Goal: Information Seeking & Learning: Learn about a topic

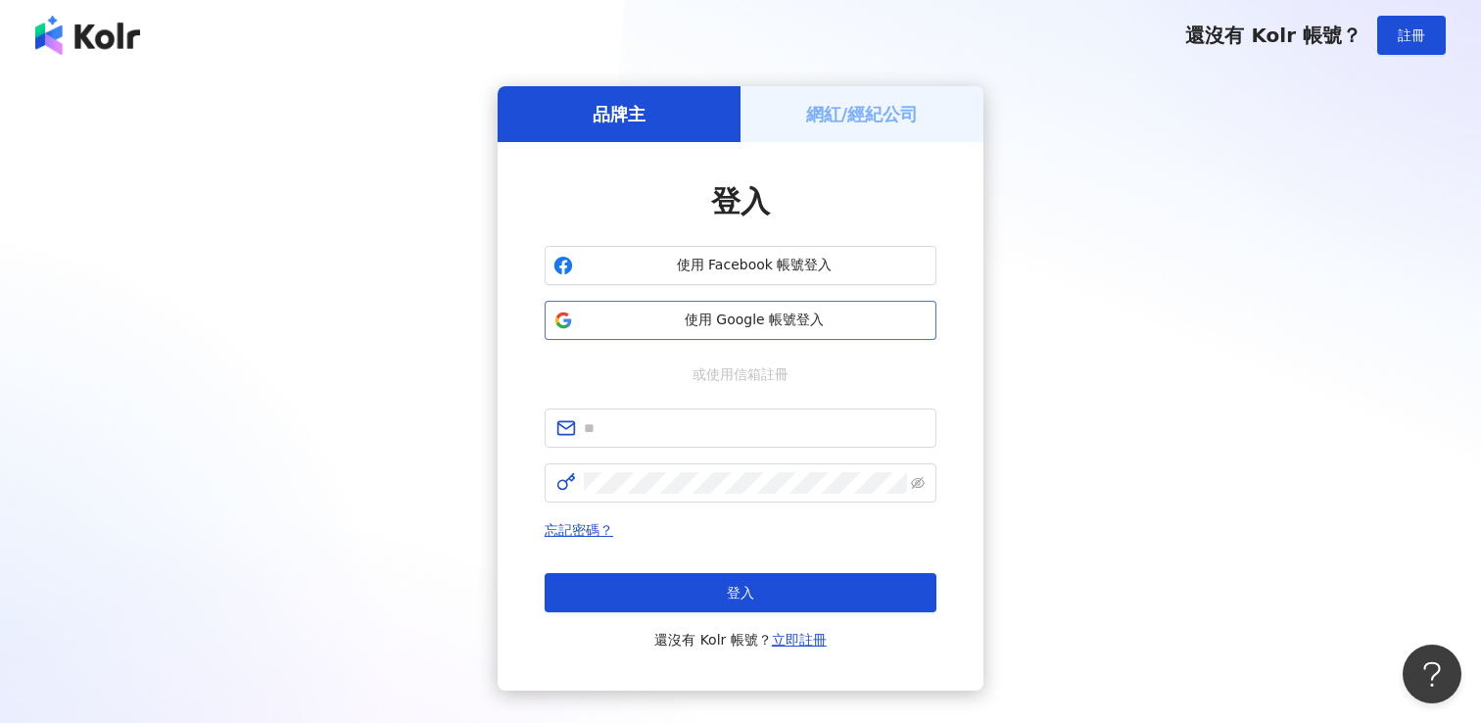
click at [693, 311] on span "使用 Google 帳號登入" at bounding box center [754, 321] width 347 height 20
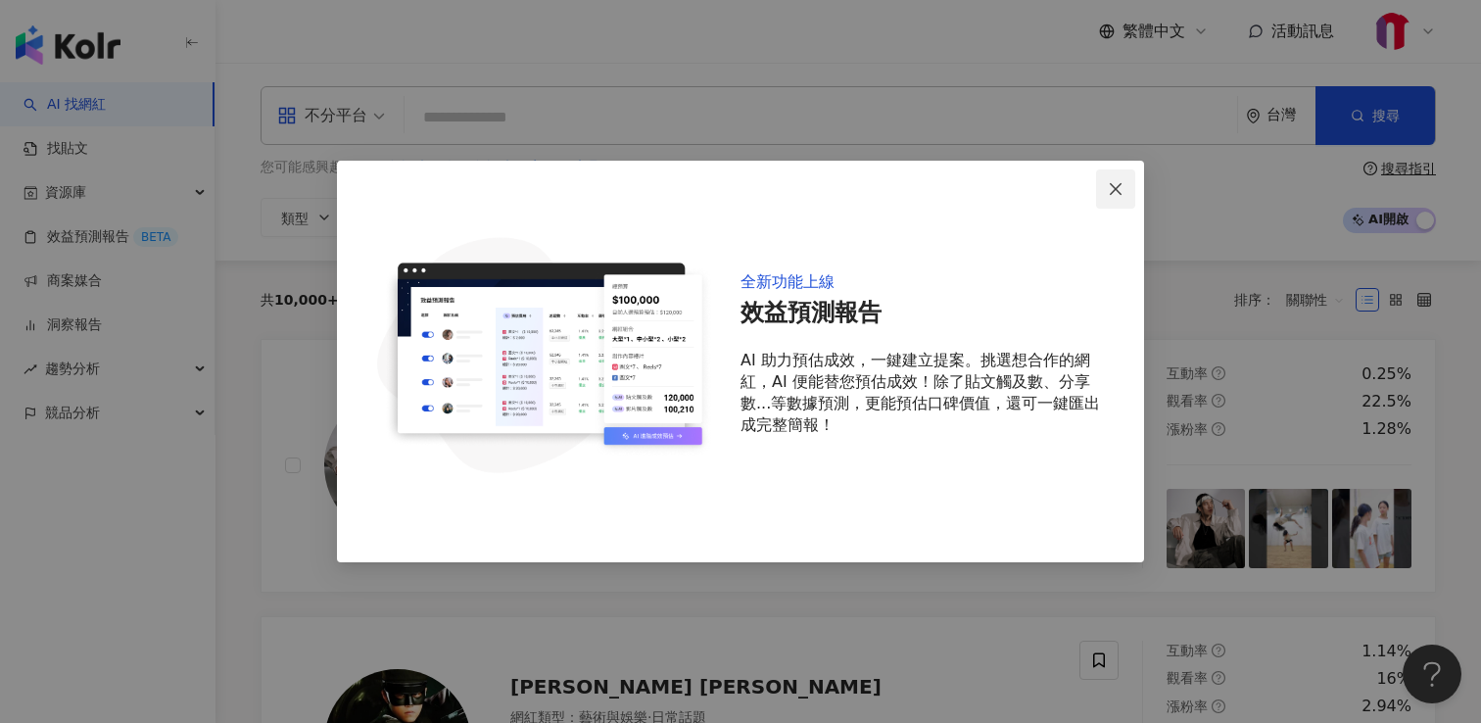
click at [1116, 189] on icon "close" at bounding box center [1116, 188] width 12 height 12
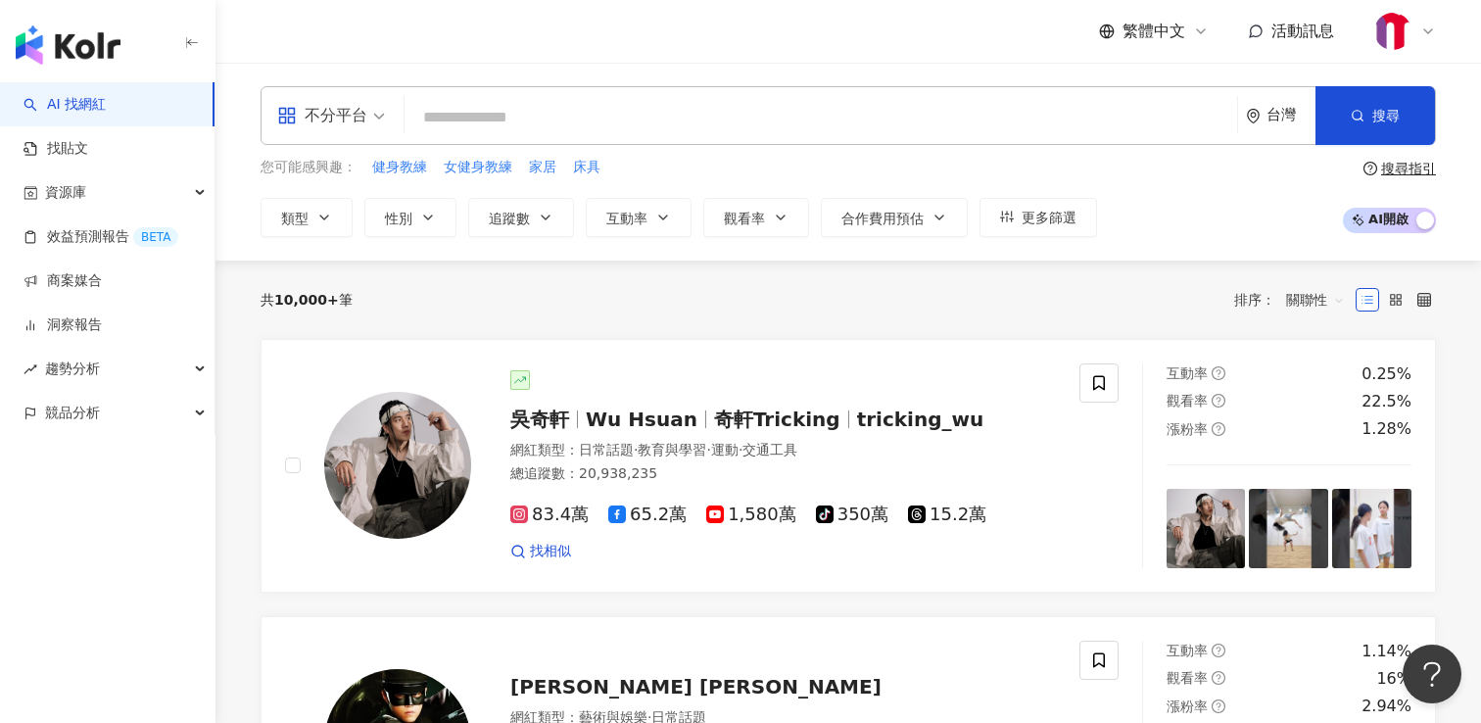
click at [584, 119] on input "search" at bounding box center [820, 117] width 817 height 37
paste input "**********"
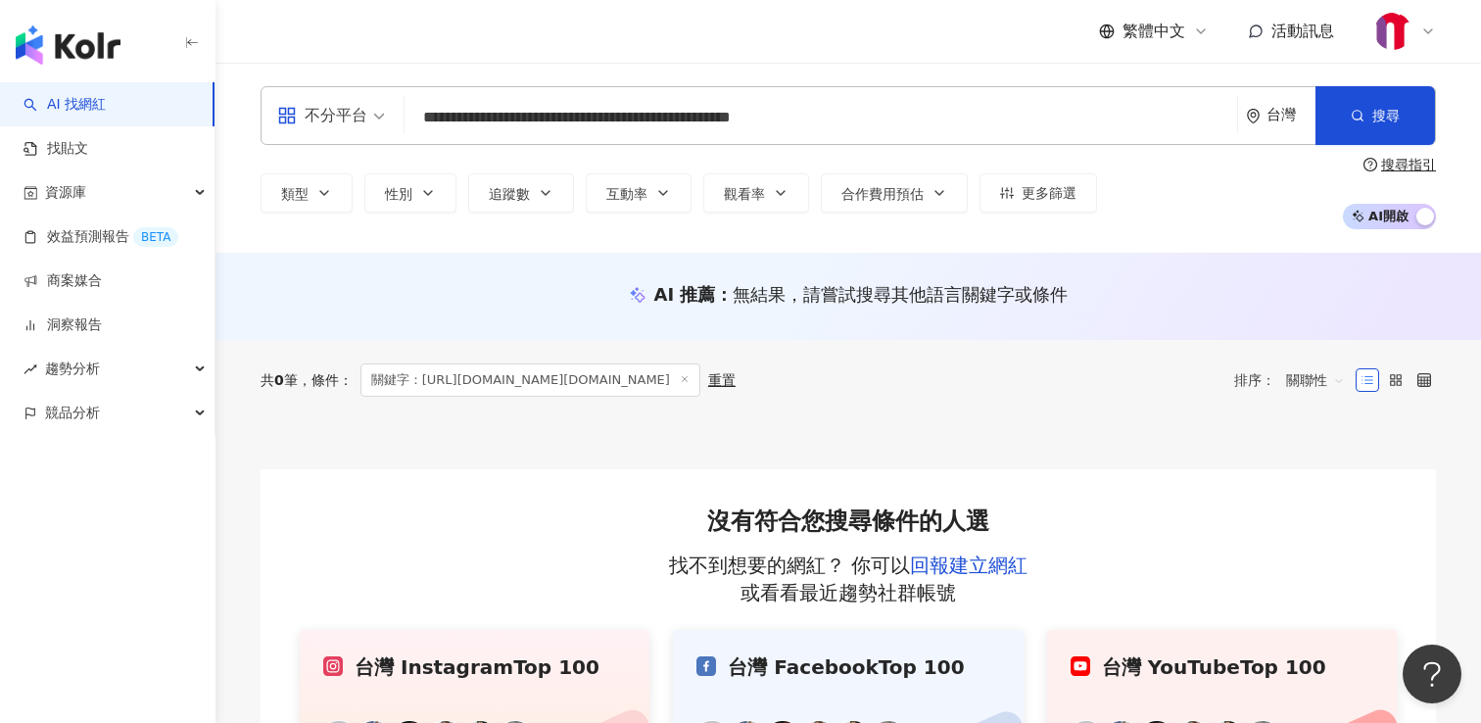
click at [855, 129] on input "**********" at bounding box center [820, 117] width 817 height 37
type input "**********"
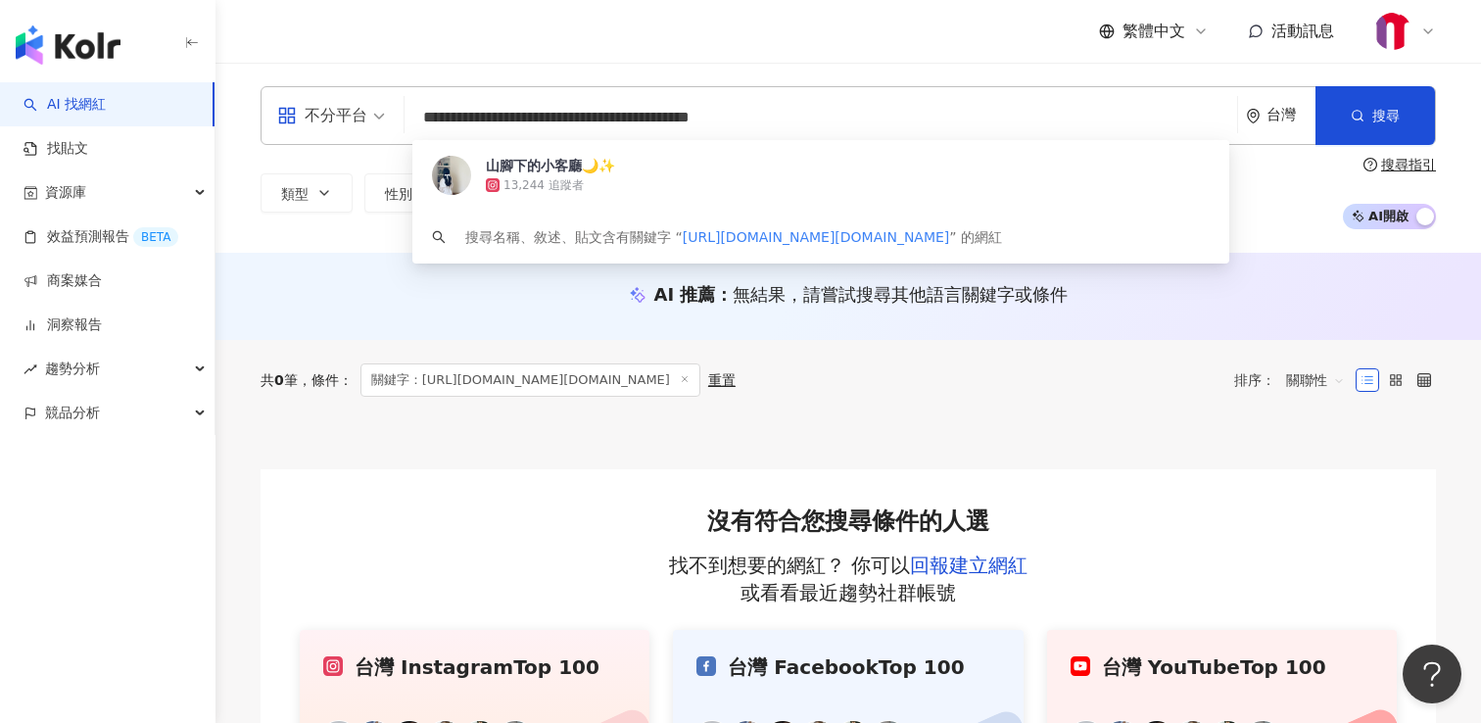
click at [790, 167] on span "山腳下的小客廳🌙✨" at bounding box center [810, 166] width 648 height 20
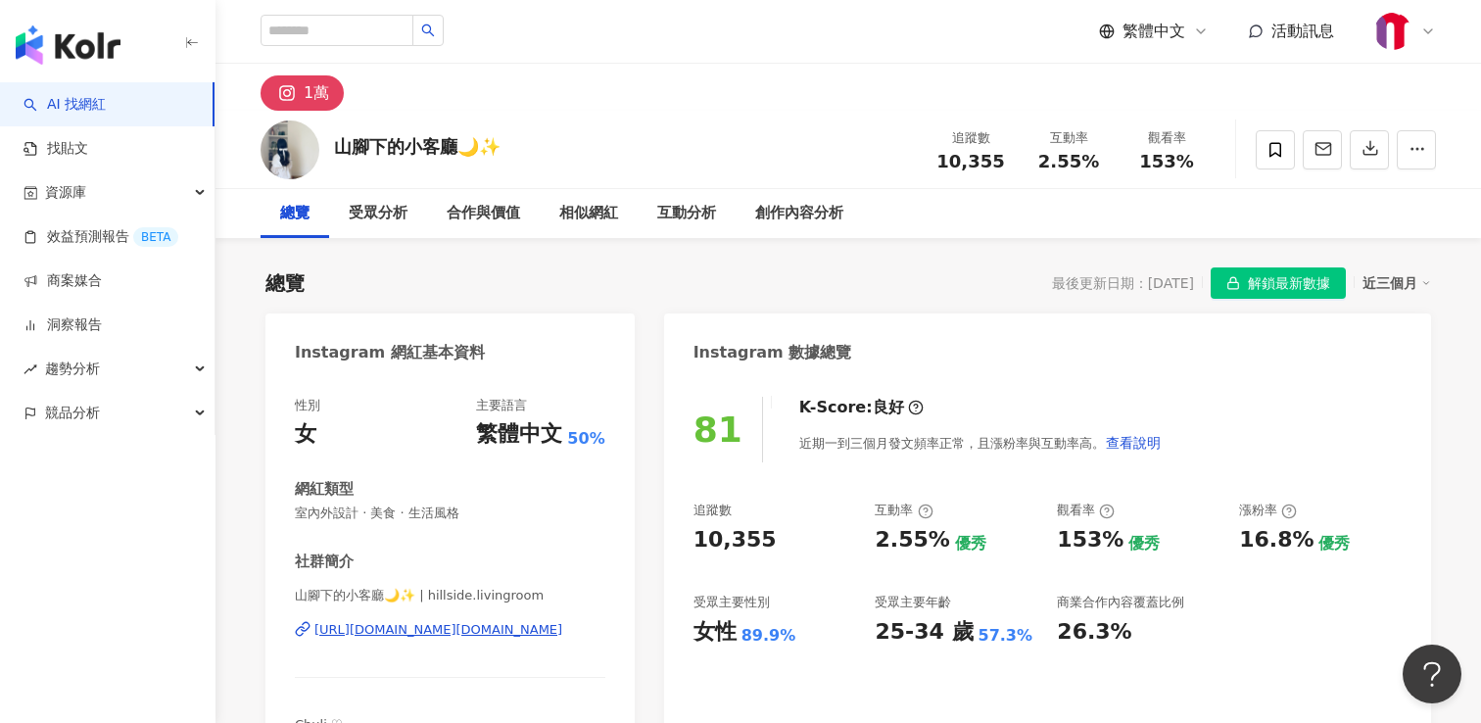
scroll to position [14, 0]
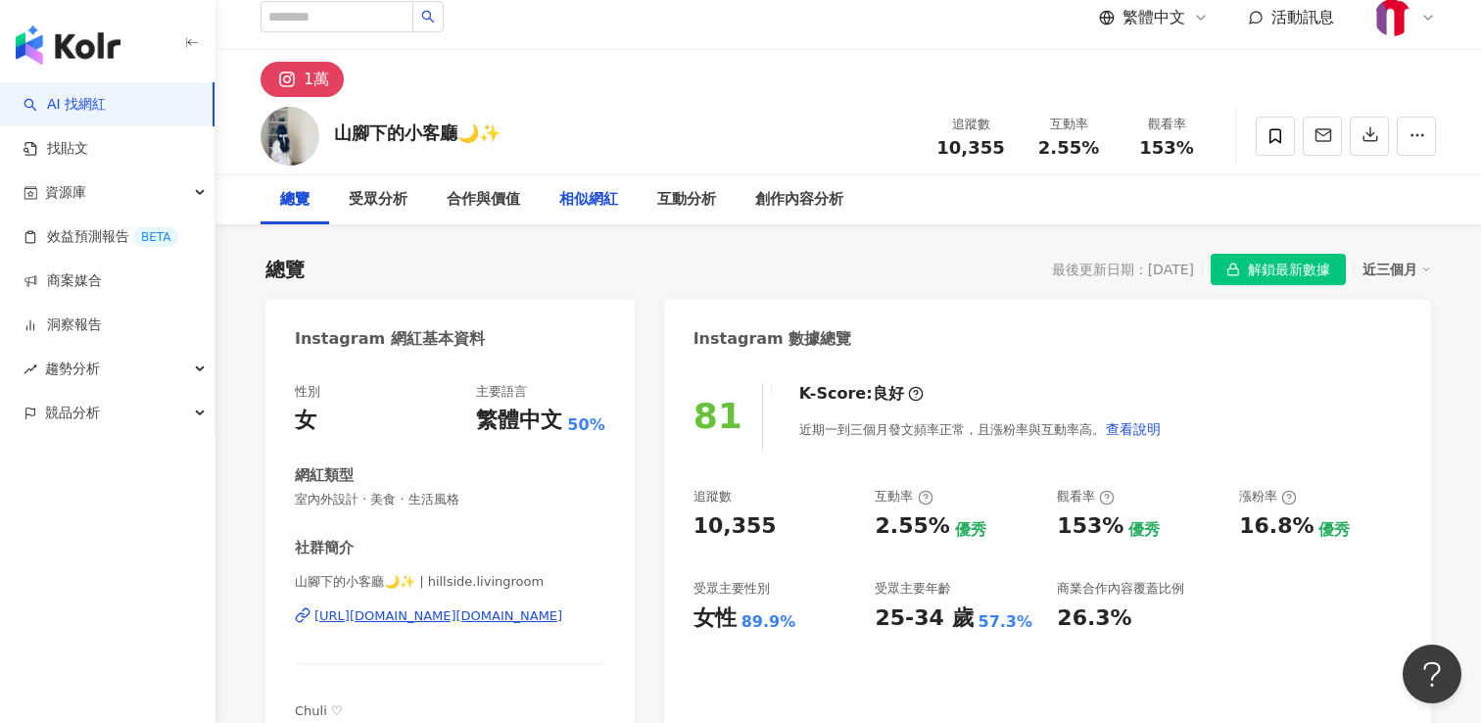
click at [591, 202] on div "相似網紅" at bounding box center [588, 200] width 59 height 24
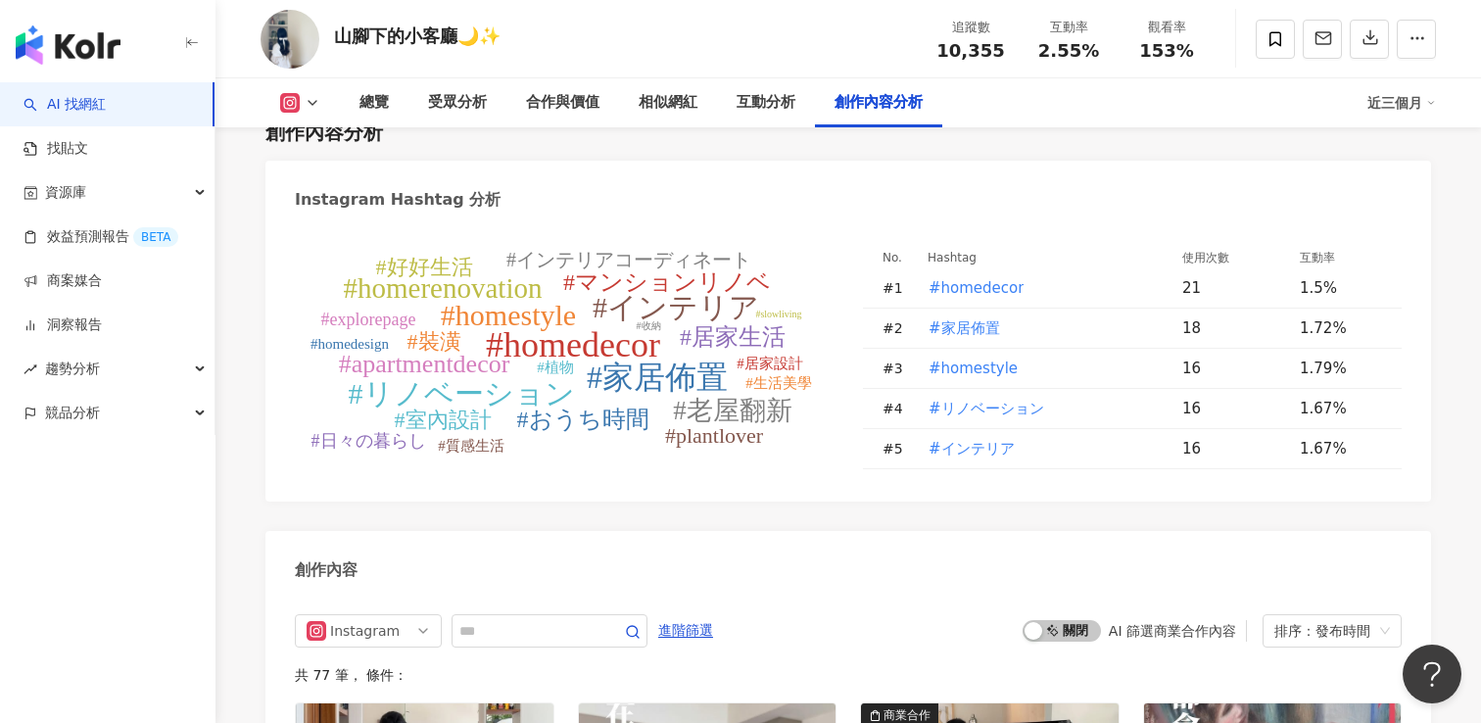
scroll to position [5744, 0]
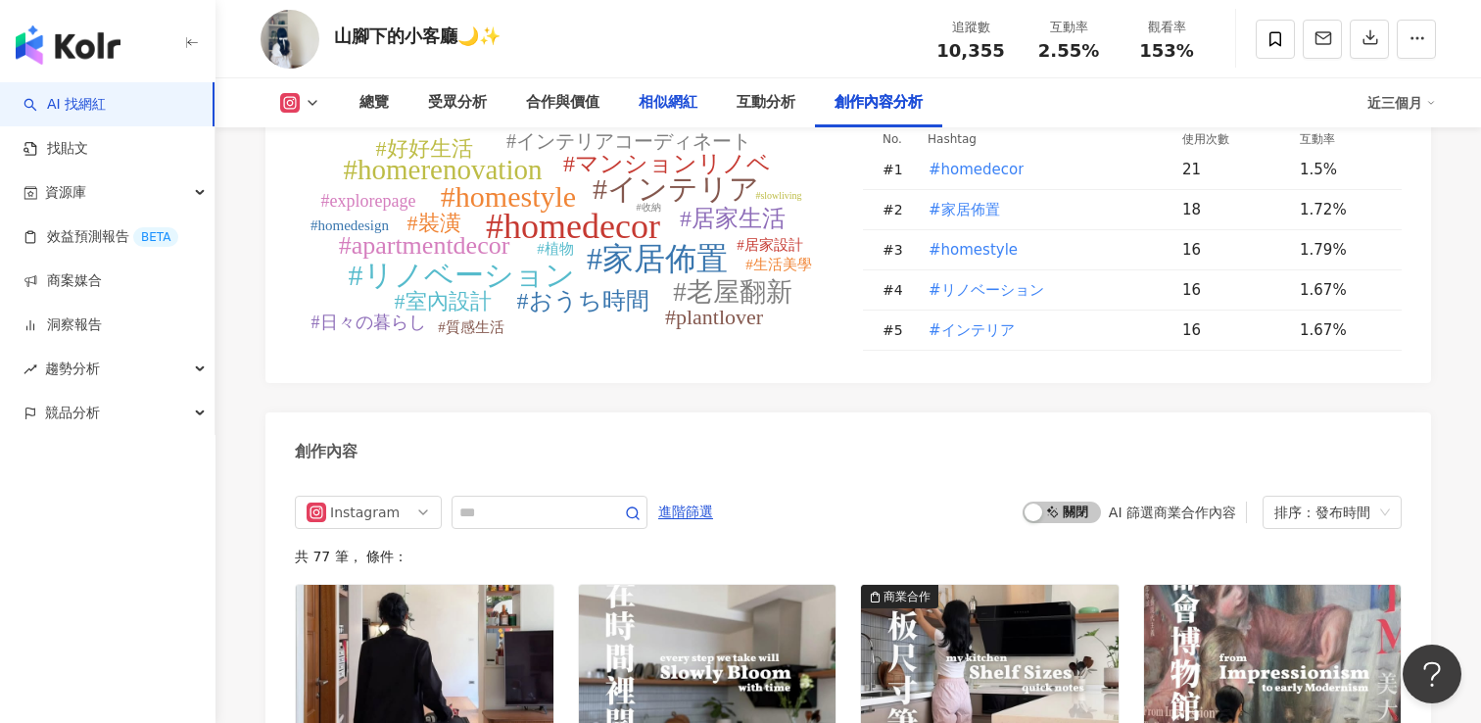
click at [651, 101] on div "相似網紅" at bounding box center [668, 103] width 59 height 24
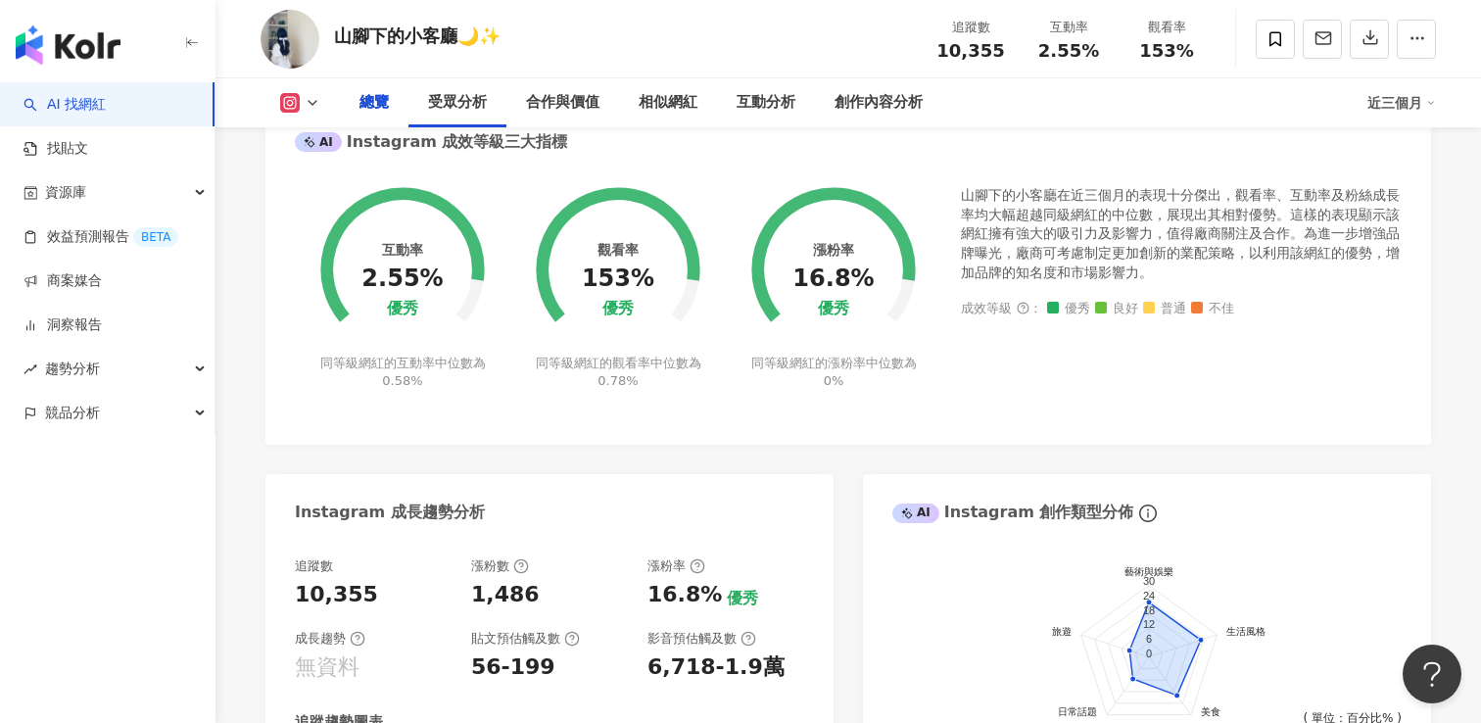
scroll to position [0, 0]
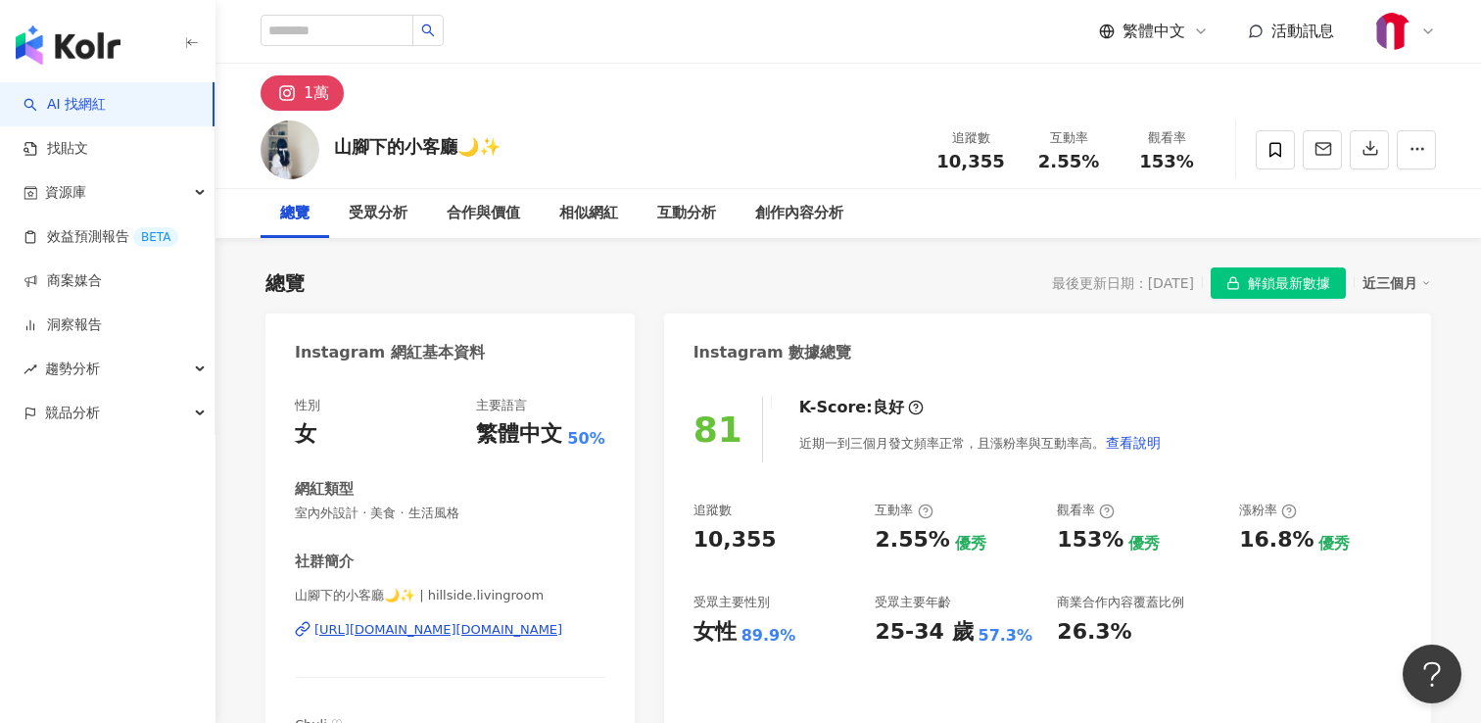
click at [84, 49] on img "button" at bounding box center [68, 44] width 105 height 39
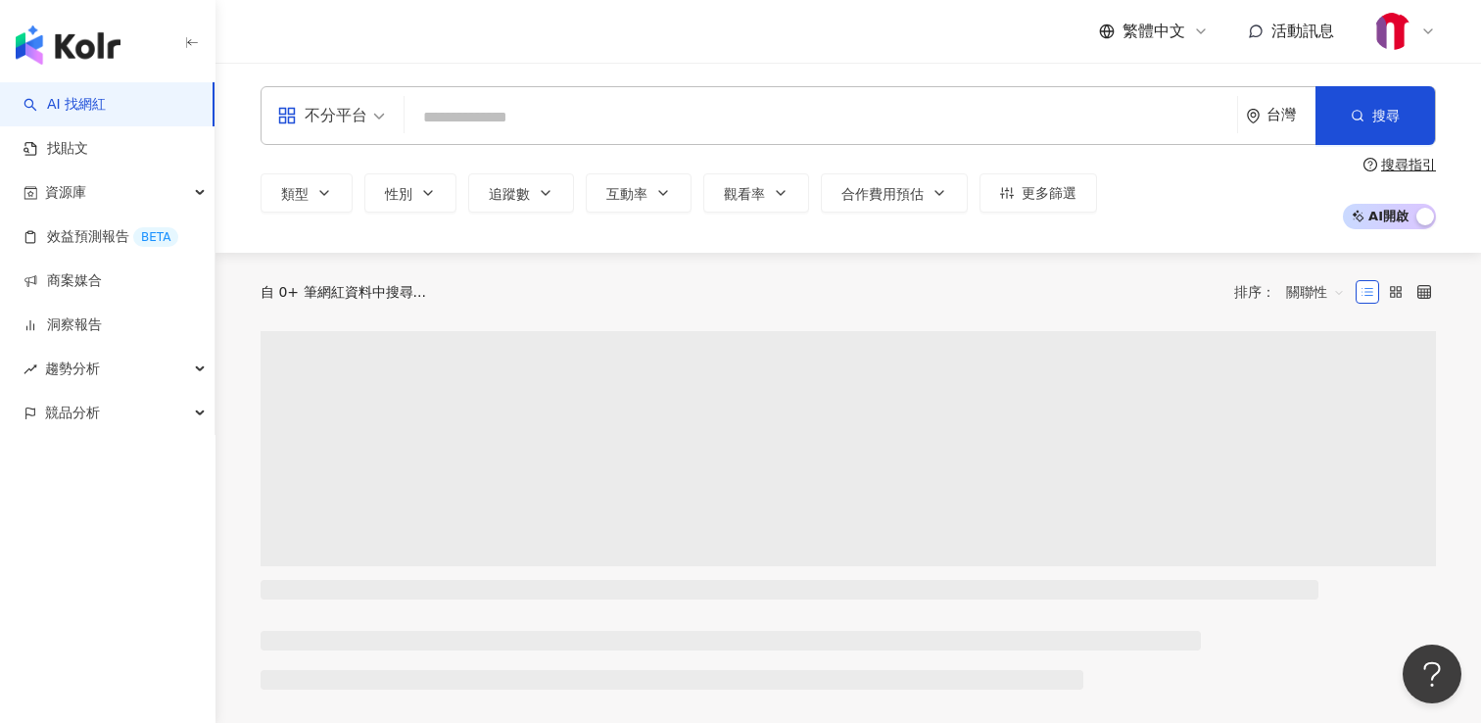
click at [585, 127] on input "search" at bounding box center [820, 117] width 817 height 37
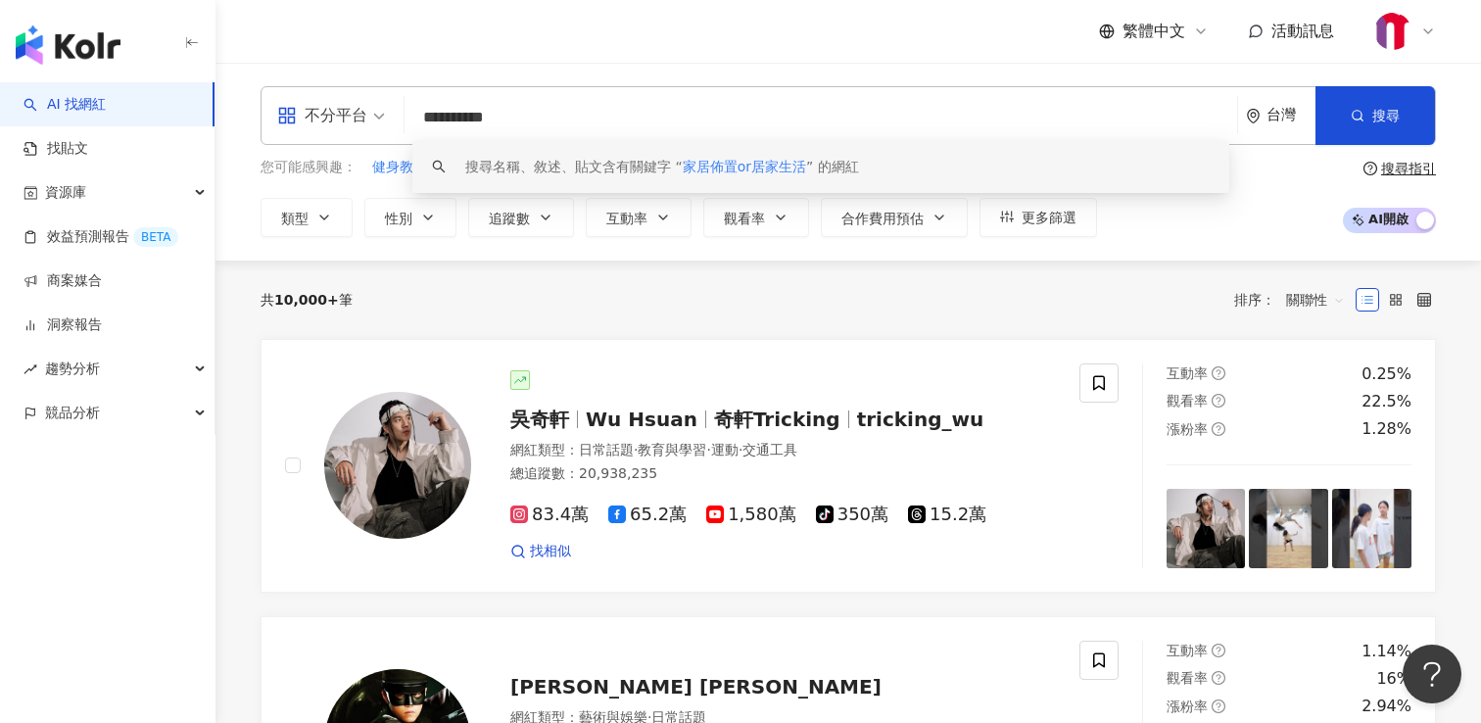
click at [500, 119] on input "**********" at bounding box center [820, 117] width 817 height 37
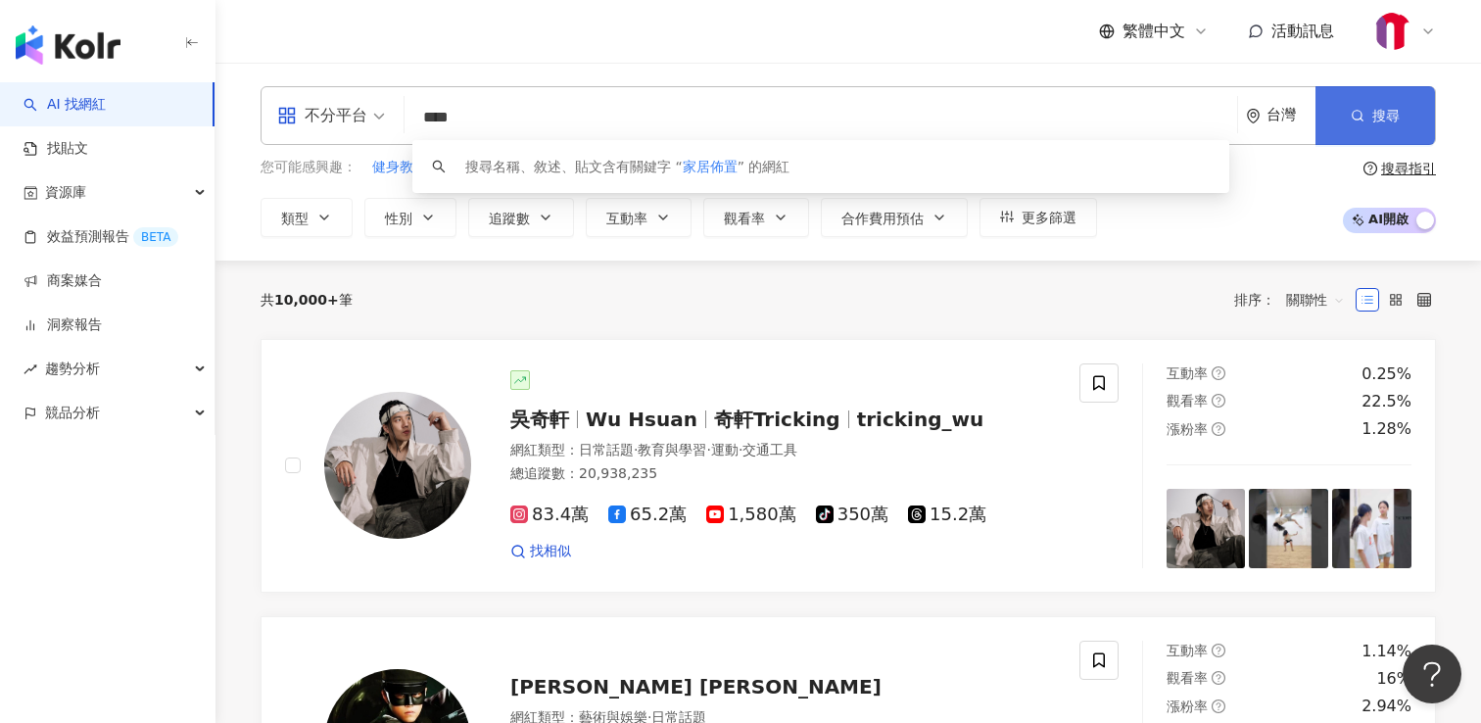
type input "****"
click at [1344, 119] on button "搜尋" at bounding box center [1374, 115] width 119 height 59
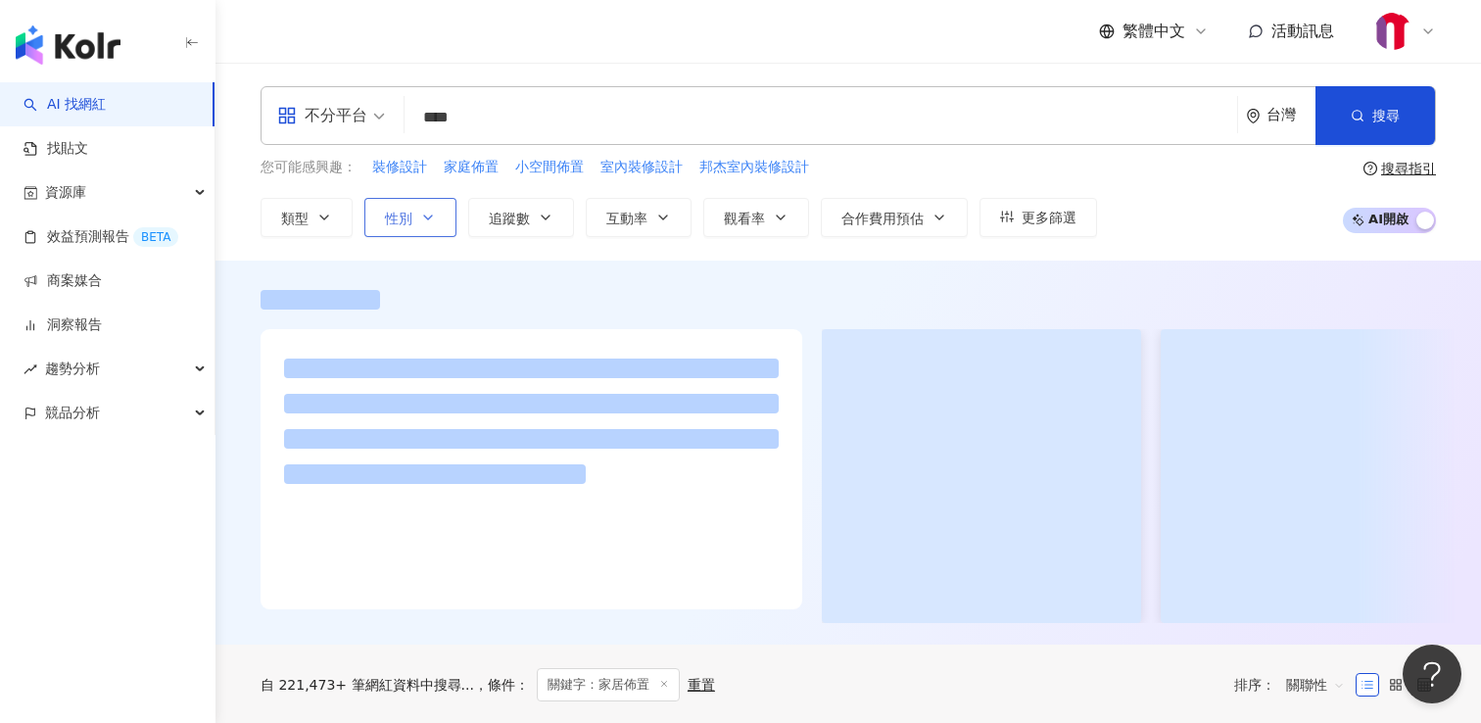
click at [395, 221] on span "性別" at bounding box center [398, 219] width 27 height 16
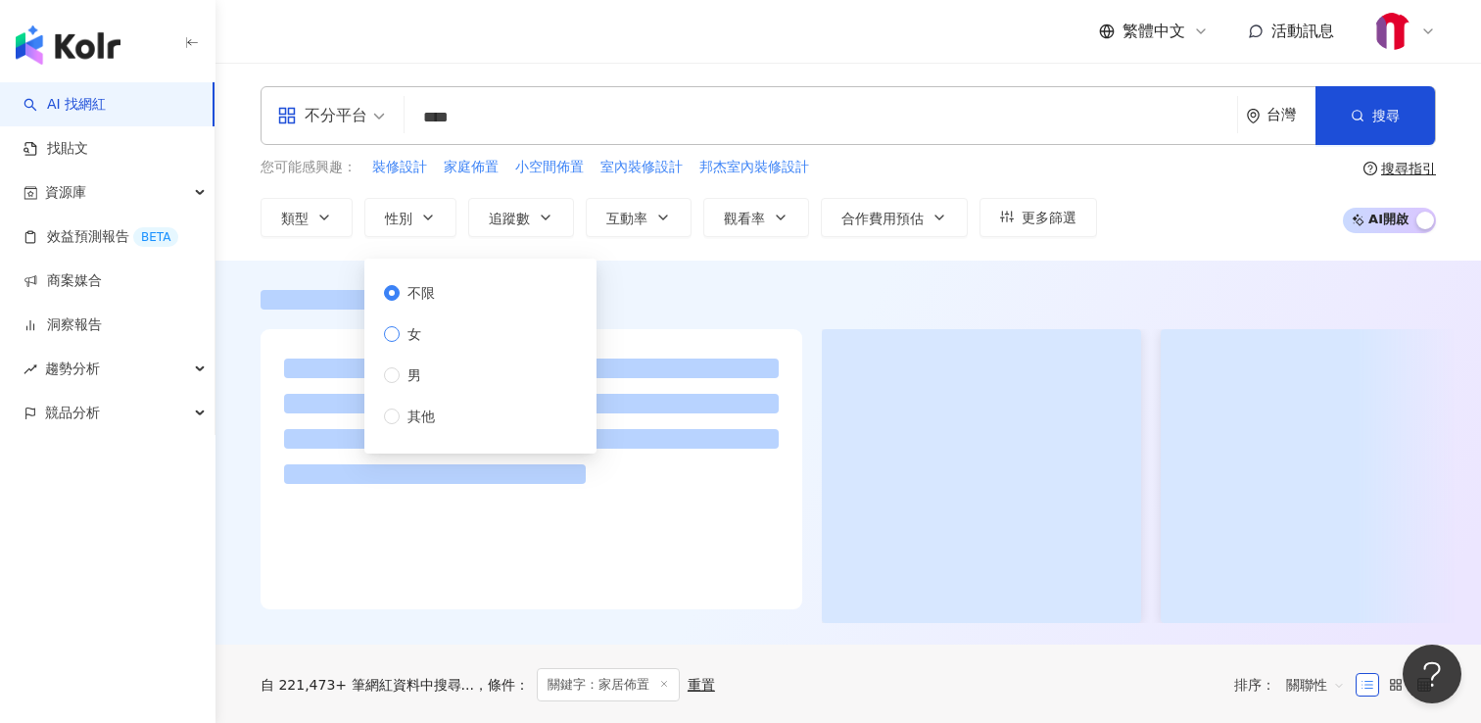
click at [413, 329] on span "女" at bounding box center [414, 334] width 29 height 22
click at [567, 215] on button "追蹤數" at bounding box center [521, 217] width 106 height 39
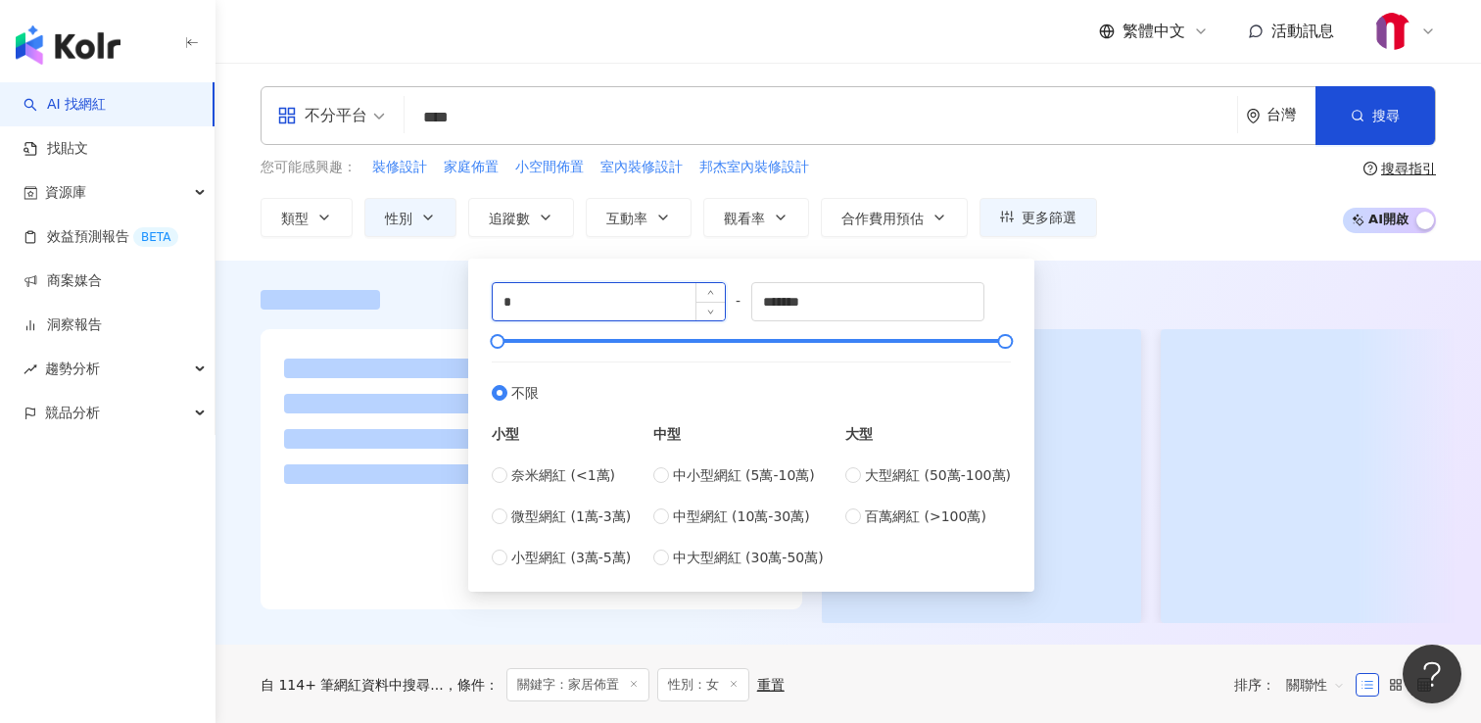
click at [617, 294] on input "*" at bounding box center [609, 301] width 232 height 37
type input "****"
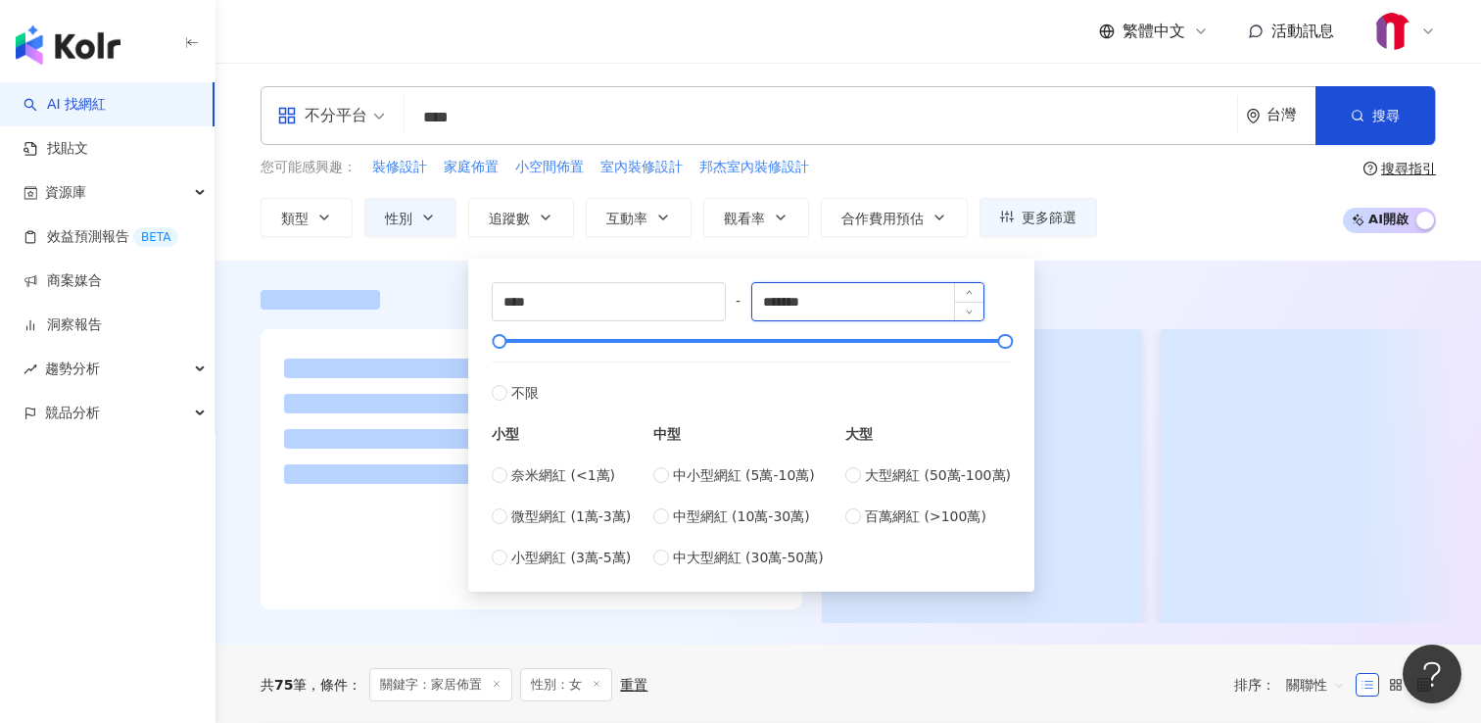
click at [854, 305] on input "*******" at bounding box center [868, 301] width 232 height 37
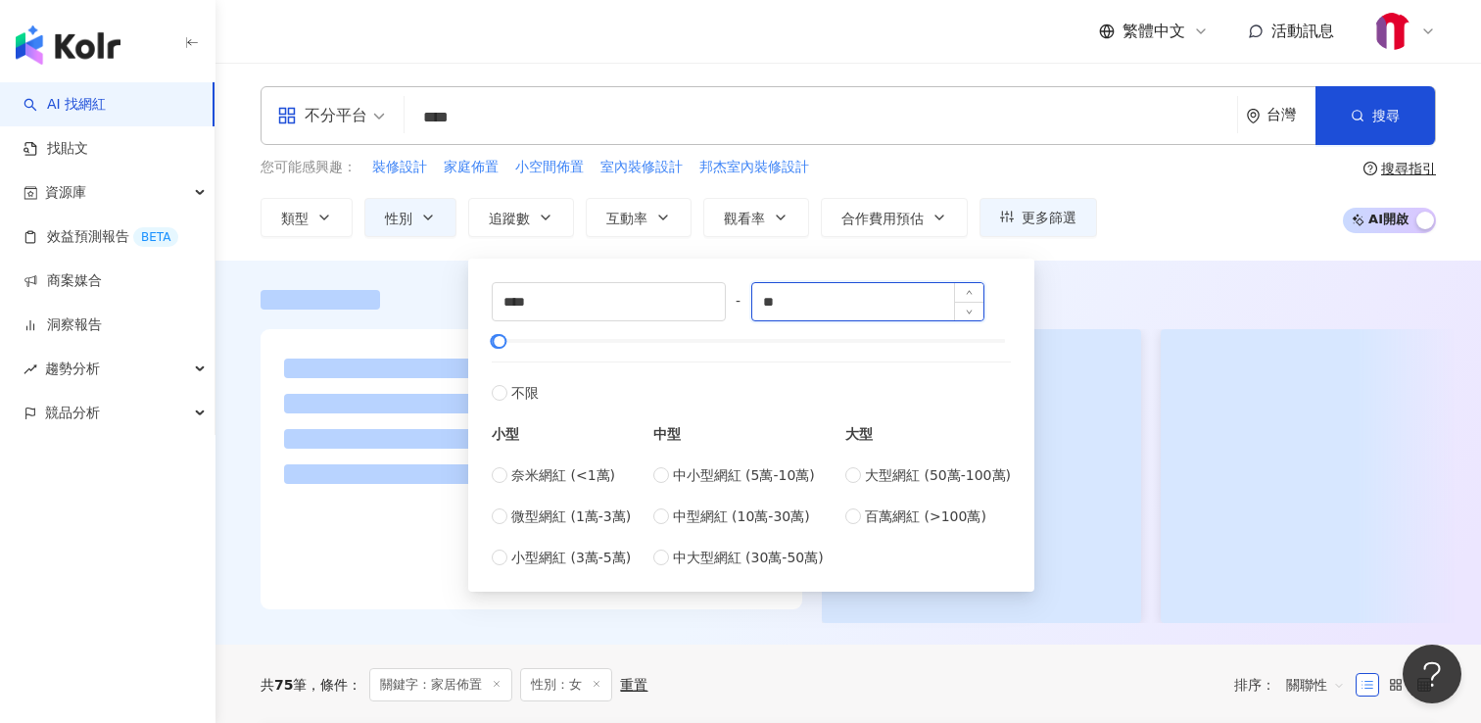
type input "*"
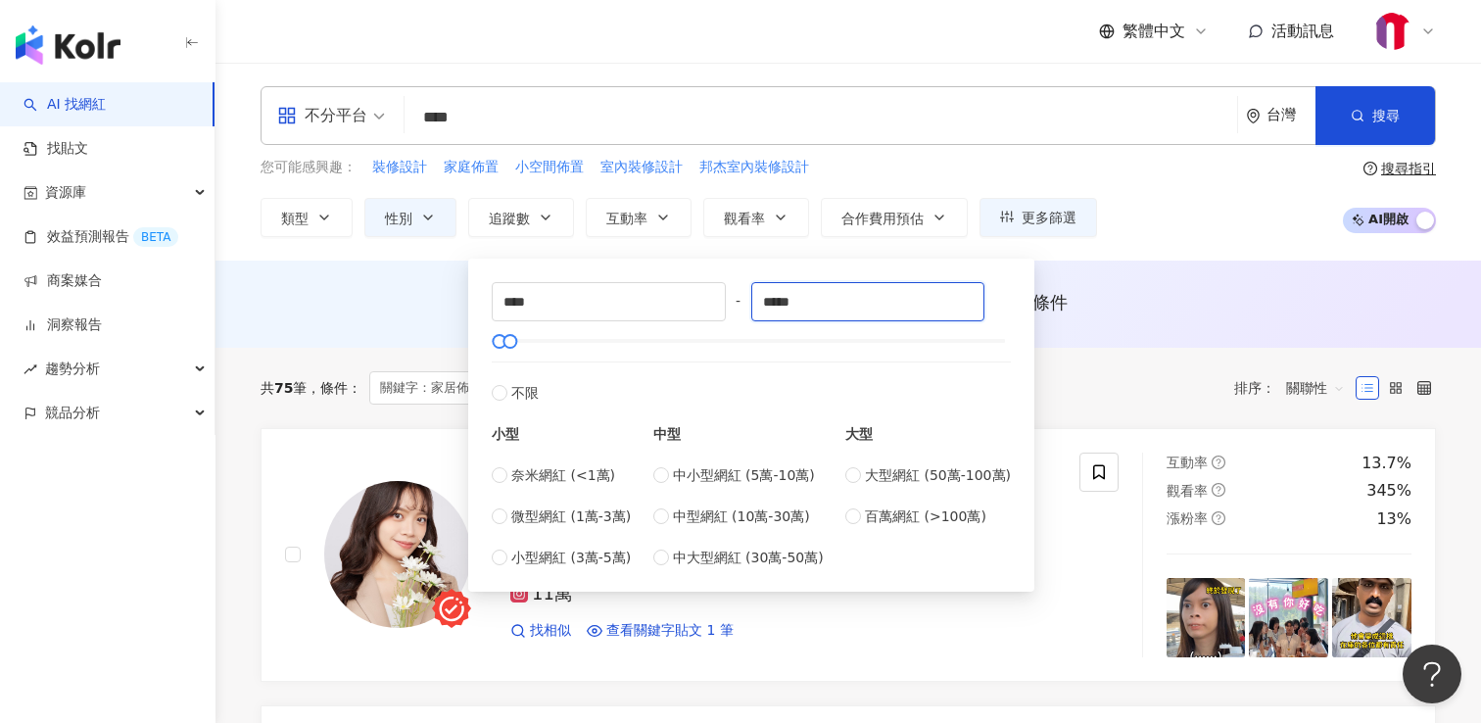
type input "*****"
click at [874, 353] on div "**** - ***** 不限 小型 奈米網紅 (<1萬) 微型網紅 (1萬-3萬) 小型網紅 (3萬-5萬) 中型 中小型網紅 (5萬-10萬) 中型網紅 …" at bounding box center [751, 425] width 519 height 286
click at [1071, 343] on div "AI 推薦 ： 無結果，請嘗試搜尋其他語言關鍵字或條件" at bounding box center [848, 304] width 1266 height 87
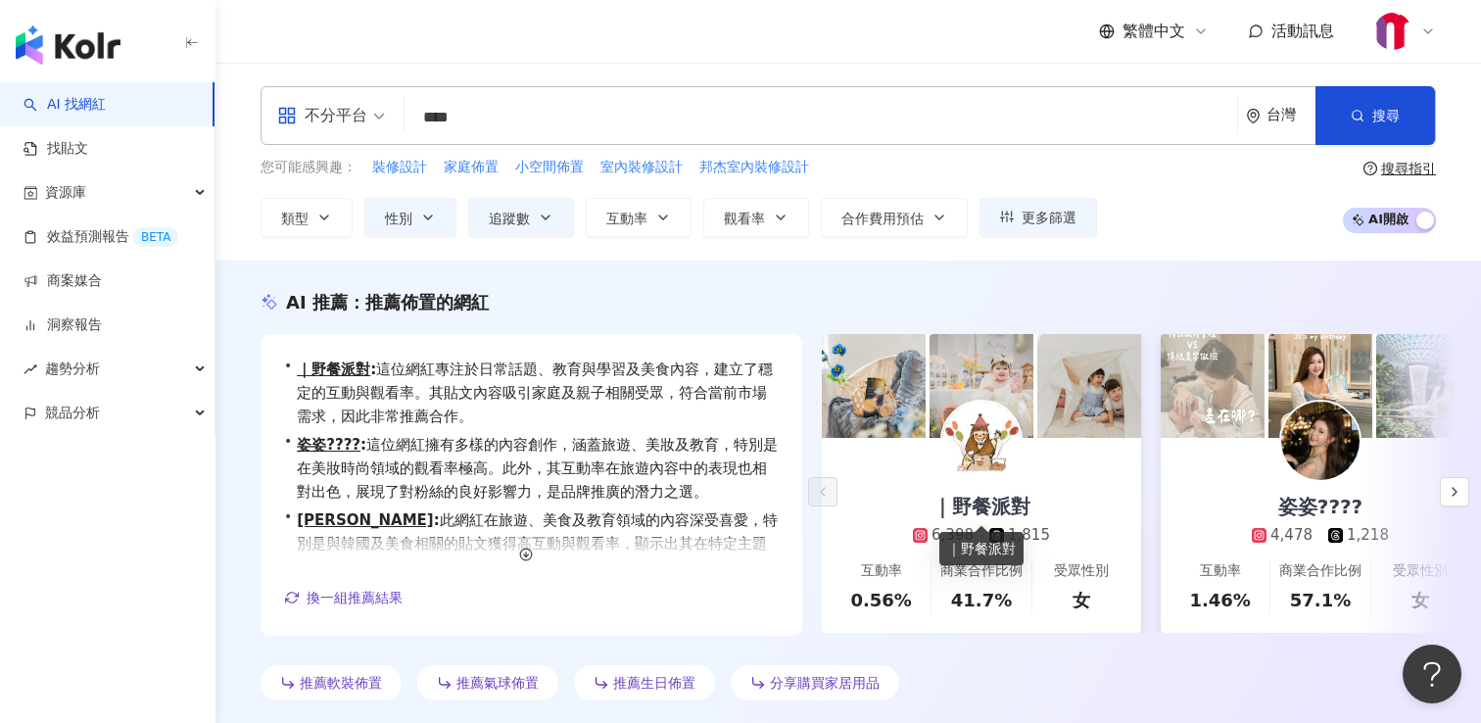
click at [986, 502] on div "｜野餐派對" at bounding box center [981, 506] width 137 height 27
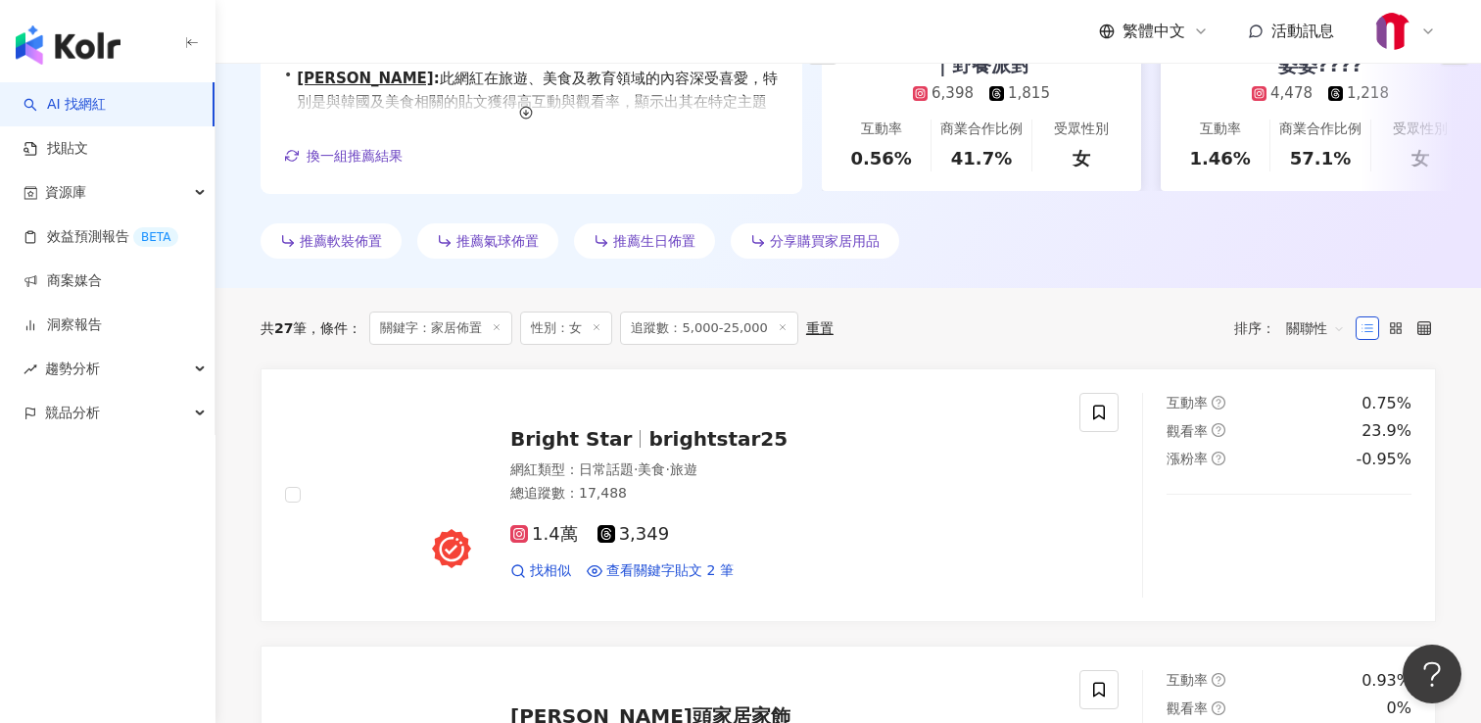
scroll to position [447, 0]
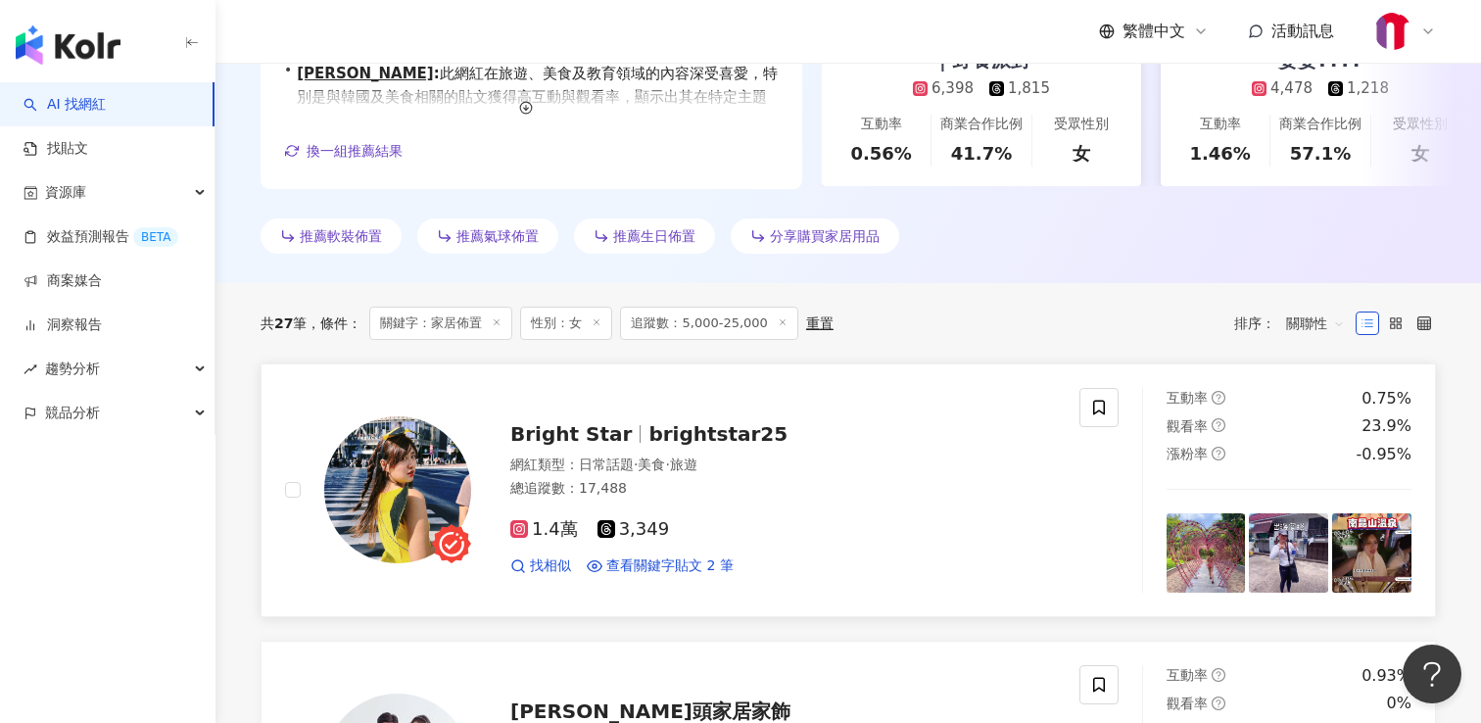
click at [701, 437] on span "brightstar25" at bounding box center [717, 434] width 139 height 24
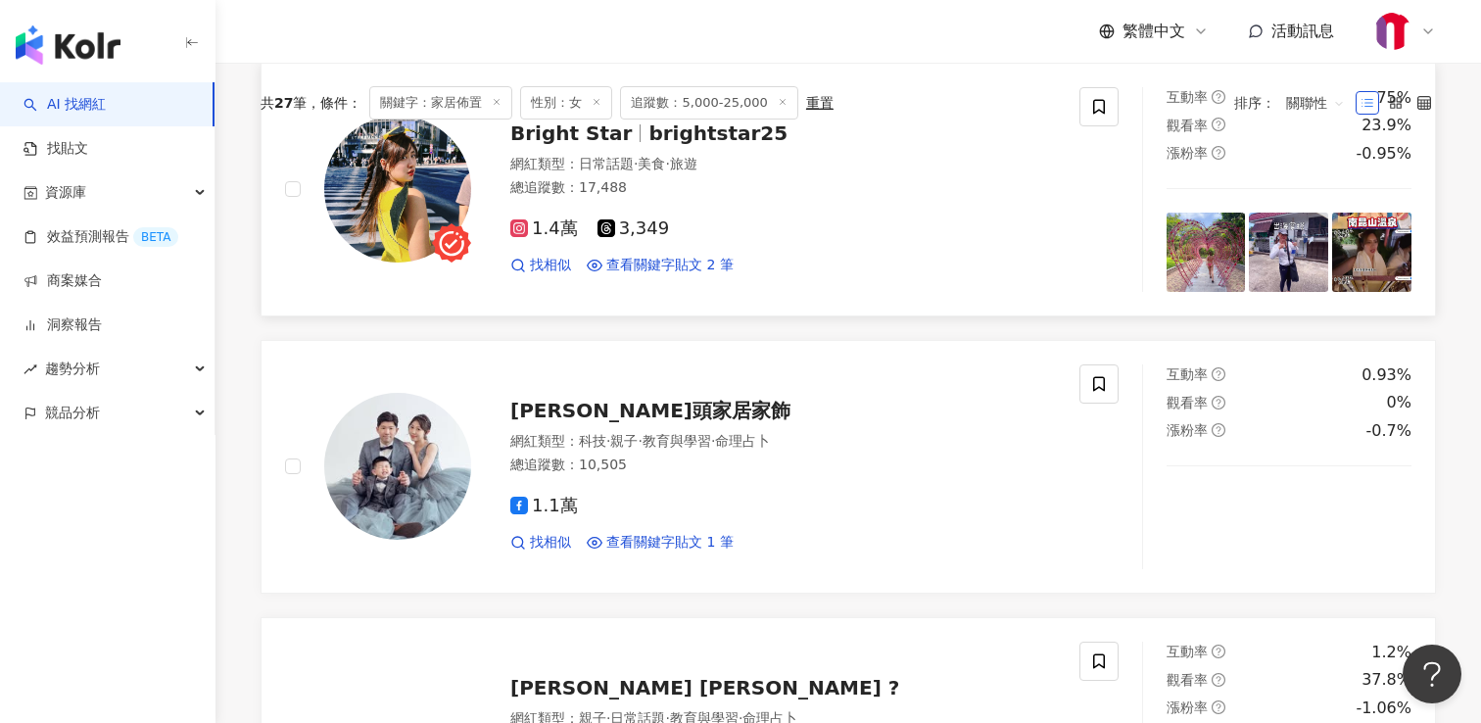
scroll to position [761, 0]
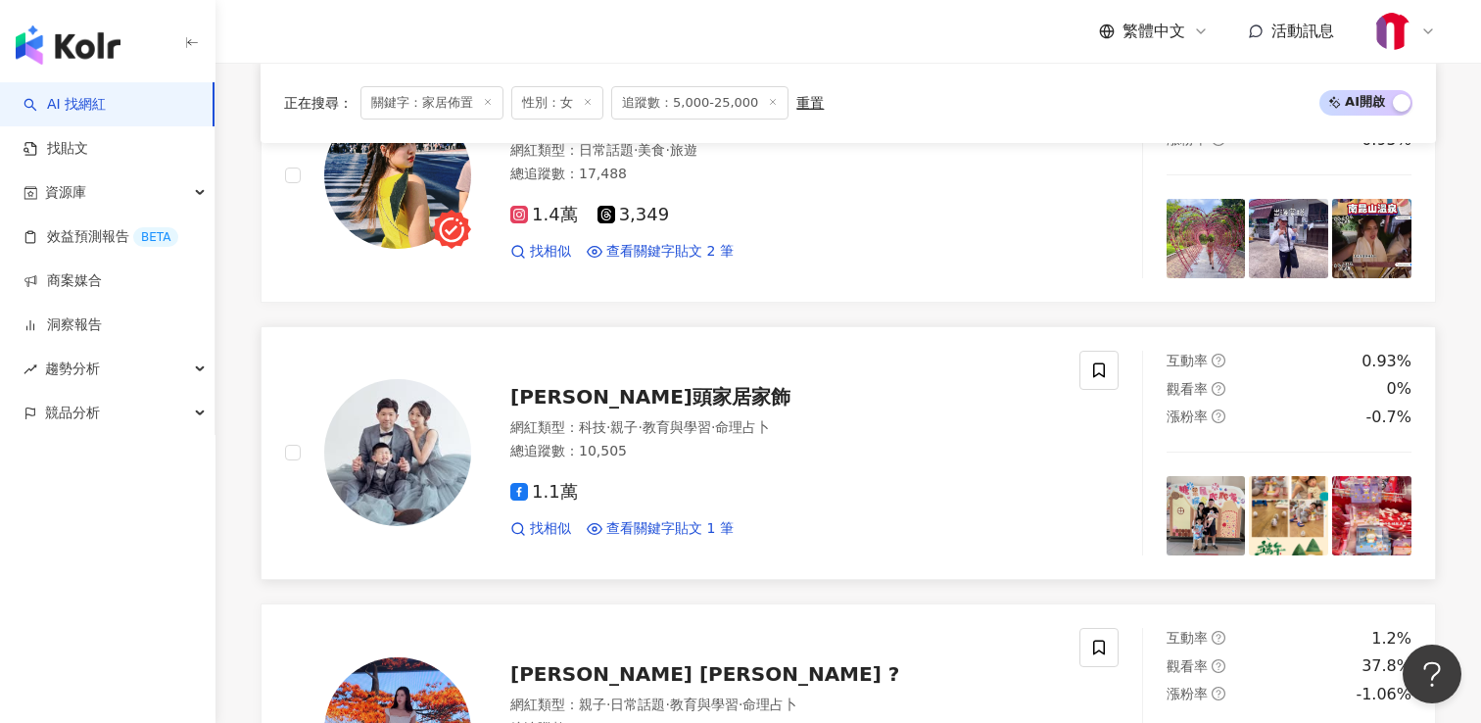
click at [635, 393] on span "蘿蘿頭家居家飾" at bounding box center [650, 397] width 280 height 24
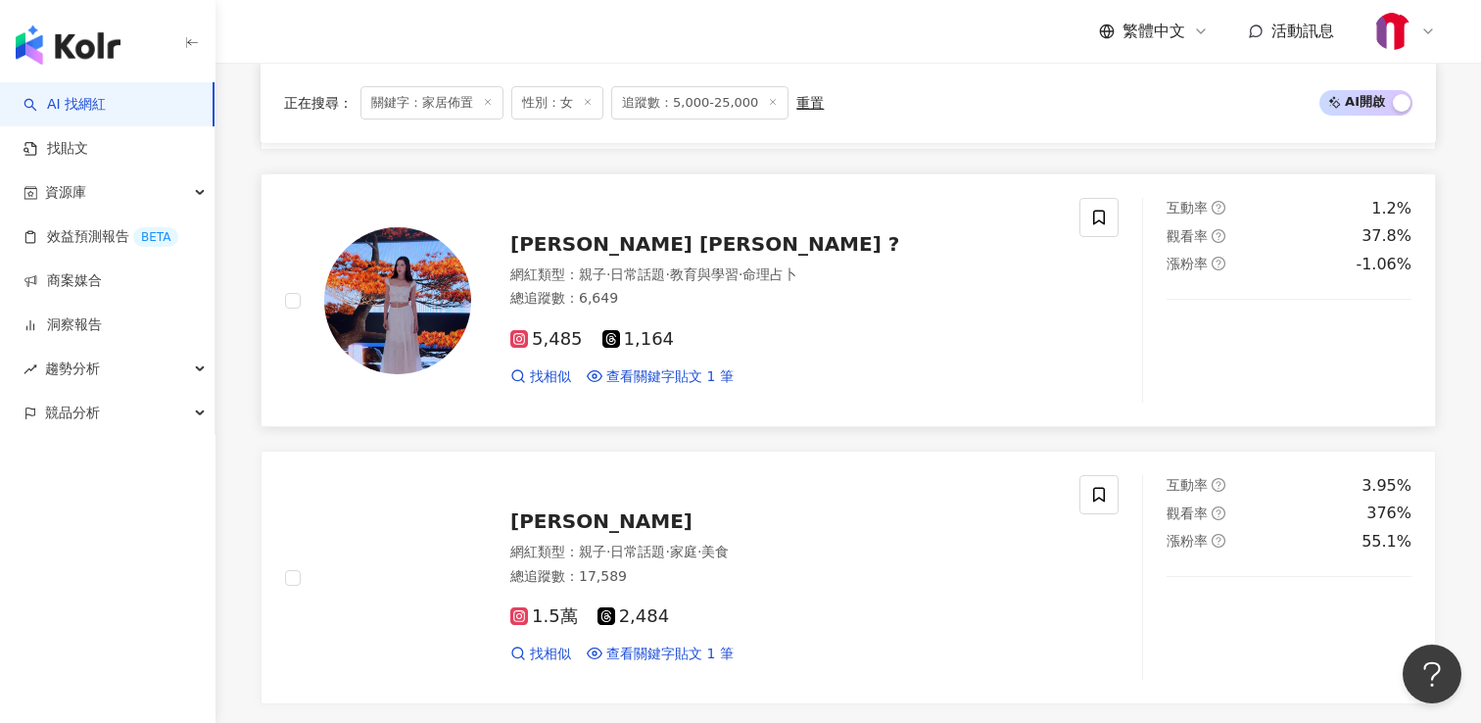
scroll to position [1214, 0]
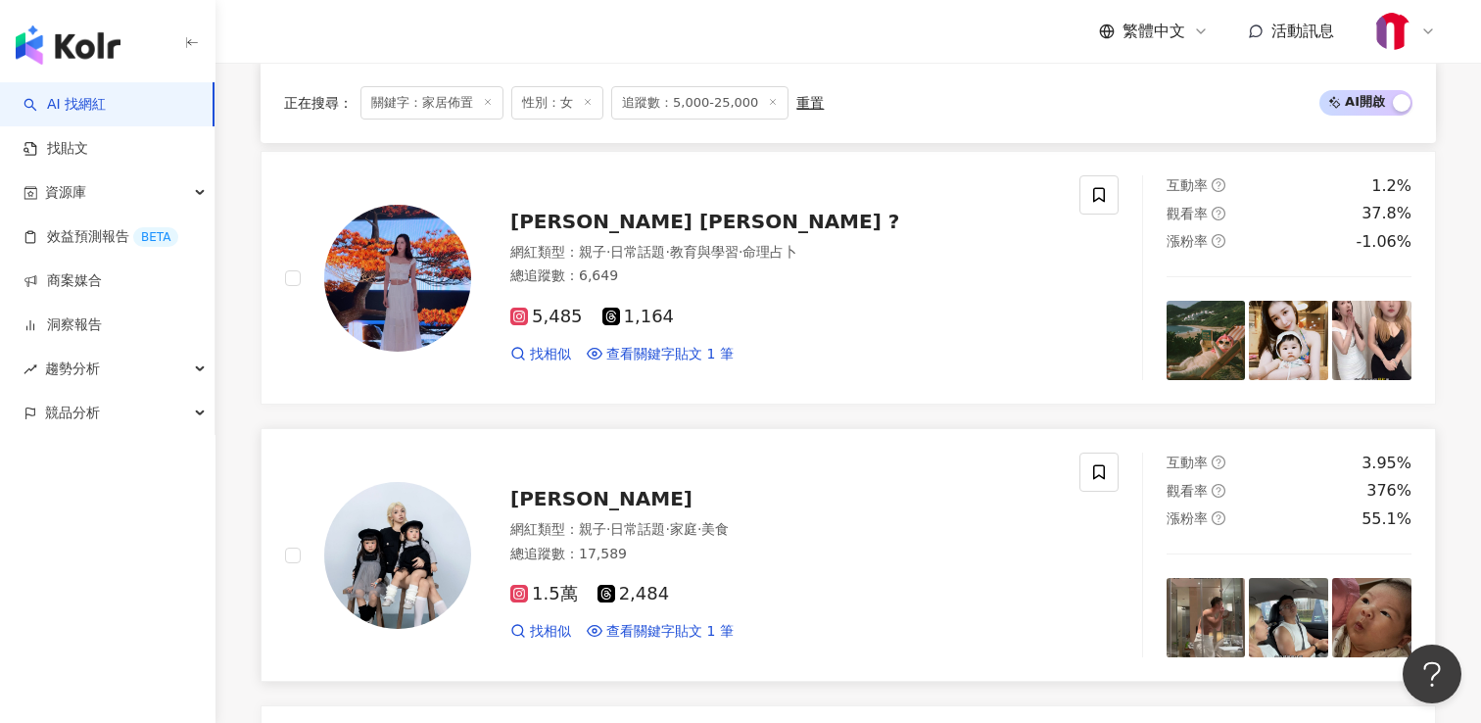
click at [533, 494] on span "鈞鈞" at bounding box center [601, 499] width 182 height 24
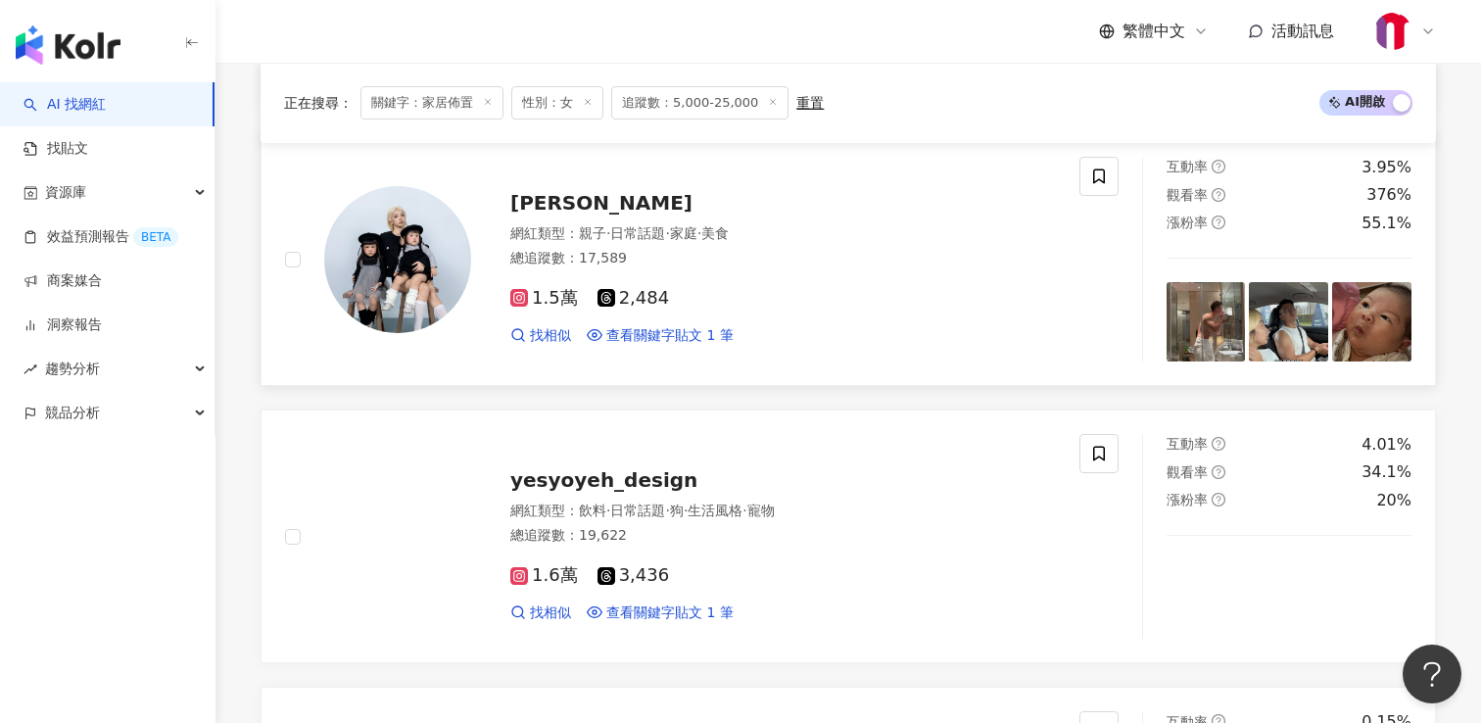
scroll to position [1531, 0]
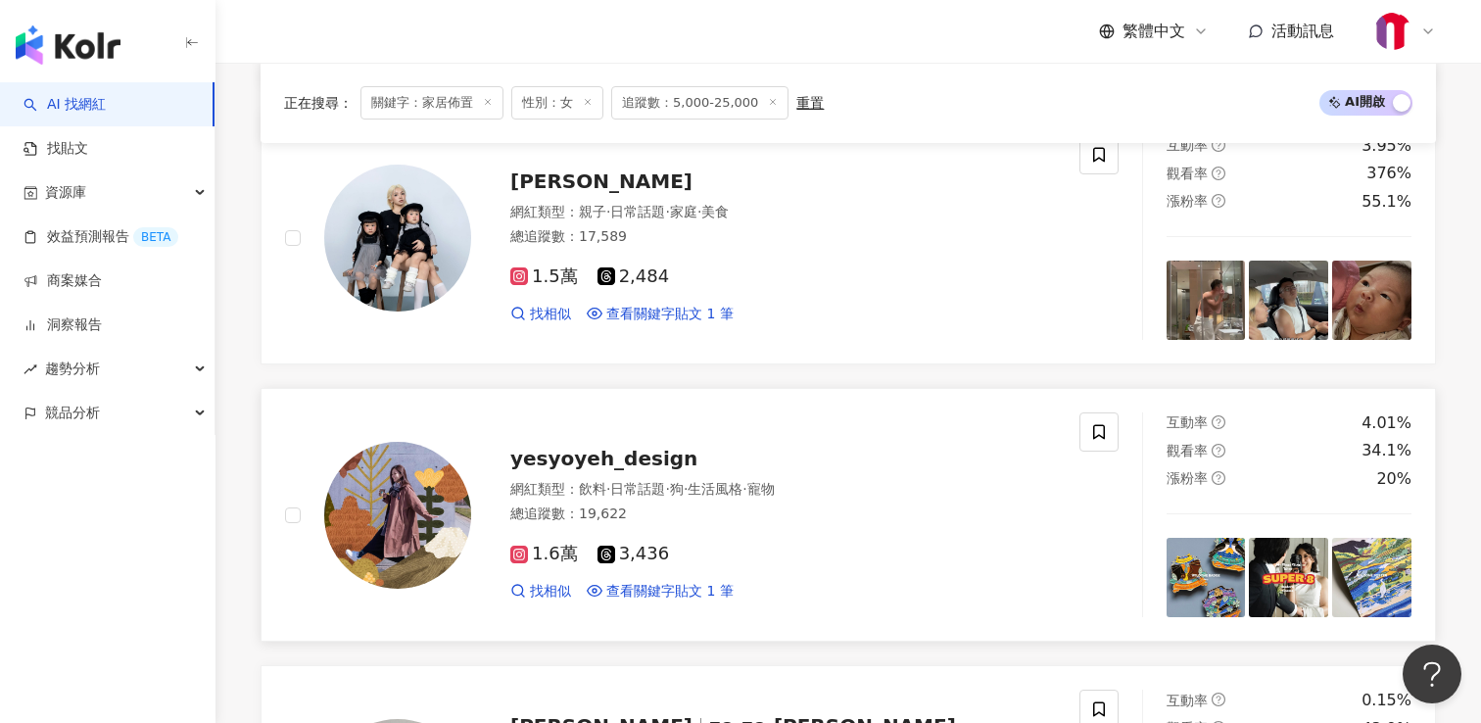
click at [615, 462] on span "yesyoyeh_design" at bounding box center [603, 459] width 187 height 24
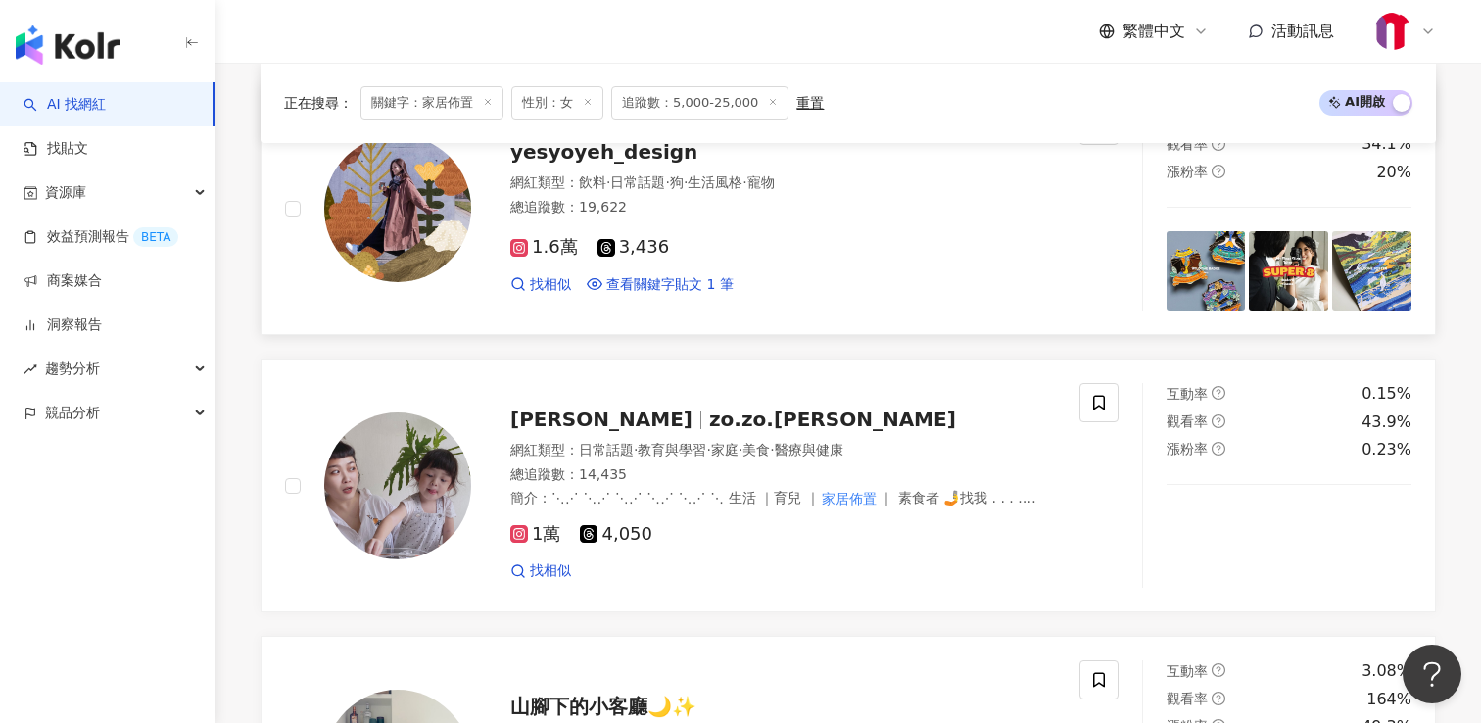
scroll to position [1859, 0]
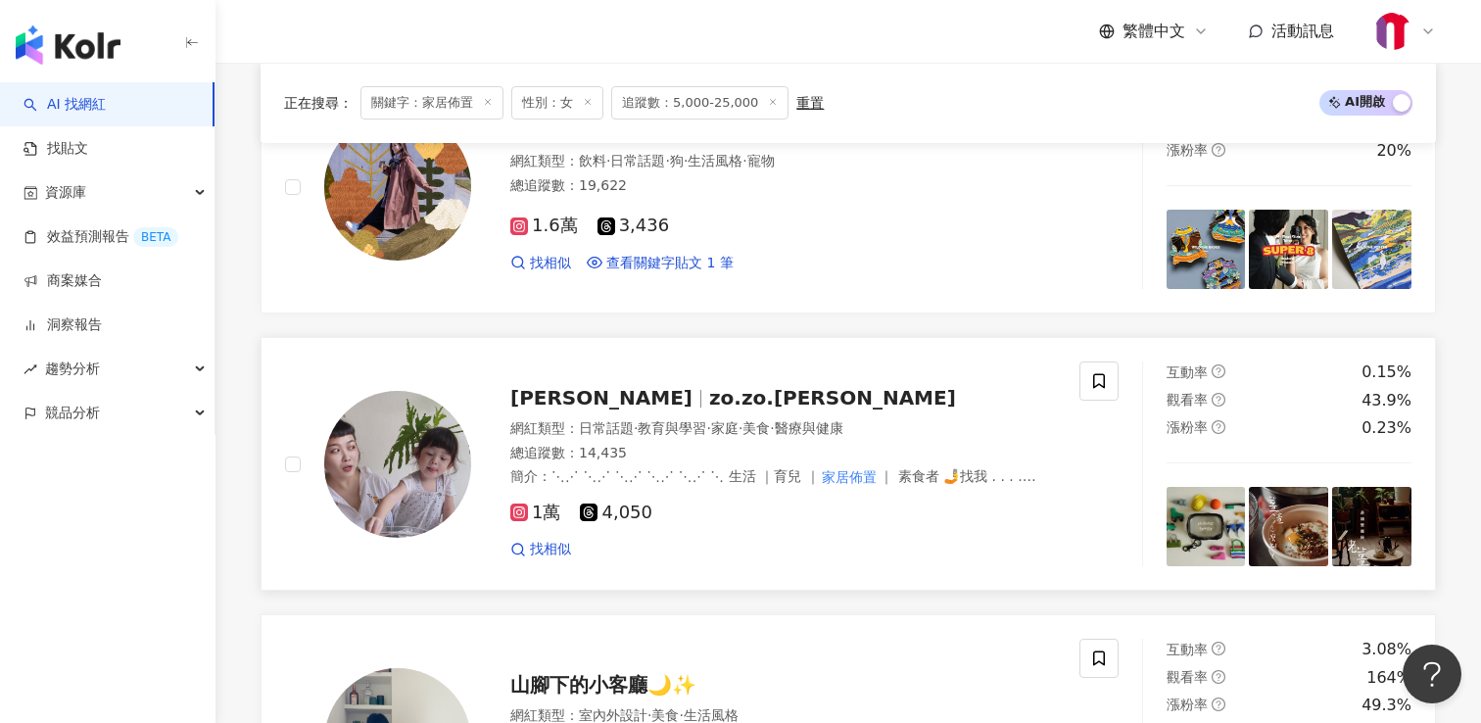
click at [607, 398] on span "鄭雅齡／Enzo" at bounding box center [601, 398] width 182 height 24
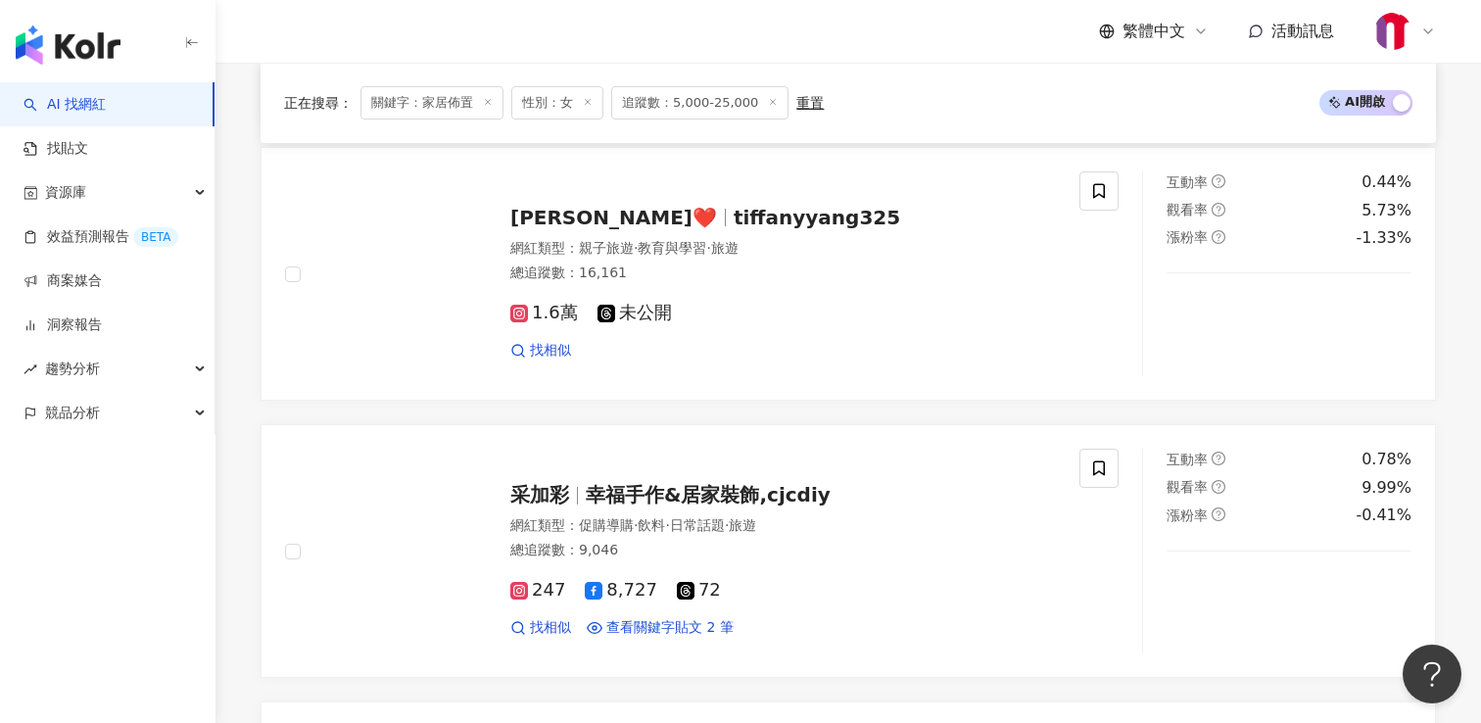
scroll to position [2879, 0]
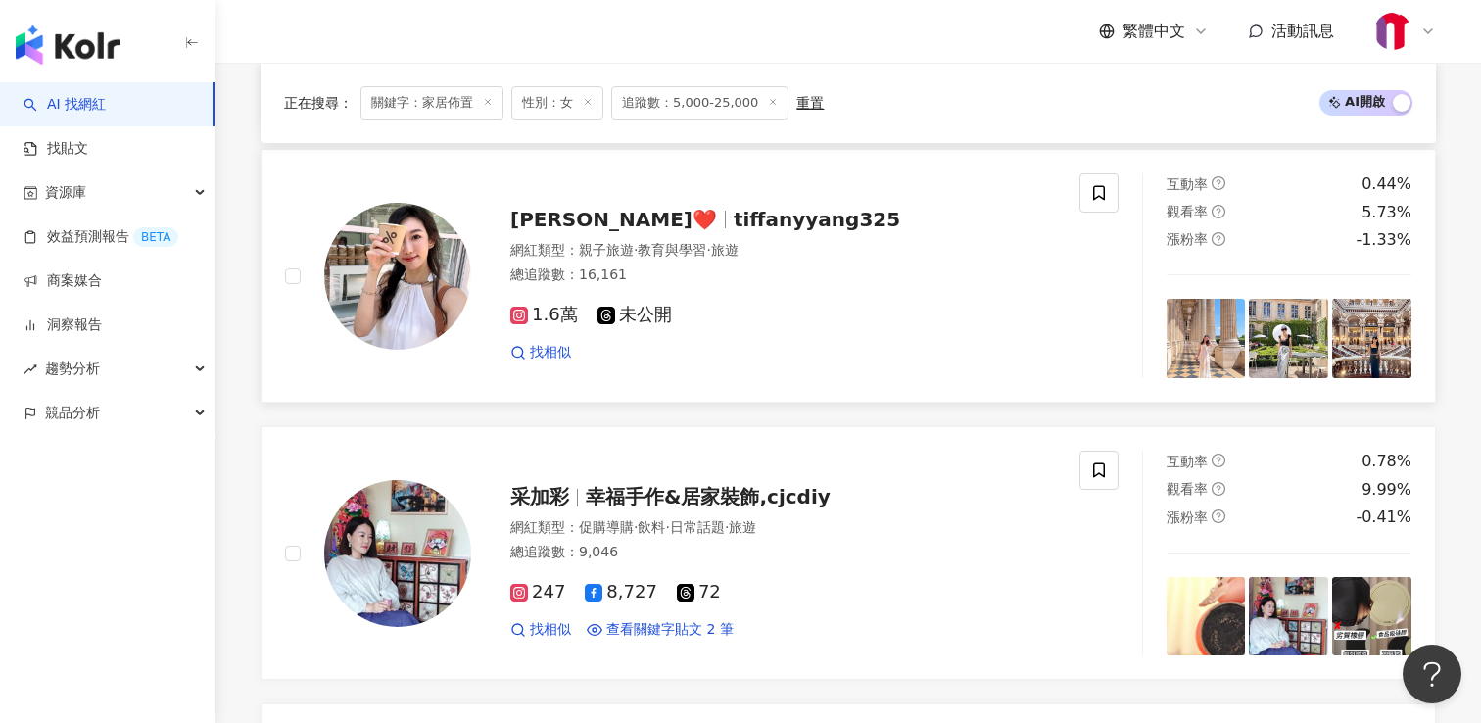
click at [734, 219] on span "tiffanyyang325" at bounding box center [817, 220] width 167 height 24
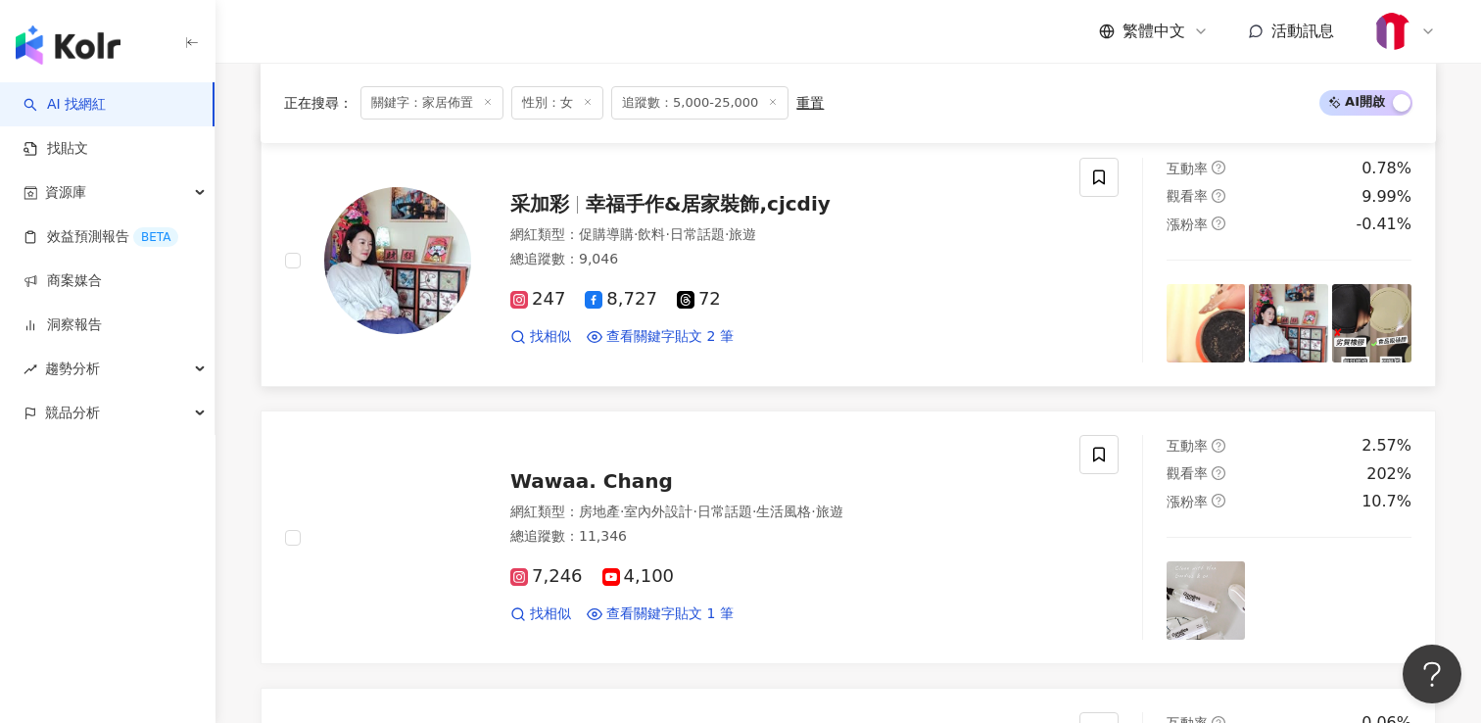
scroll to position [3184, 0]
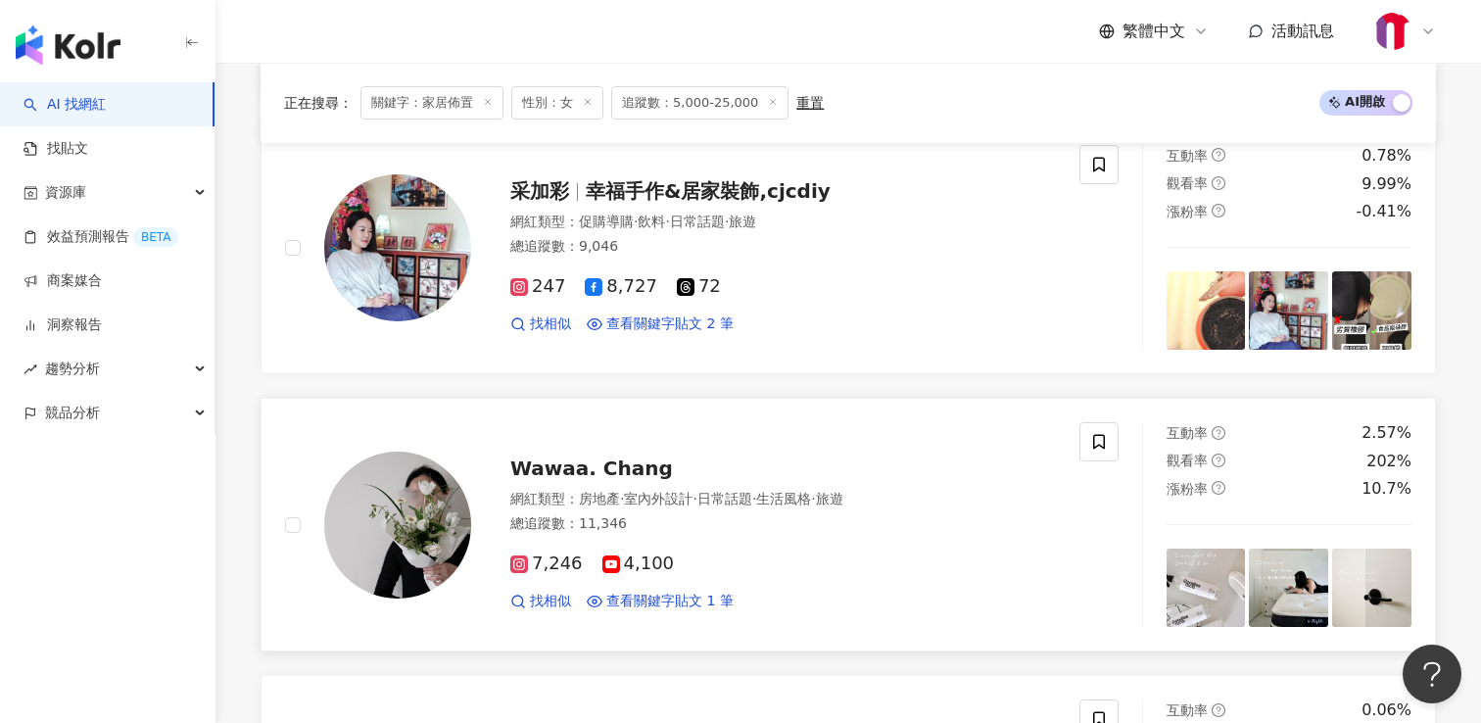
click at [605, 468] on span "Wawaa. Chang" at bounding box center [591, 468] width 163 height 24
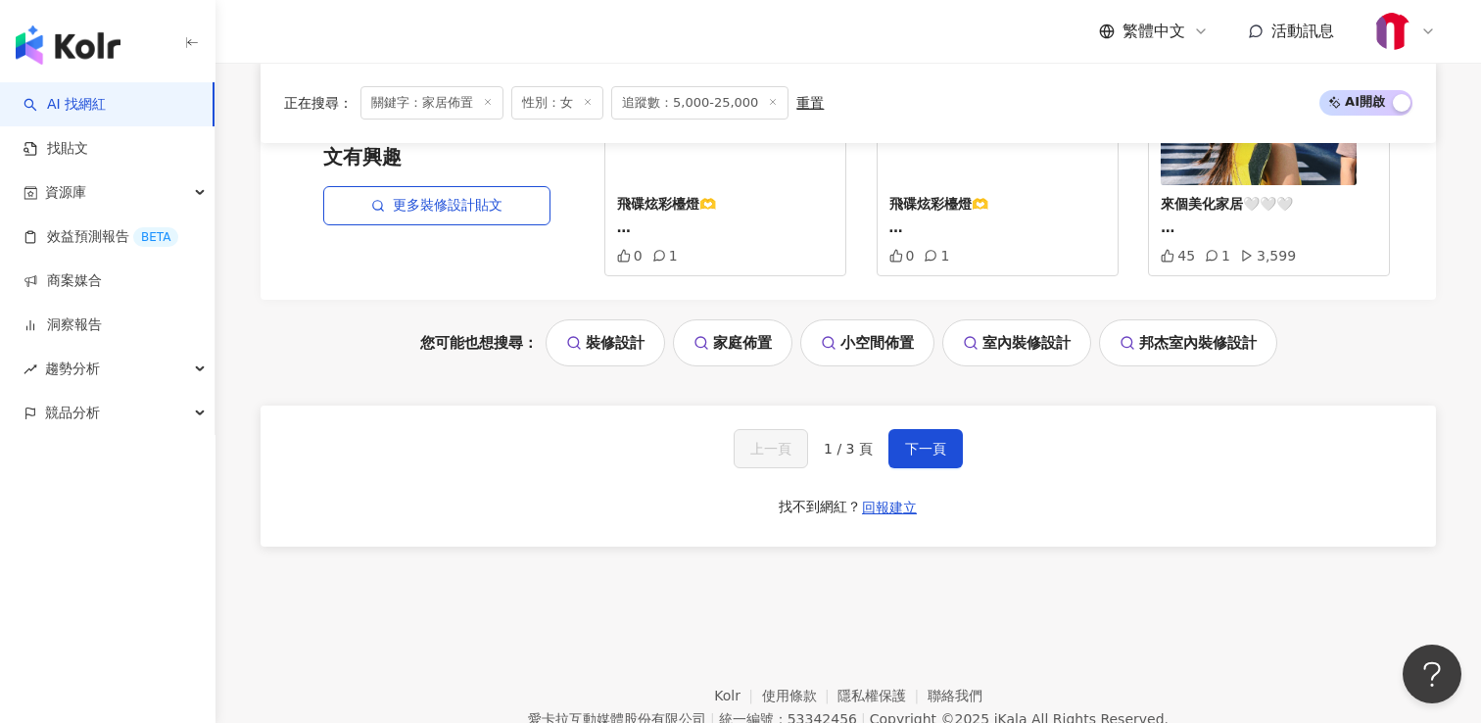
scroll to position [4247, 0]
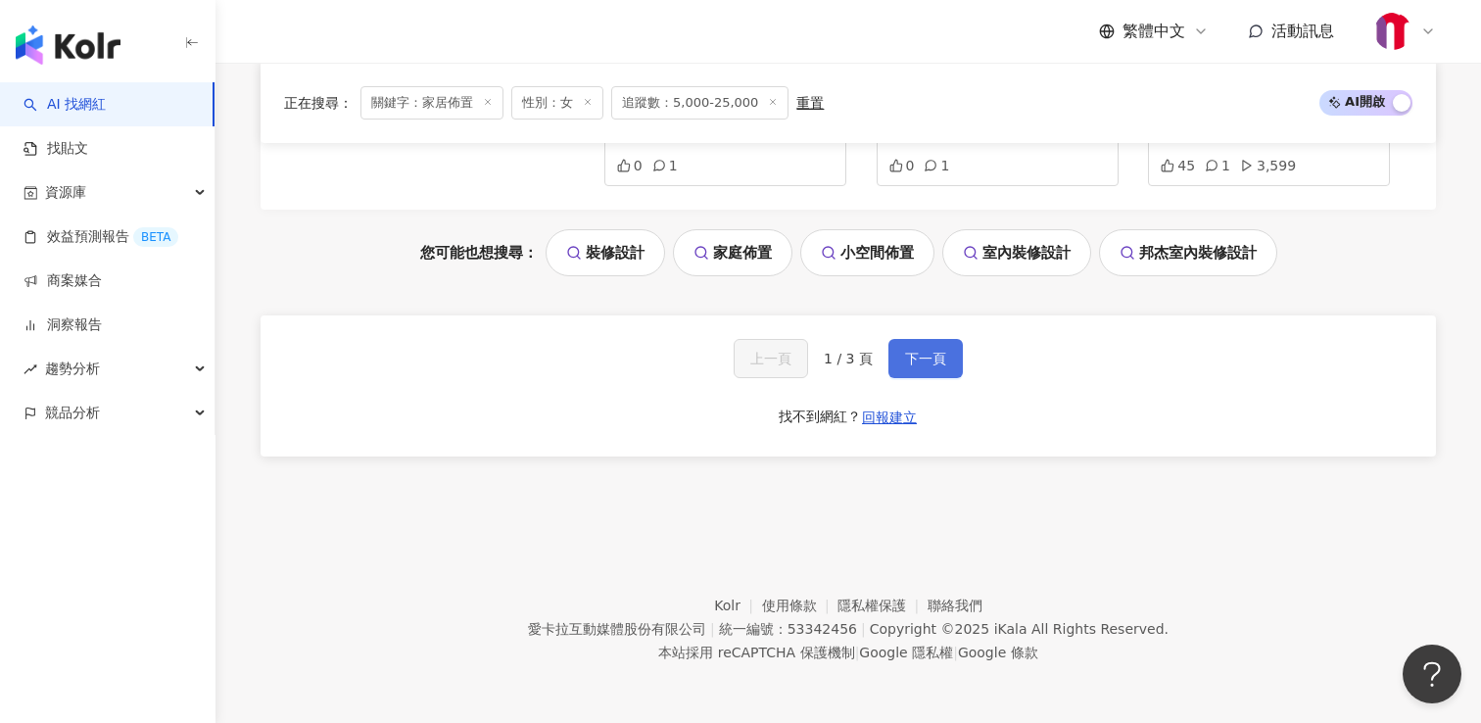
click at [935, 361] on span "下一頁" at bounding box center [925, 359] width 41 height 16
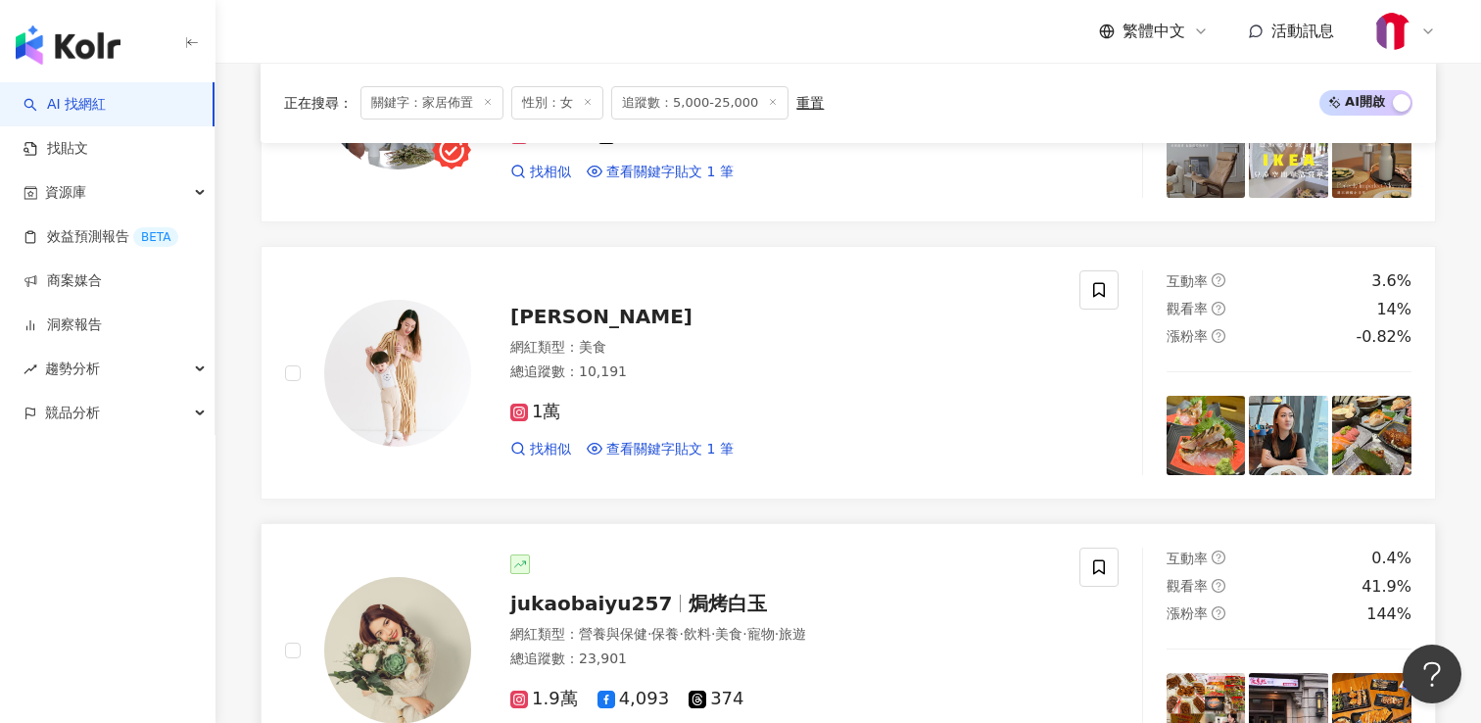
scroll to position [1886, 0]
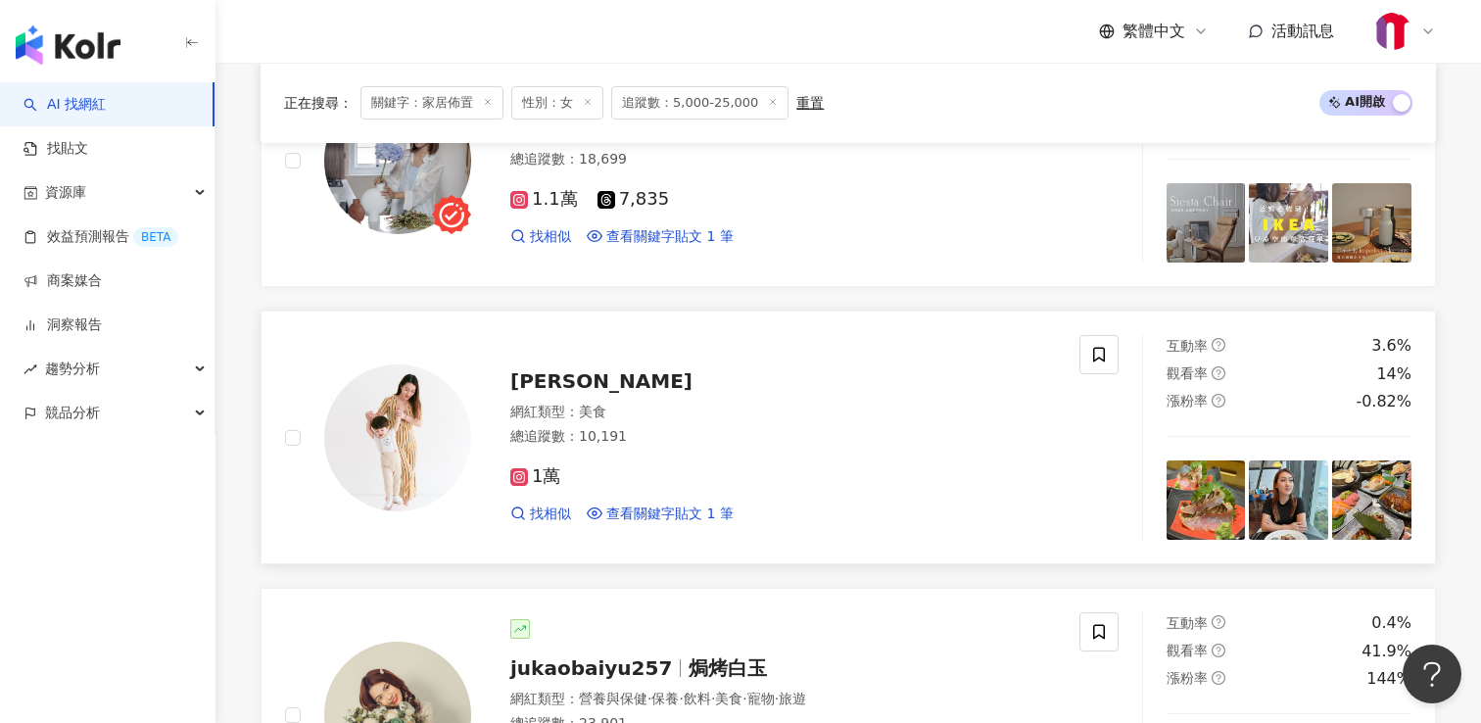
click at [562, 376] on span "[PERSON_NAME]" at bounding box center [601, 381] width 182 height 24
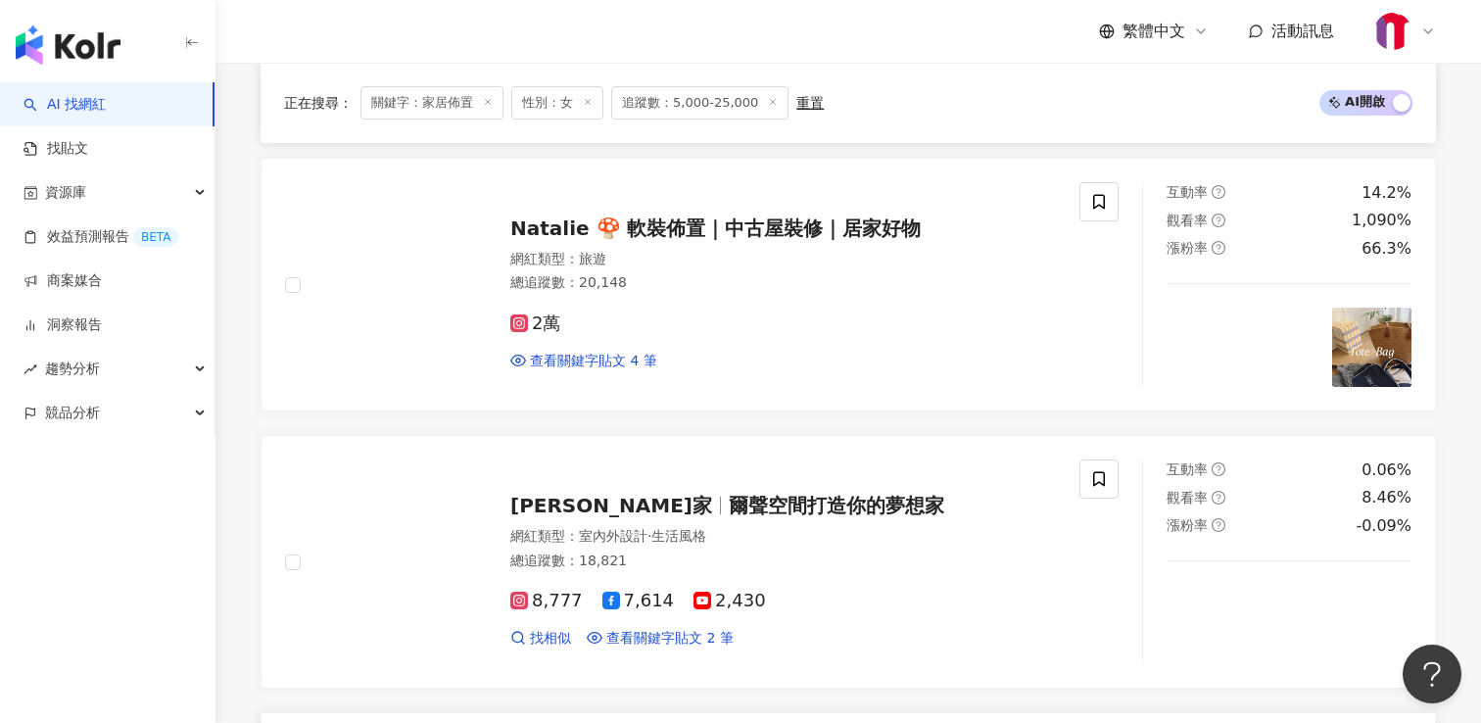
scroll to position [1182, 0]
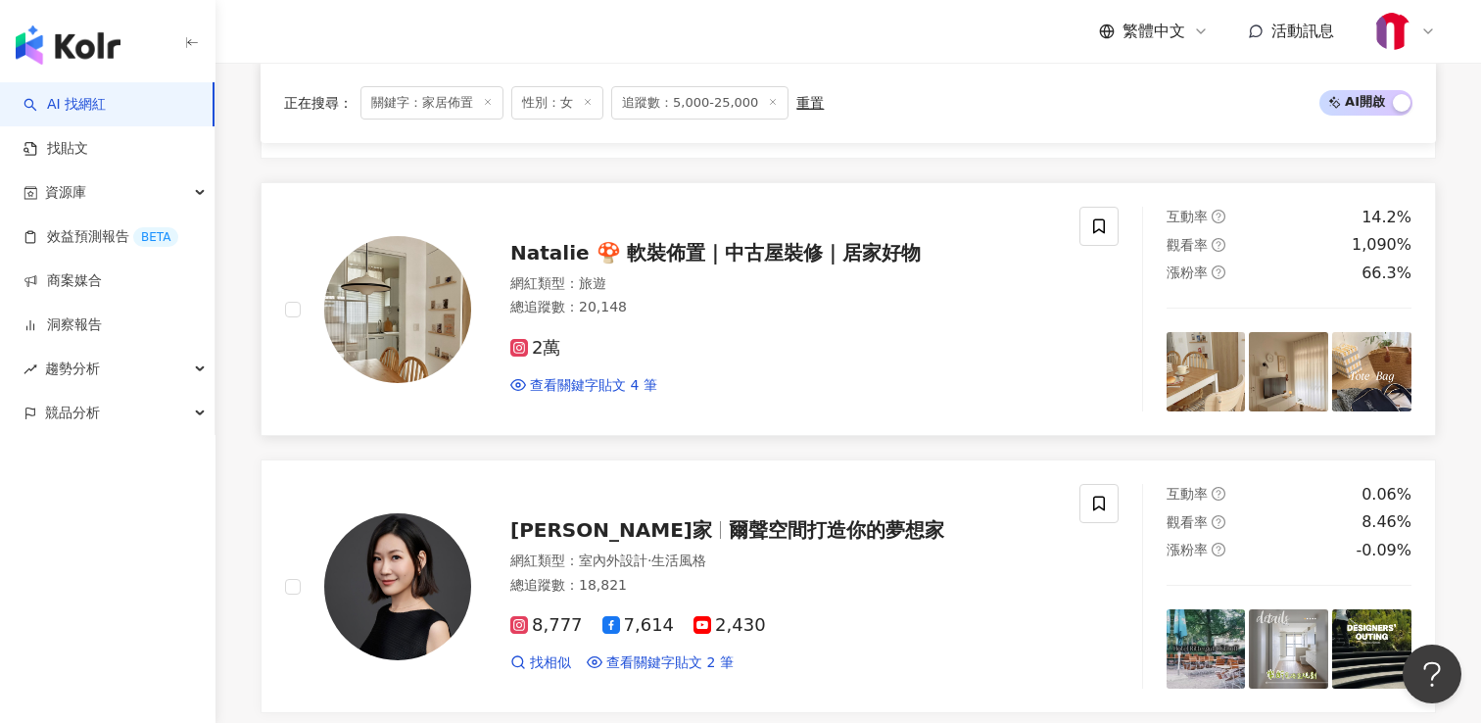
click at [649, 250] on span "Natalie 🍄 軟裝佈置｜中古屋裝修｜居家好物" at bounding box center [715, 253] width 411 height 24
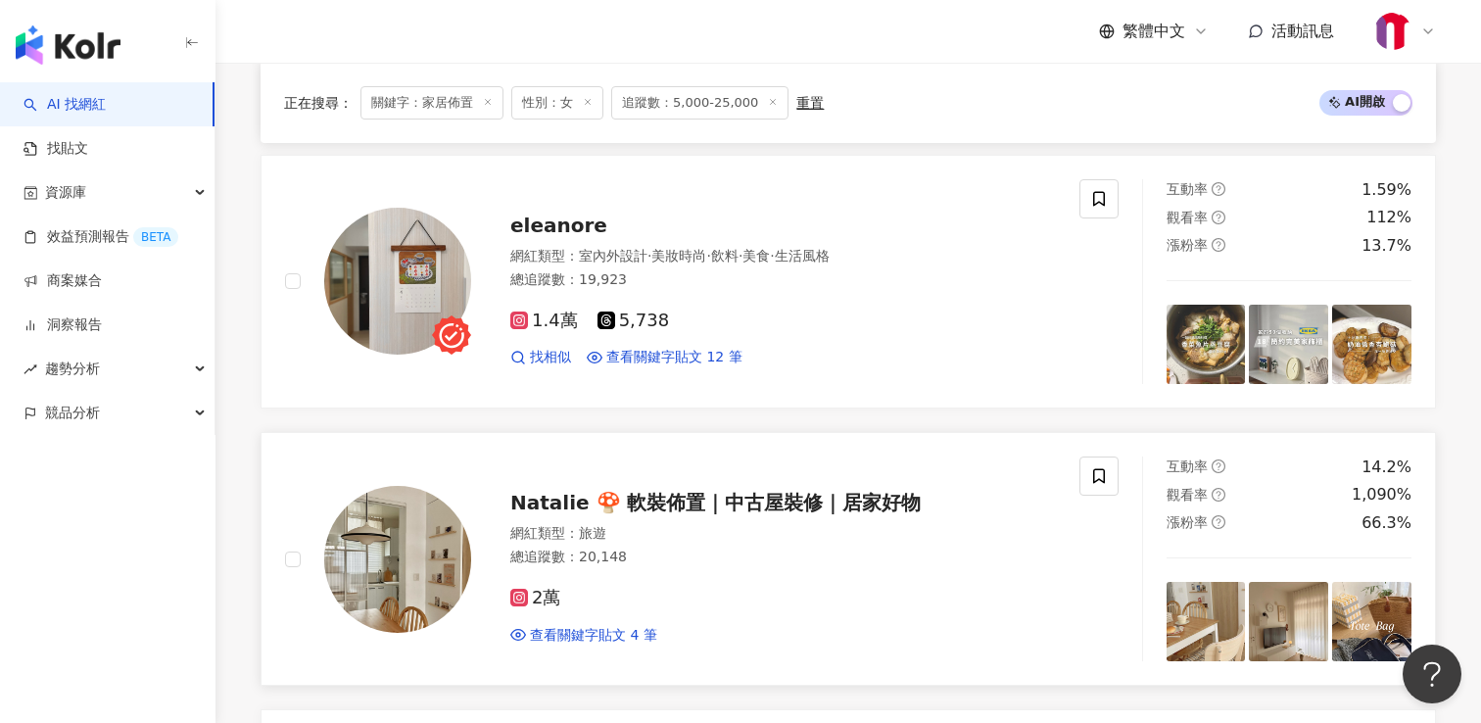
scroll to position [920, 0]
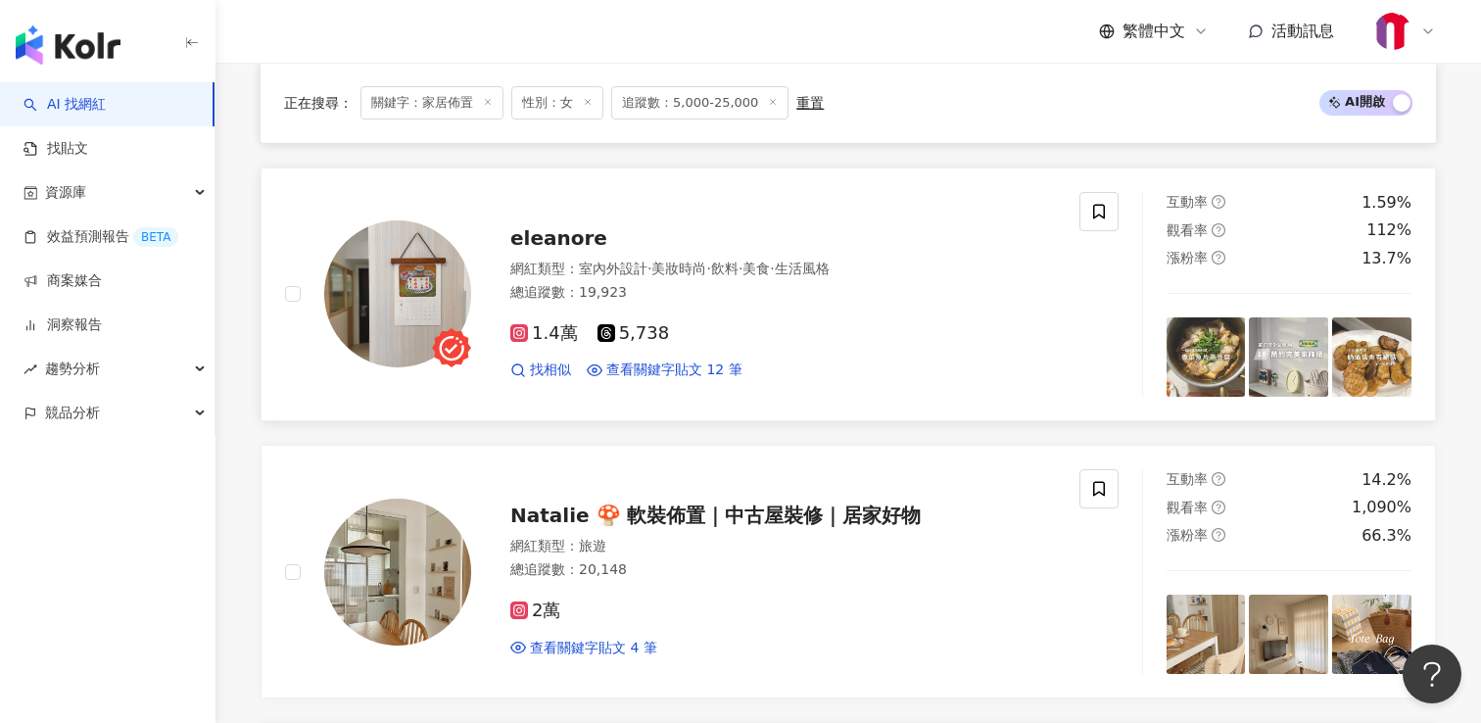
click at [560, 234] on span "eleanore" at bounding box center [558, 238] width 97 height 24
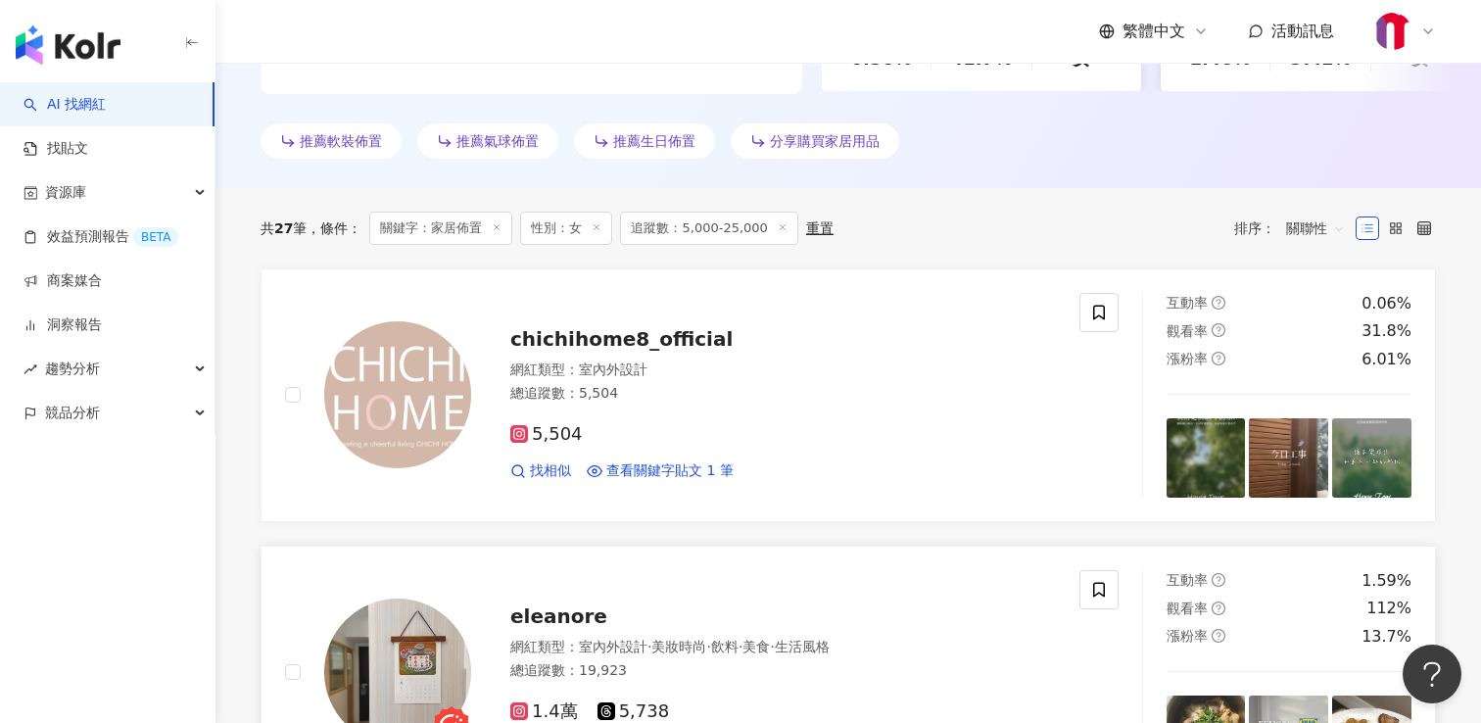
scroll to position [533, 0]
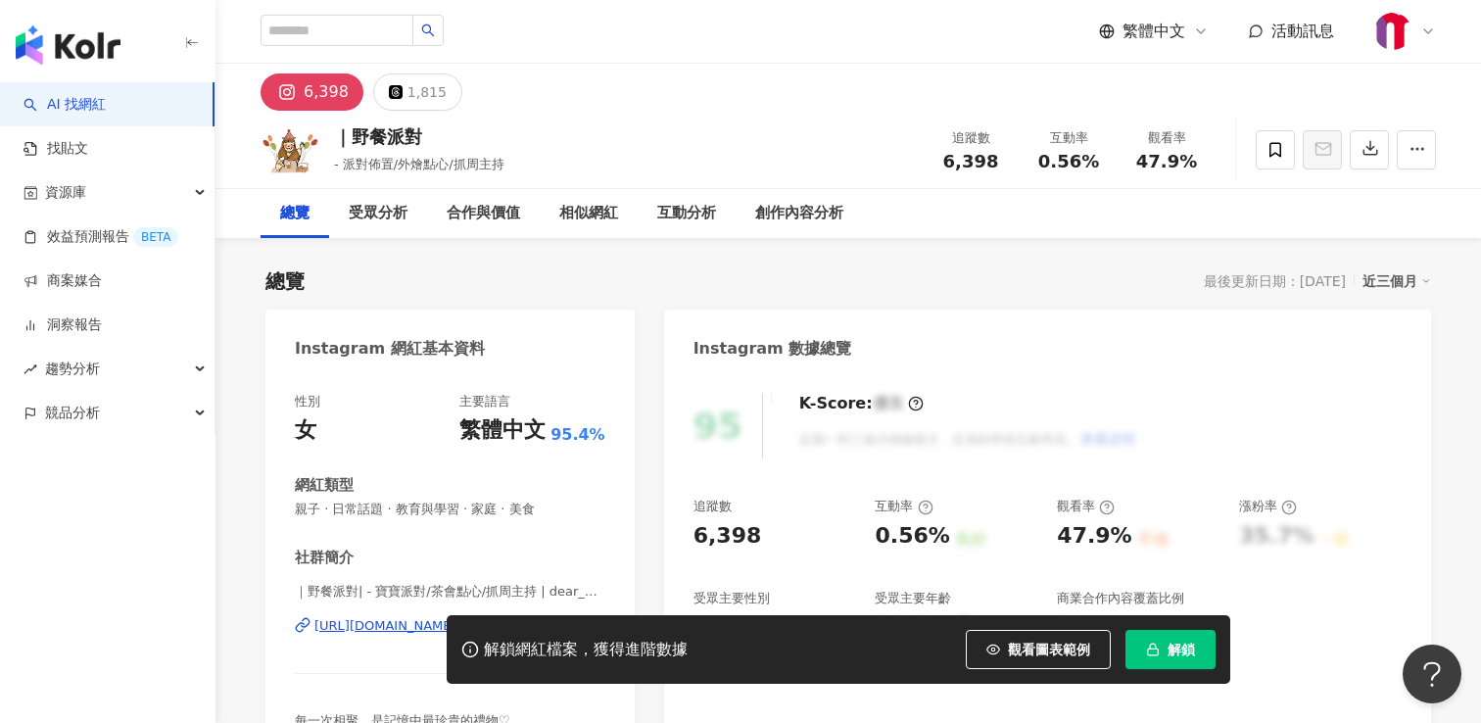
click at [305, 91] on div "6,398" at bounding box center [326, 91] width 45 height 27
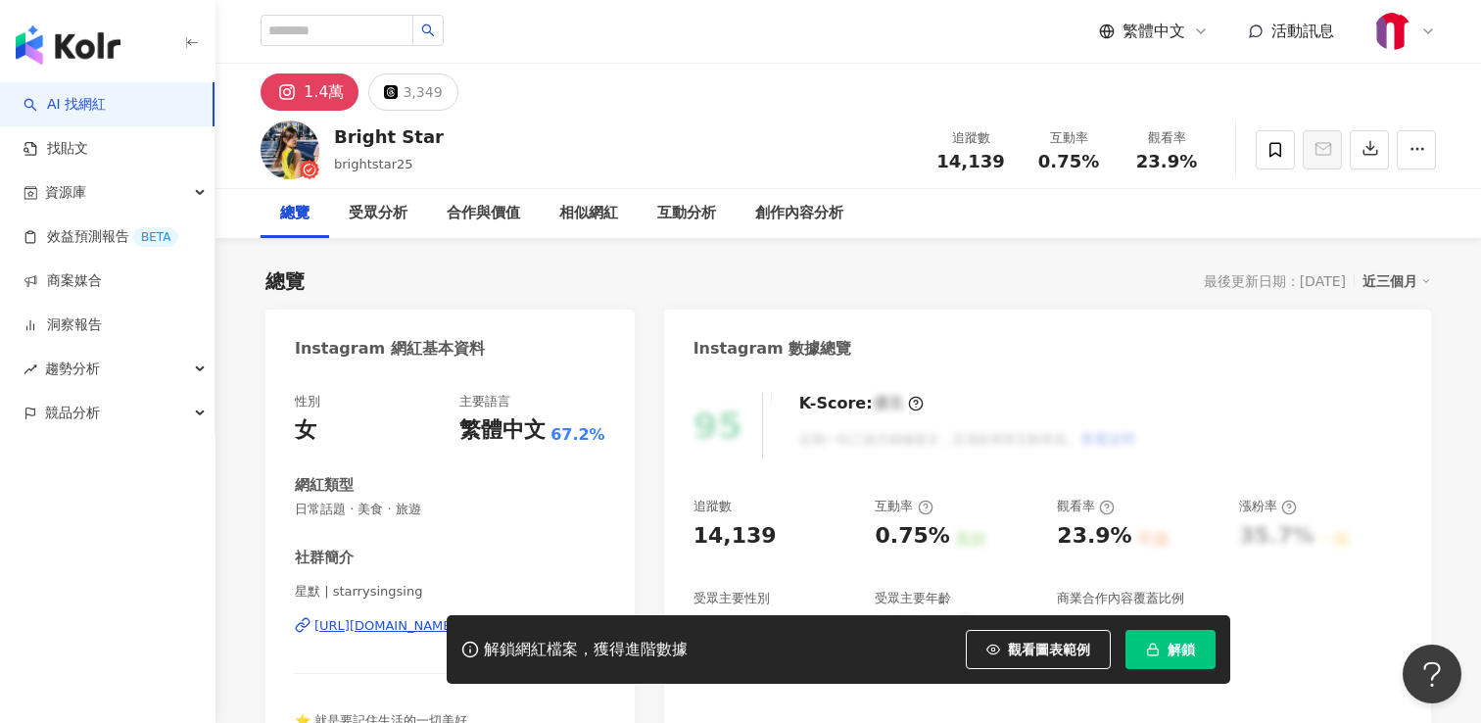
click at [394, 90] on icon at bounding box center [391, 92] width 14 height 14
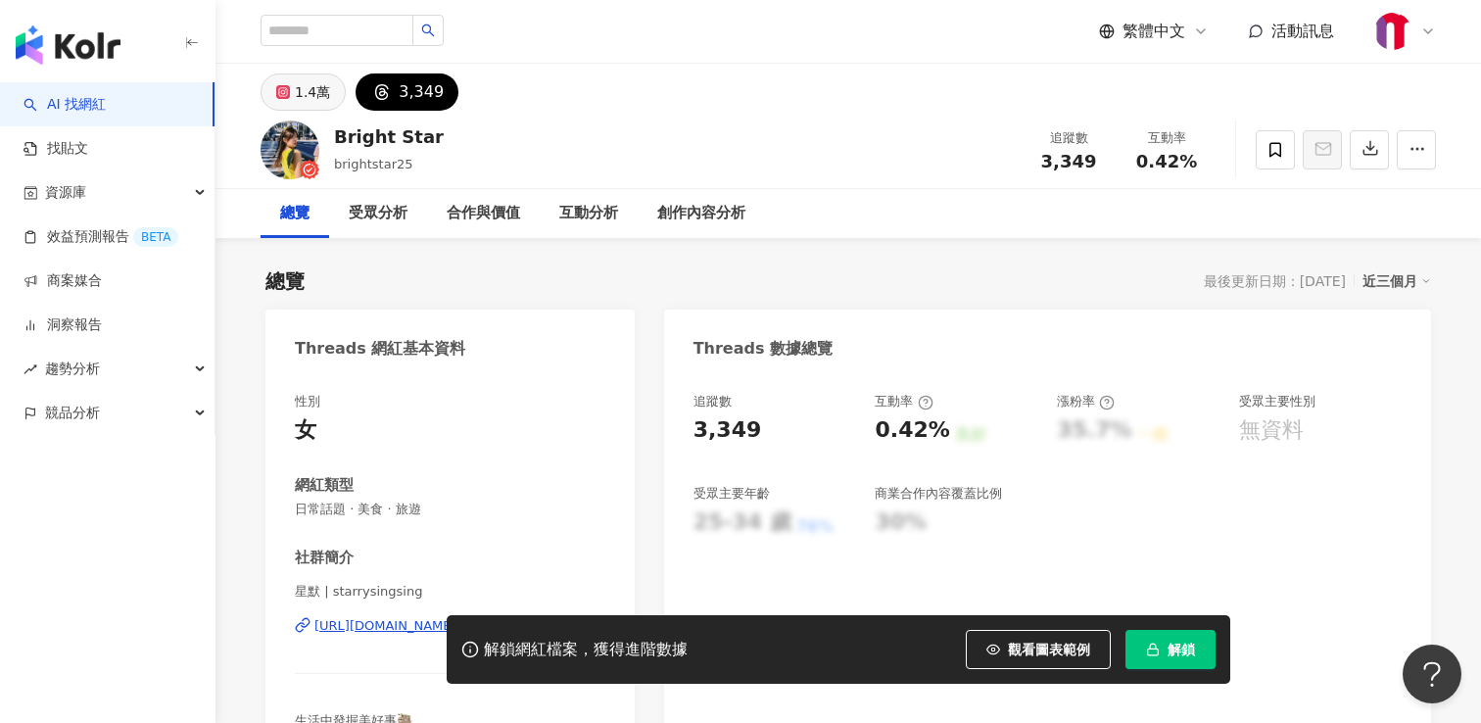
click at [317, 95] on div "1.4萬" at bounding box center [312, 91] width 35 height 27
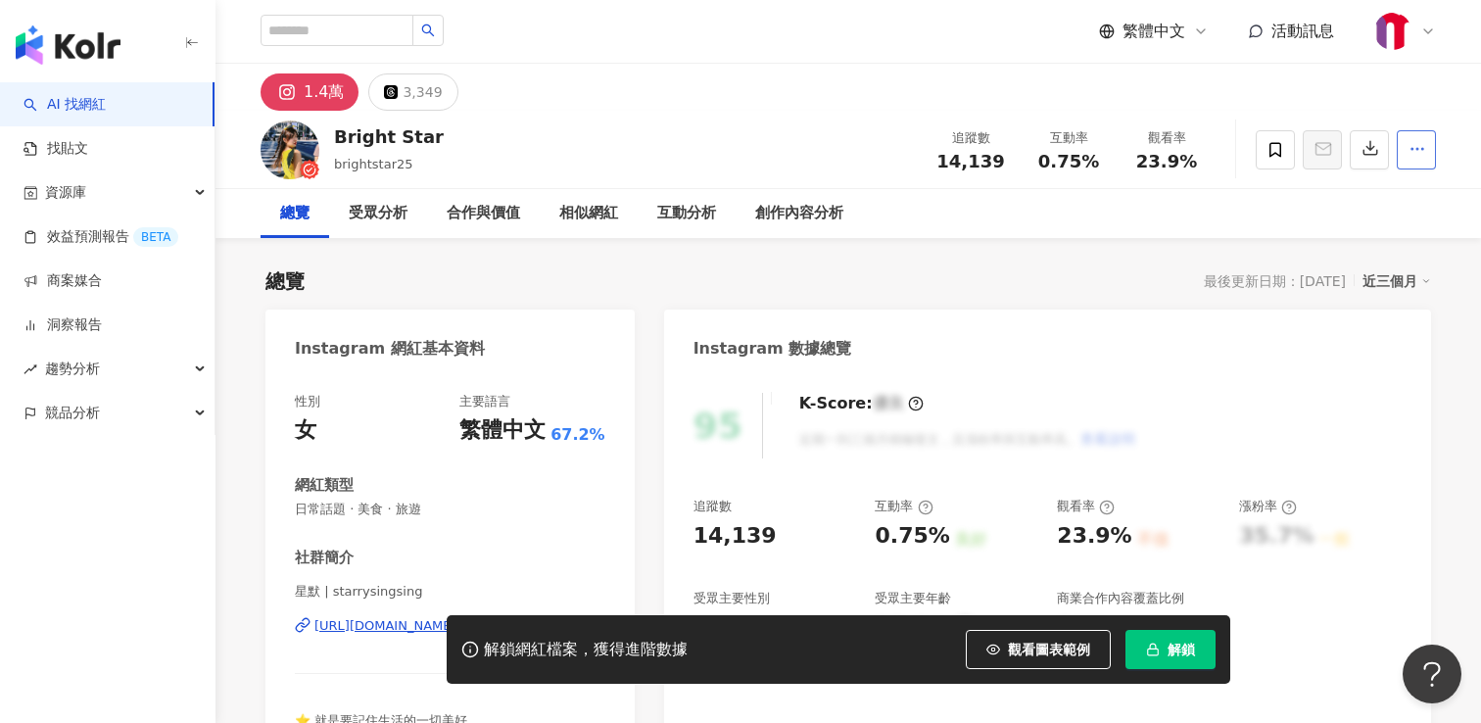
click at [1421, 137] on button "button" at bounding box center [1416, 149] width 39 height 39
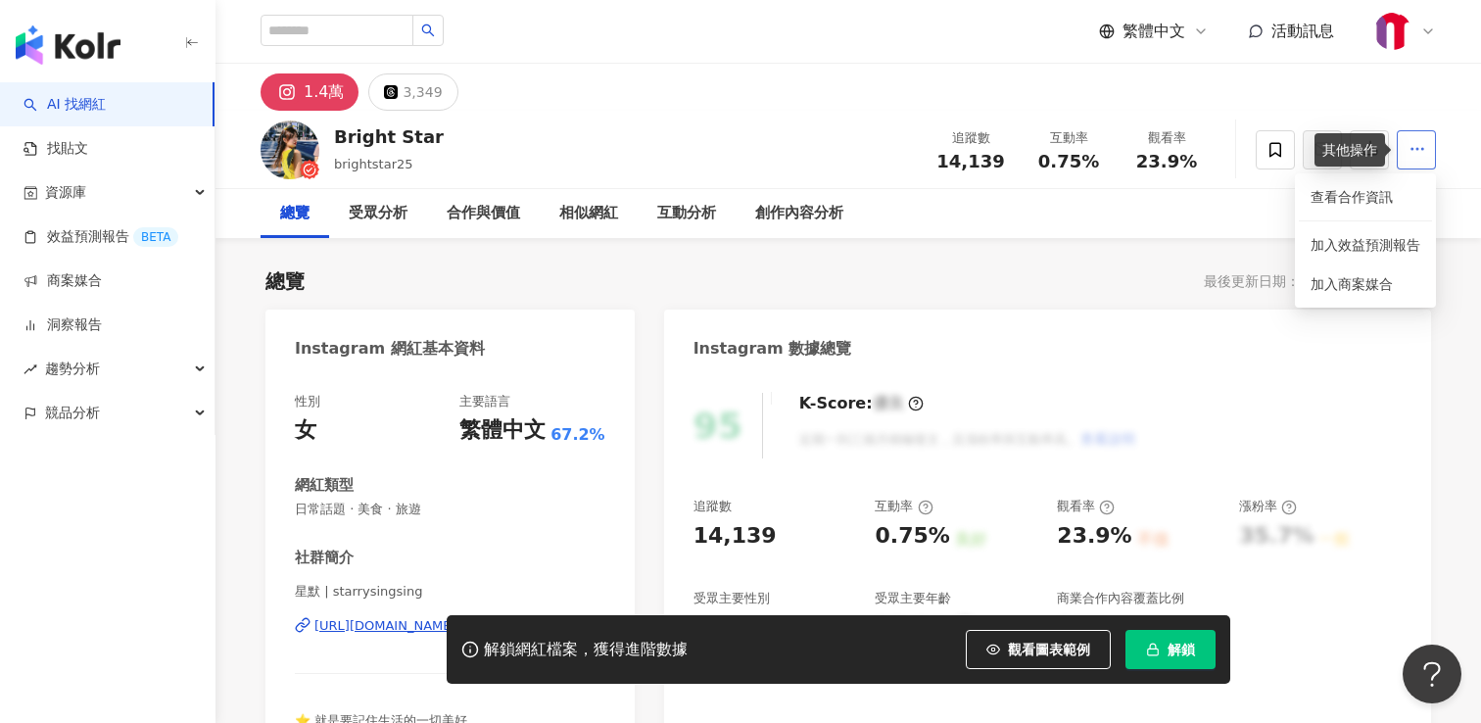
click at [1421, 137] on button "button" at bounding box center [1416, 149] width 39 height 39
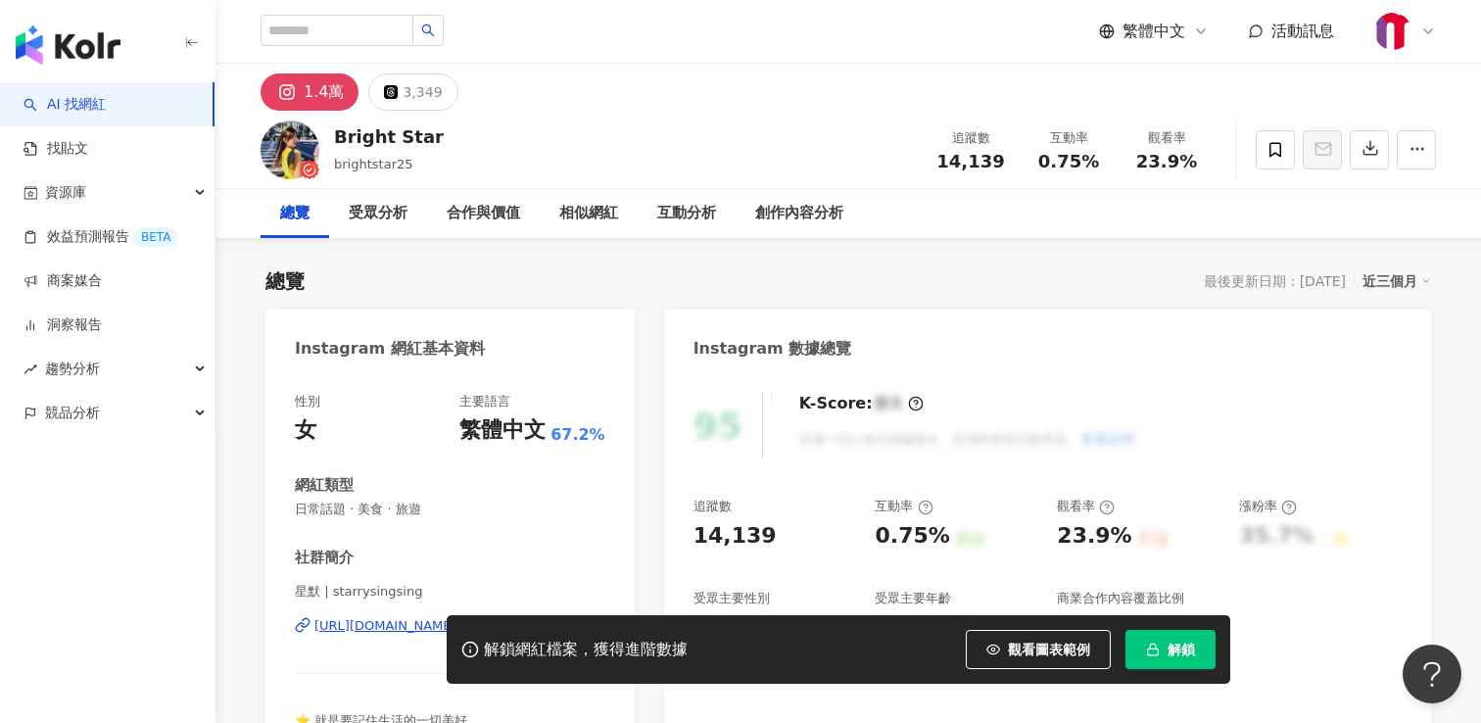
click at [289, 147] on img at bounding box center [290, 149] width 59 height 59
click at [1411, 153] on icon "button" at bounding box center [1418, 149] width 18 height 18
click at [1118, 273] on div "總覽 最後更新日期：2025/9/25 近三個月" at bounding box center [848, 280] width 1166 height 27
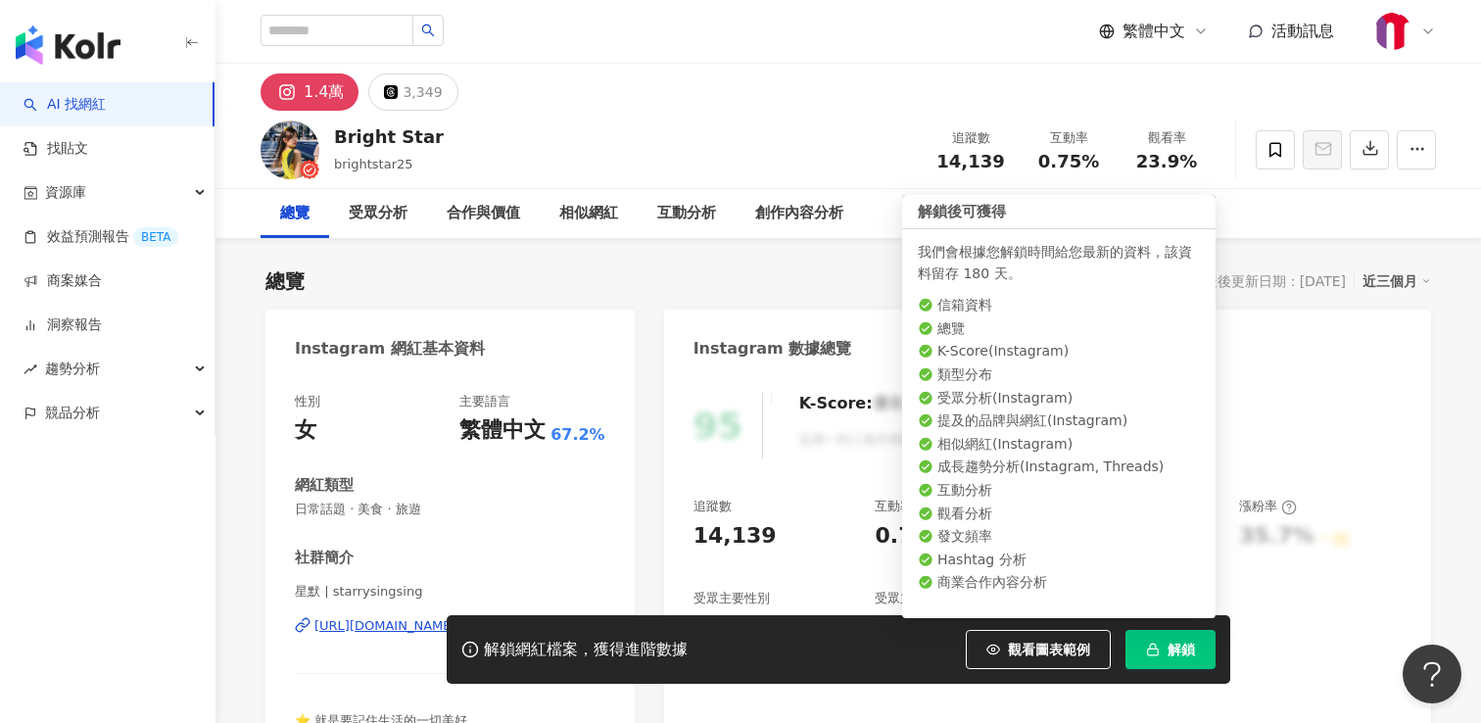
click at [1177, 647] on span "解鎖" at bounding box center [1181, 650] width 27 height 16
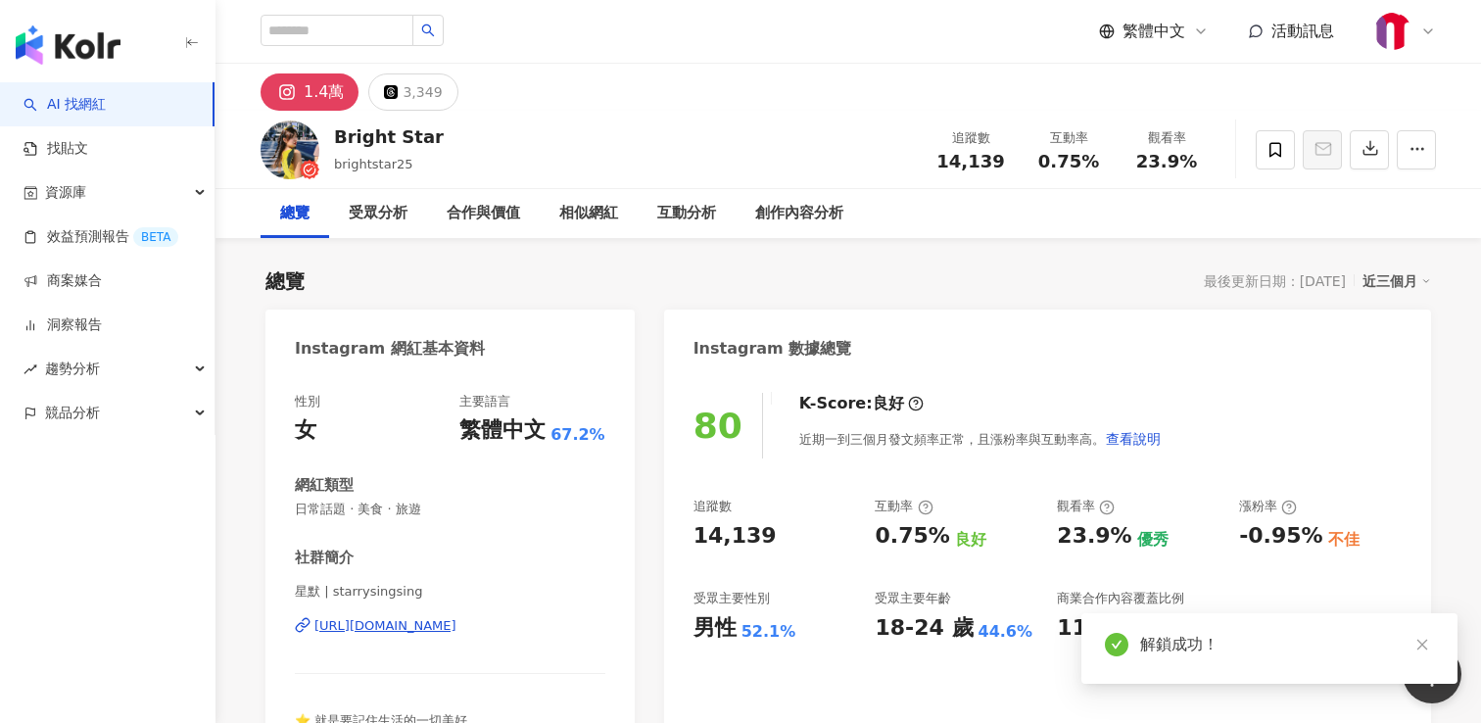
click at [1077, 285] on div "總覽 最後更新日期：2025/9/25 近三個月" at bounding box center [848, 280] width 1166 height 27
click at [291, 145] on img at bounding box center [290, 149] width 59 height 59
click at [361, 144] on div "Bright Star" at bounding box center [389, 136] width 110 height 24
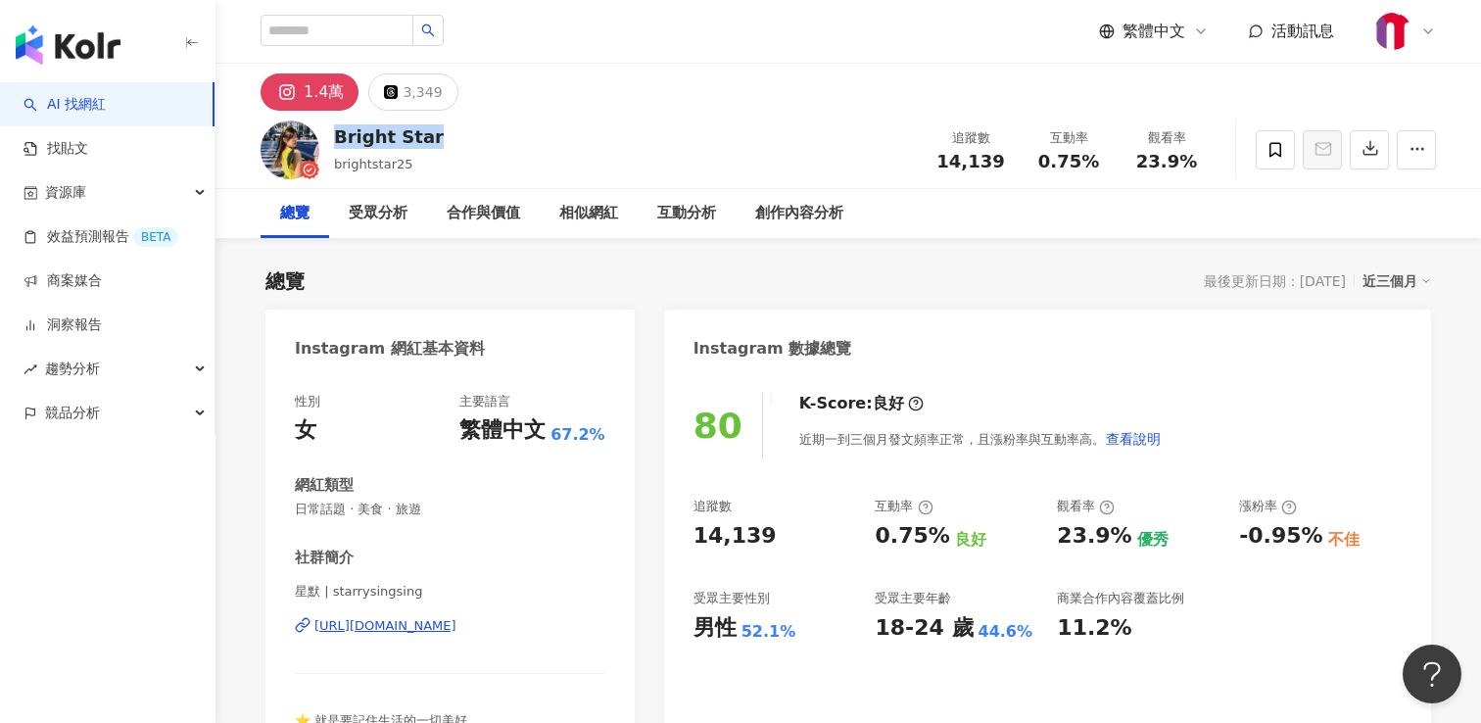
drag, startPoint x: 470, startPoint y: 135, endPoint x: 337, endPoint y: 135, distance: 133.2
click at [337, 135] on div "Bright Star brightstar25 追蹤數 14,139 互動率 0.75% 觀看率 23.9%" at bounding box center [848, 149] width 1254 height 77
copy div "Bright Star"
drag, startPoint x: 427, startPoint y: 159, endPoint x: 335, endPoint y: 161, distance: 92.1
click at [335, 161] on div "Bright Star brightstar25 追蹤數 14,139 互動率 0.75% 觀看率 23.9%" at bounding box center [848, 149] width 1254 height 77
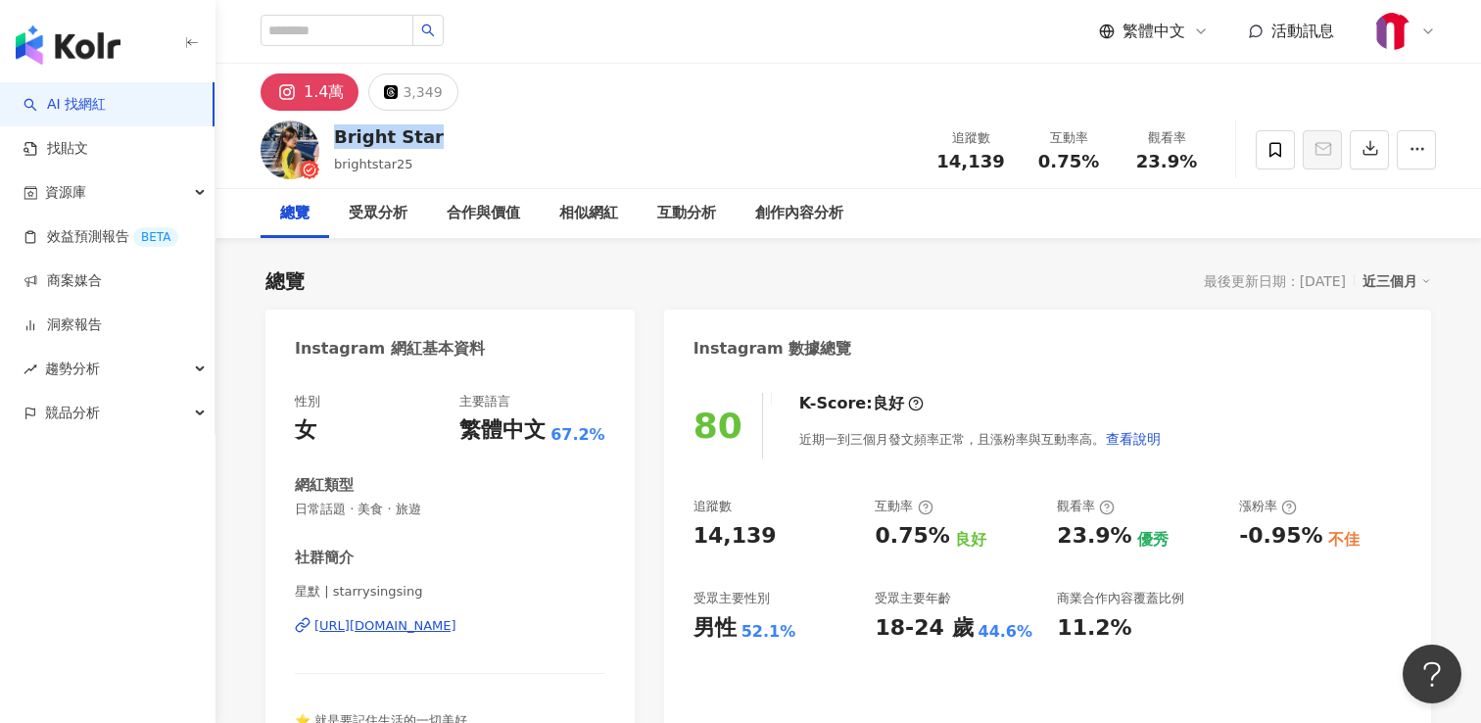
copy span "brightstar25"
click at [456, 627] on div "https://www.instagram.com/starrysingsing/" at bounding box center [385, 626] width 142 height 18
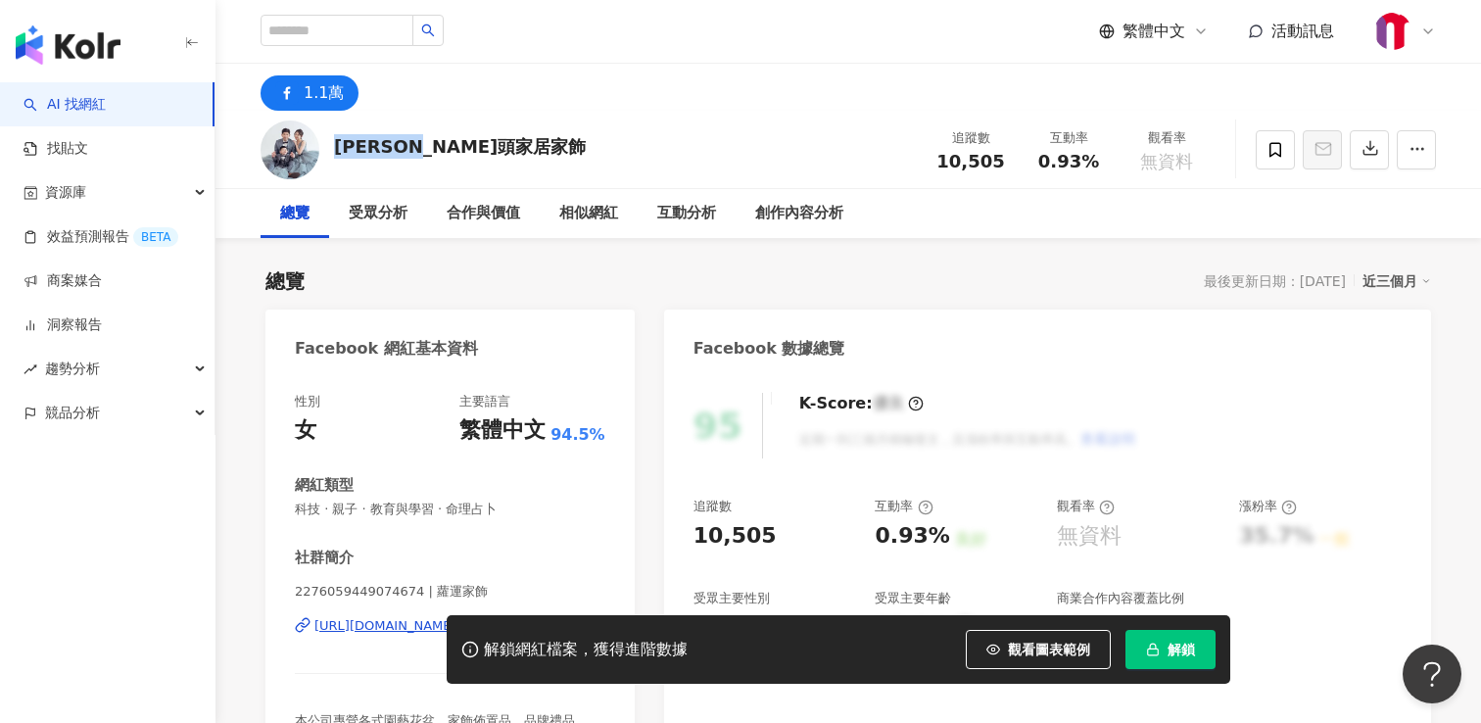
drag, startPoint x: 471, startPoint y: 144, endPoint x: 336, endPoint y: 147, distance: 135.2
click at [336, 147] on div "蘿蘿頭家居家飾 追蹤數 10,505 互動率 0.93% 觀看率 無資料" at bounding box center [848, 149] width 1254 height 77
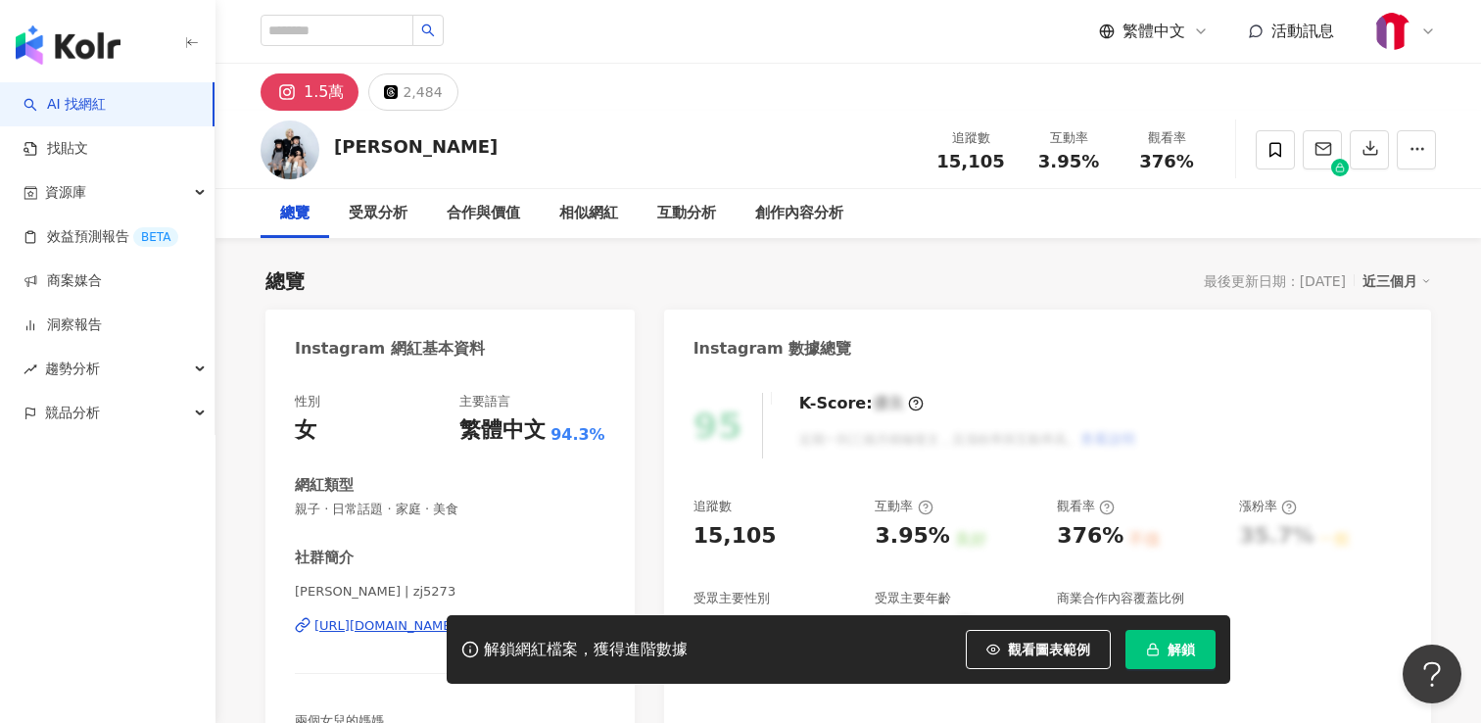
scroll to position [152, 0]
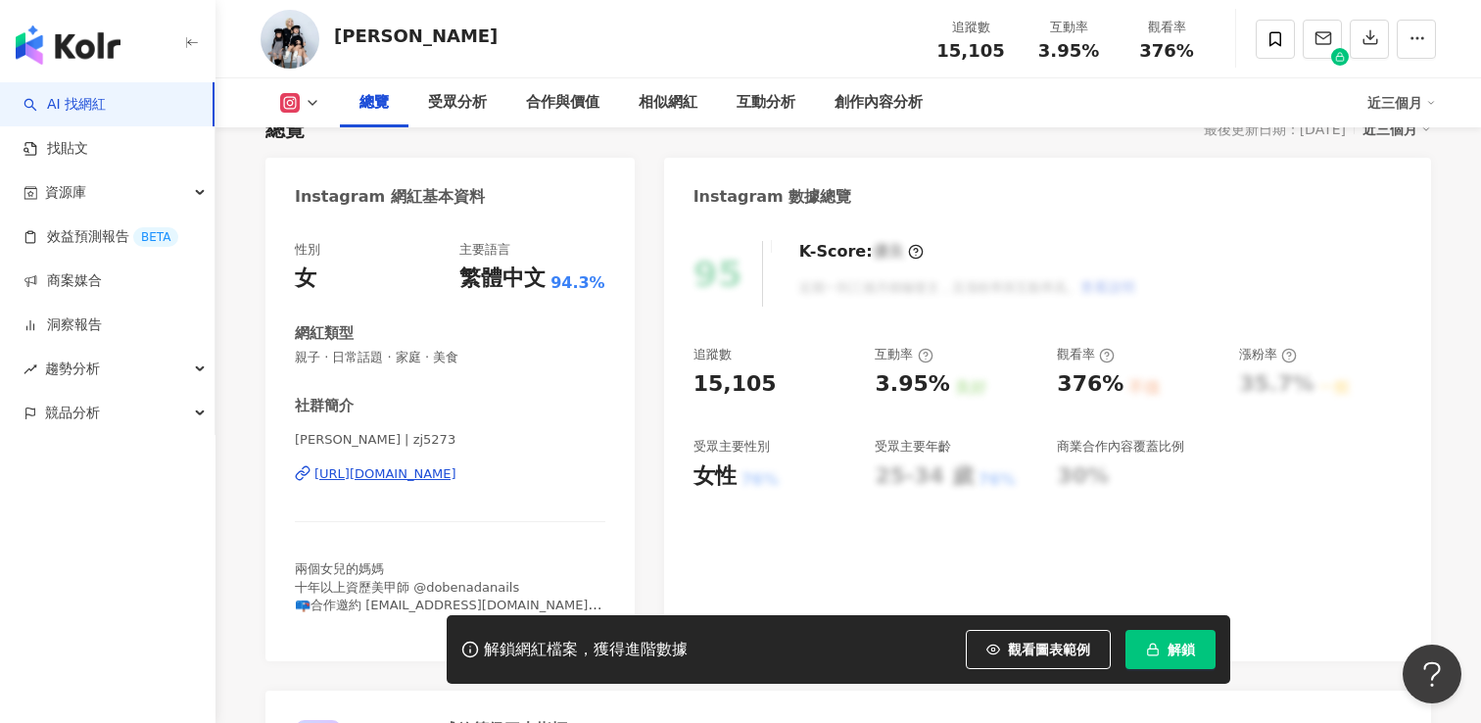
click at [454, 476] on div "[URL][DOMAIN_NAME]" at bounding box center [385, 474] width 142 height 18
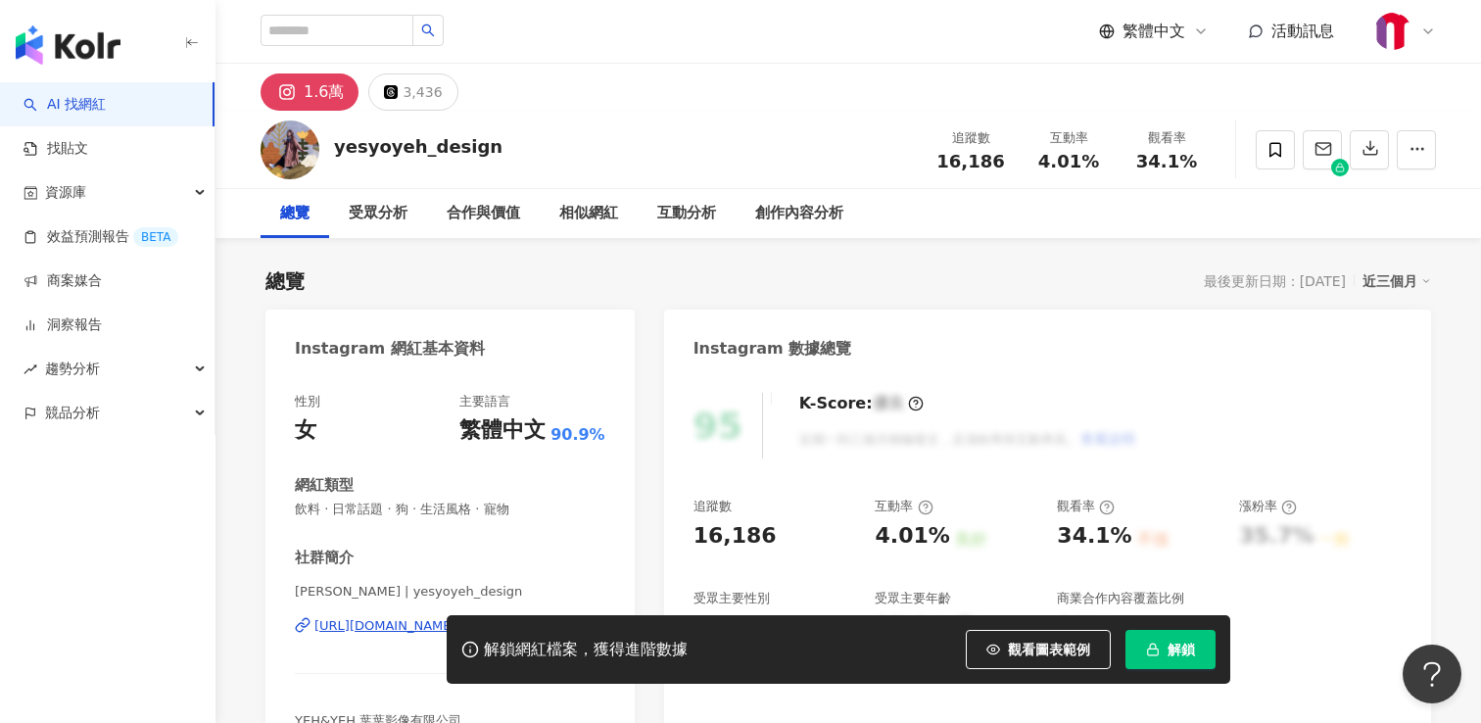
scroll to position [171, 0]
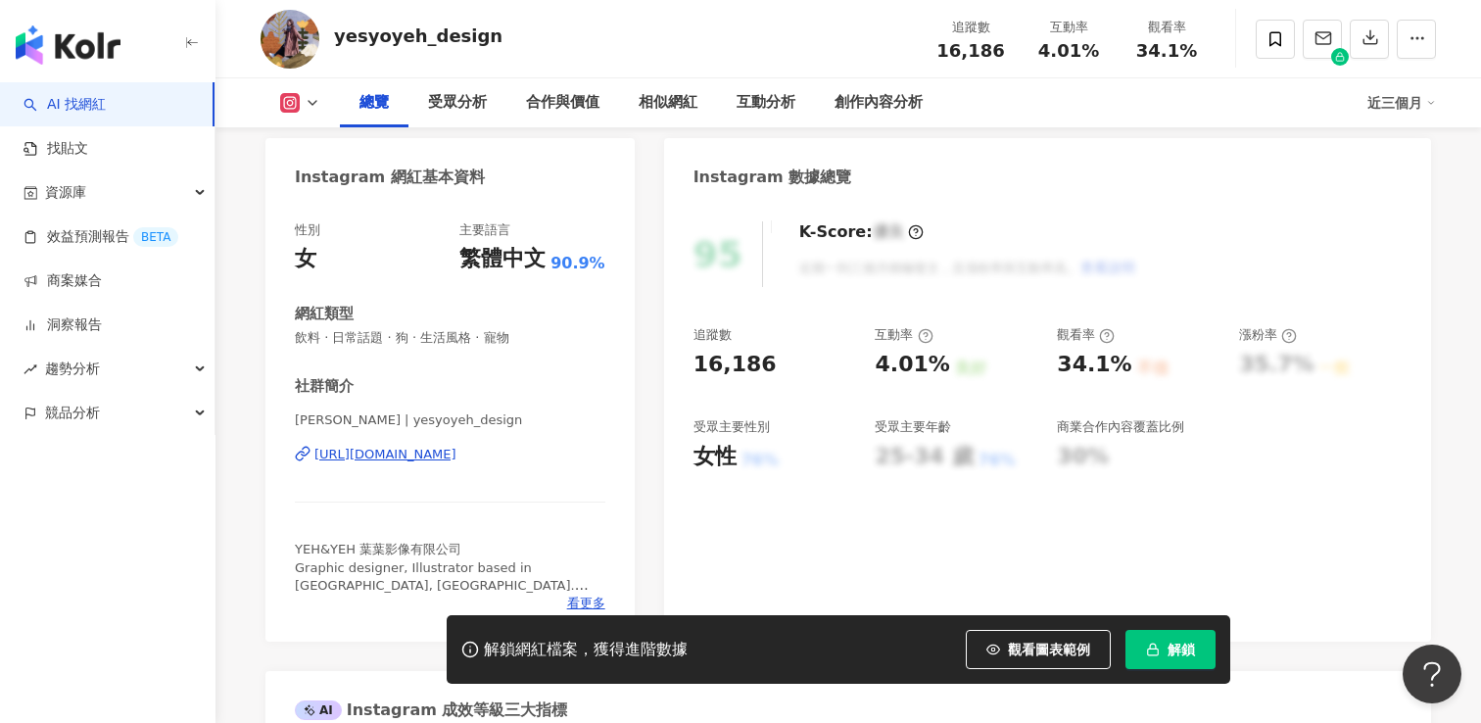
click at [456, 457] on div "https://www.instagram.com/yesyoyeh_design/" at bounding box center [385, 455] width 142 height 18
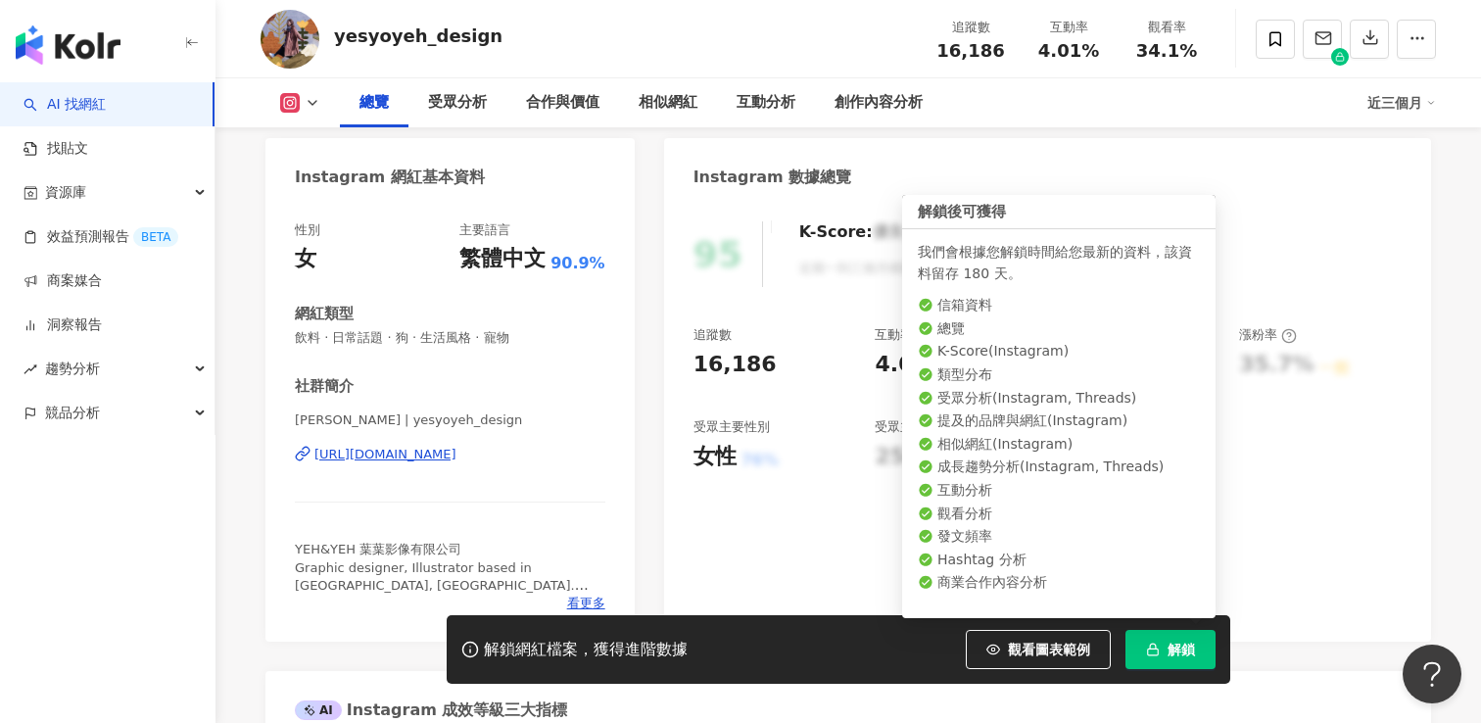
click at [1171, 645] on span "解鎖" at bounding box center [1181, 650] width 27 height 16
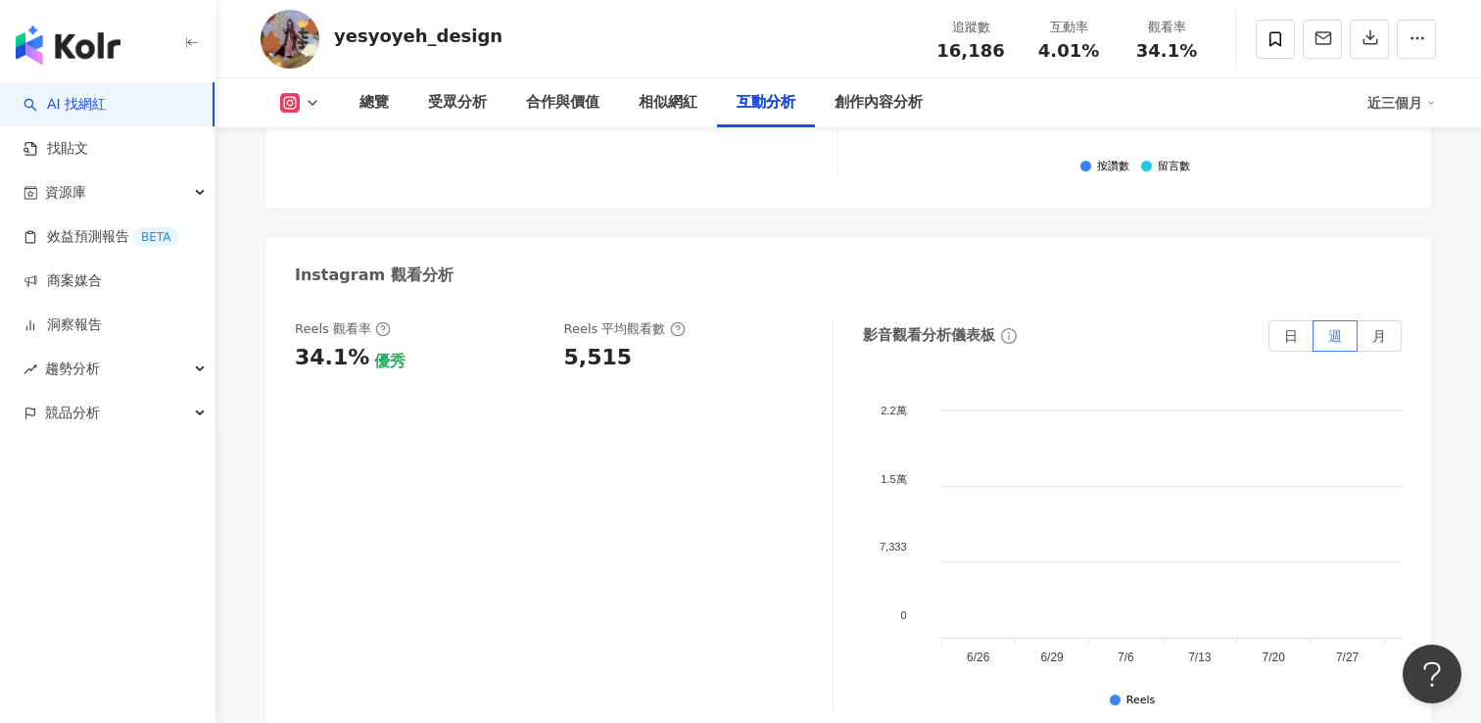
scroll to position [4318, 0]
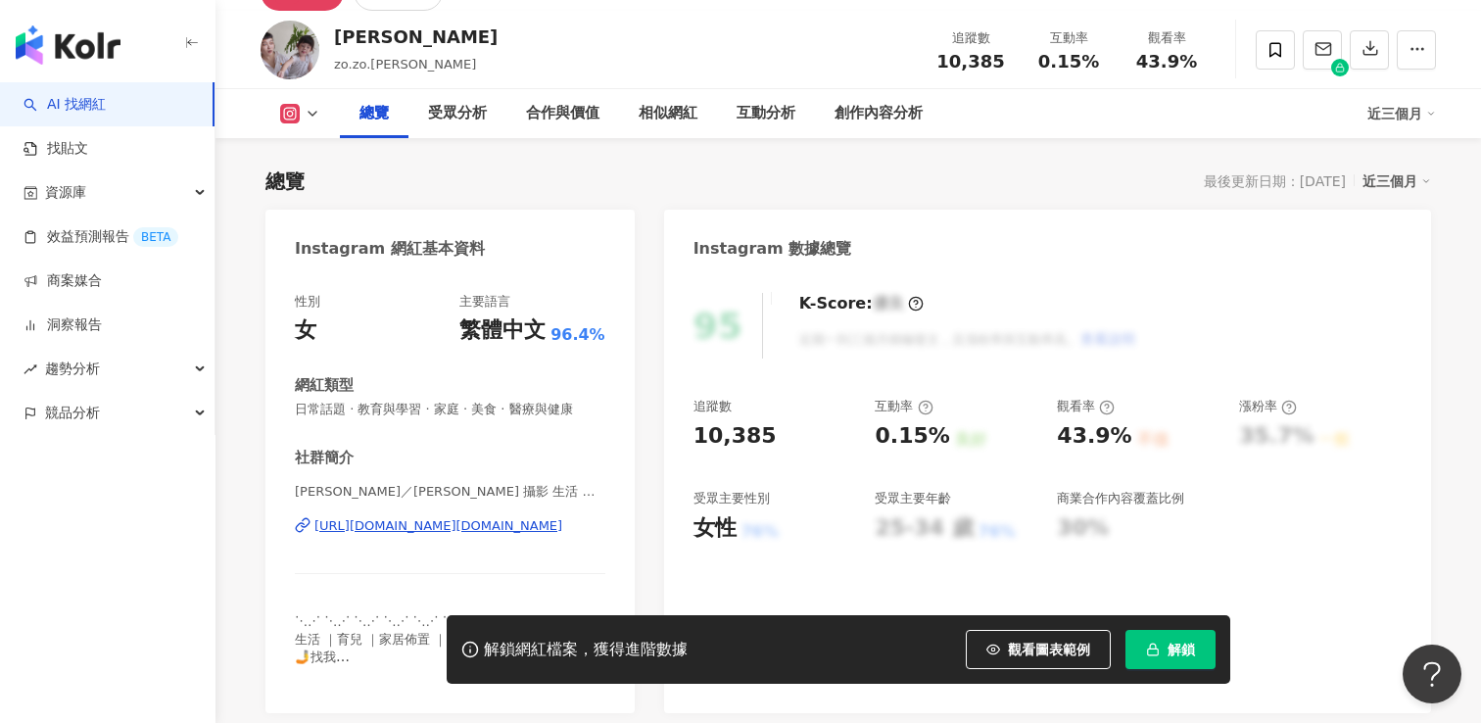
scroll to position [106, 0]
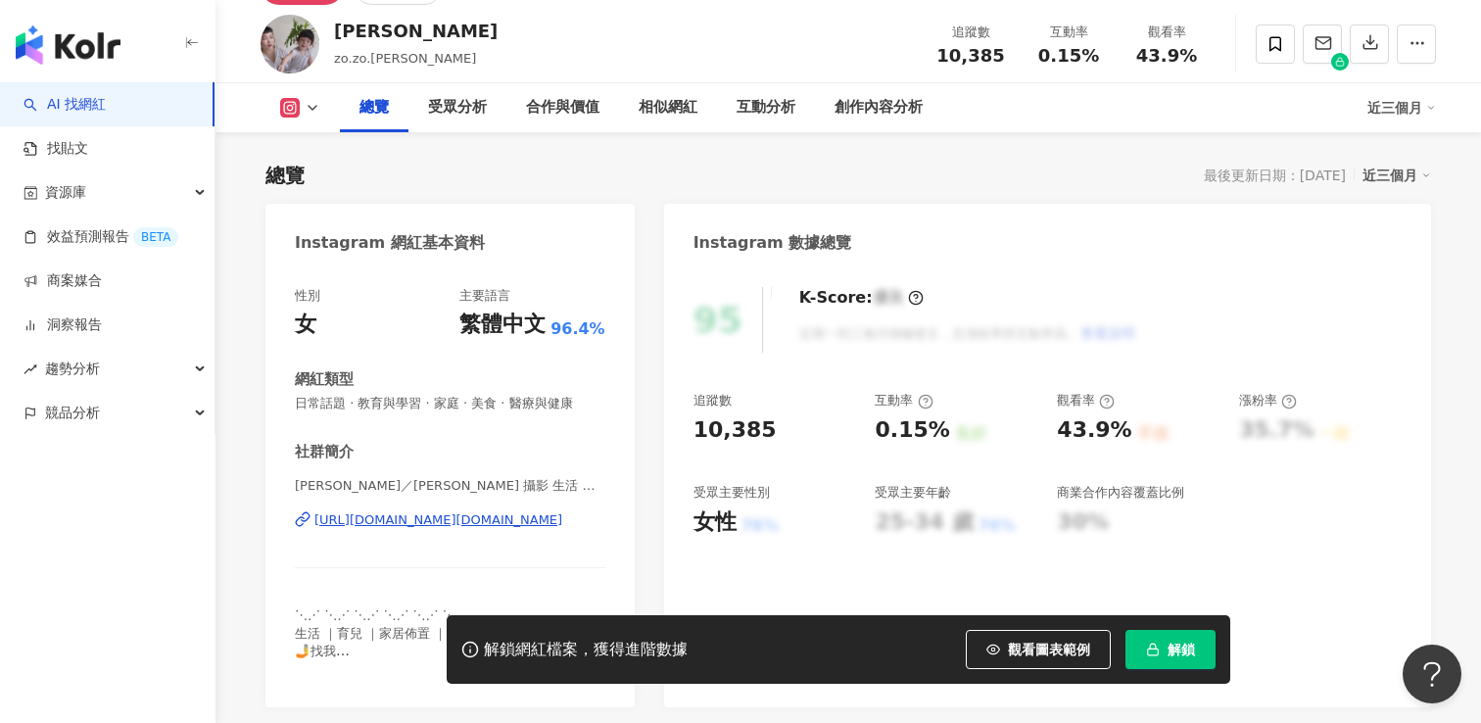
click at [436, 519] on div "[URL][DOMAIN_NAME][DOMAIN_NAME]" at bounding box center [438, 520] width 248 height 18
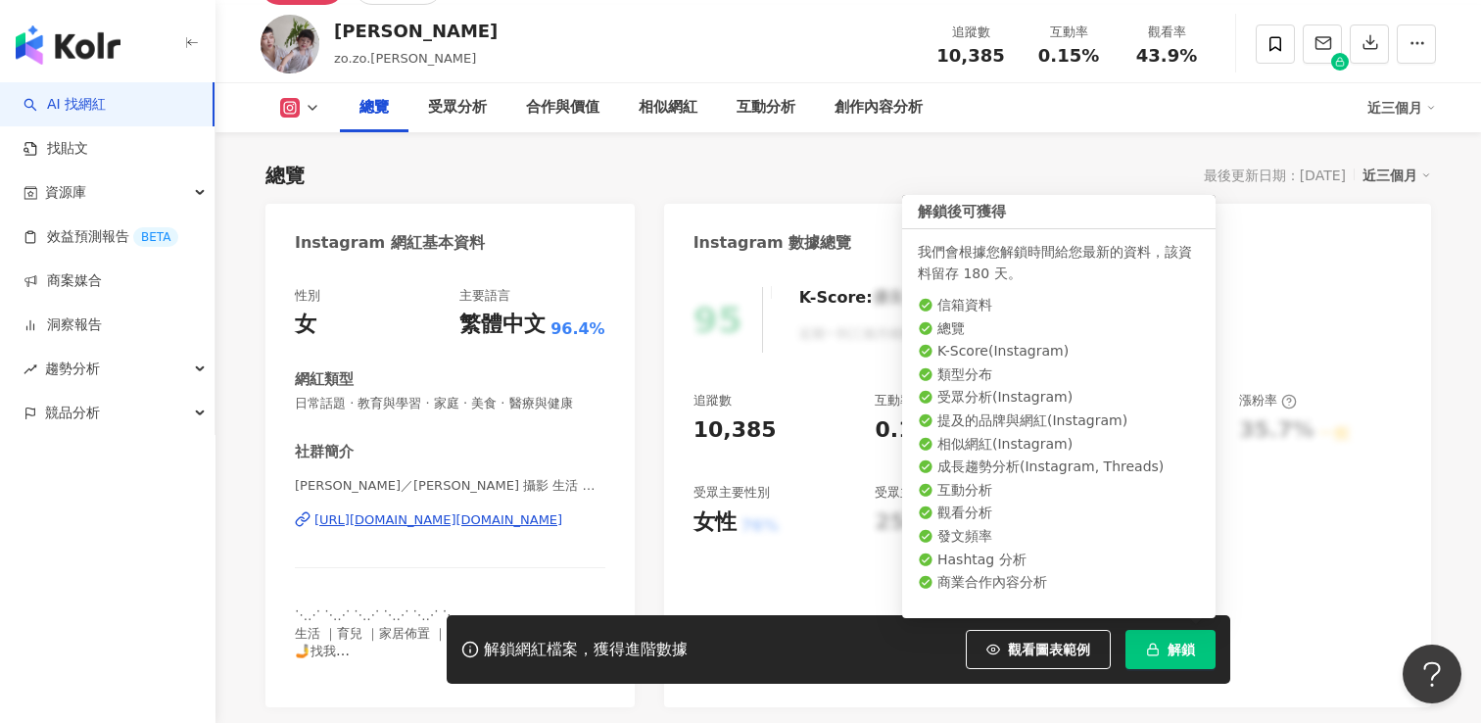
click at [1165, 644] on button "解鎖" at bounding box center [1170, 649] width 90 height 39
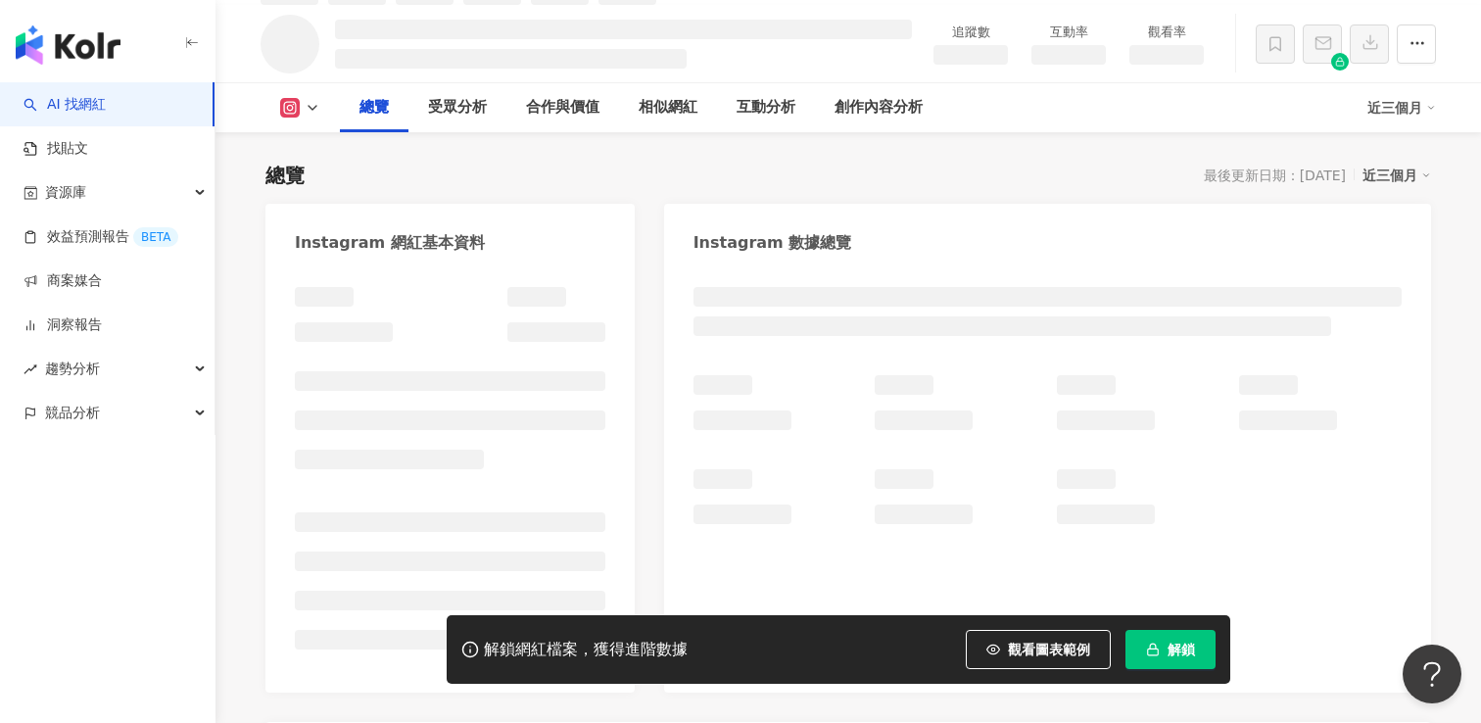
scroll to position [127, 0]
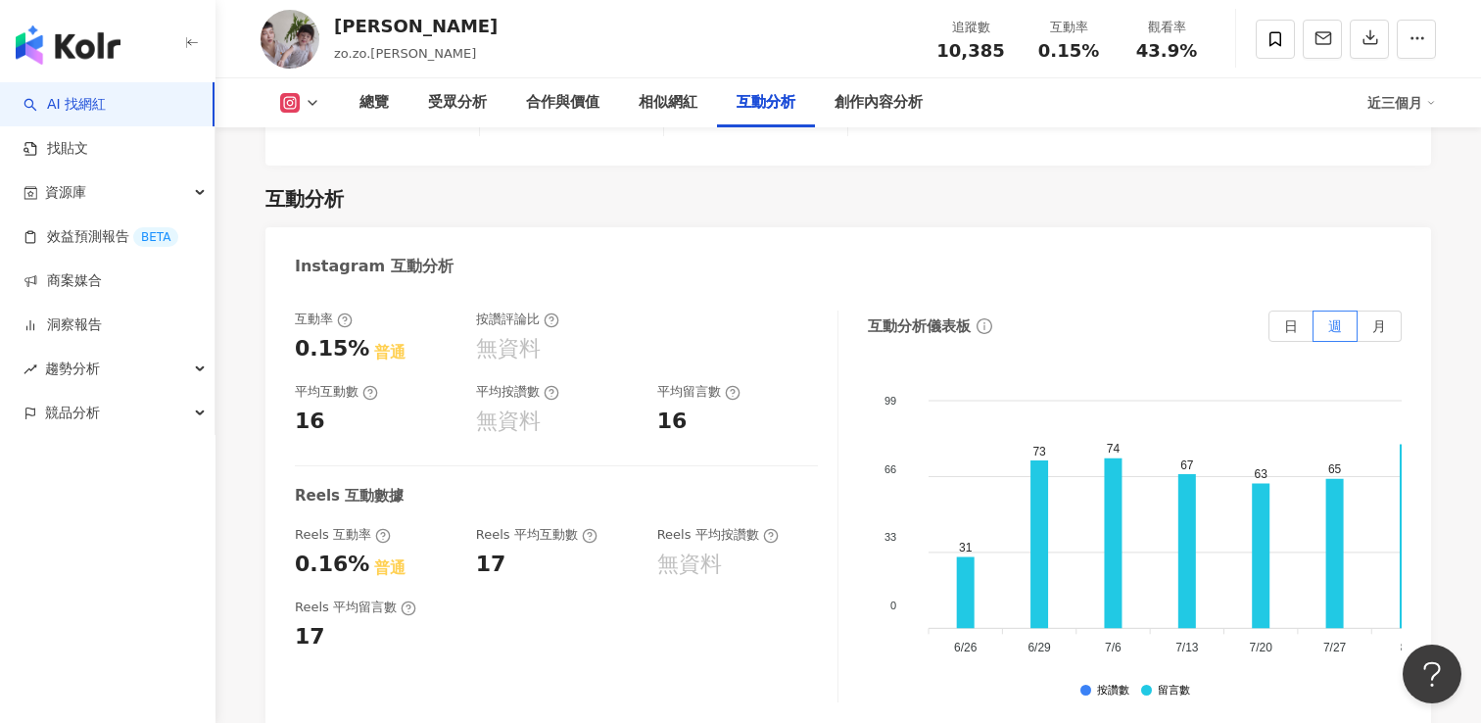
scroll to position [4322, 0]
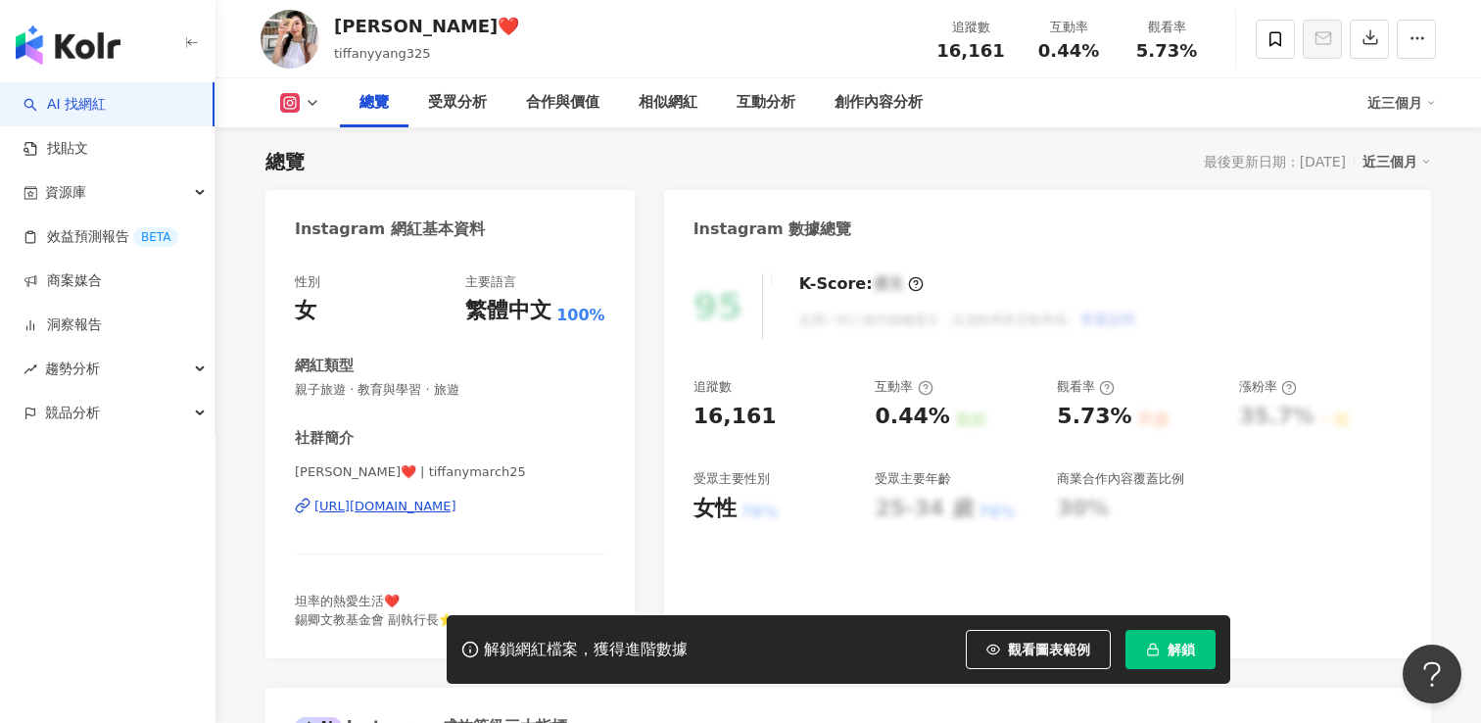
scroll to position [140, 0]
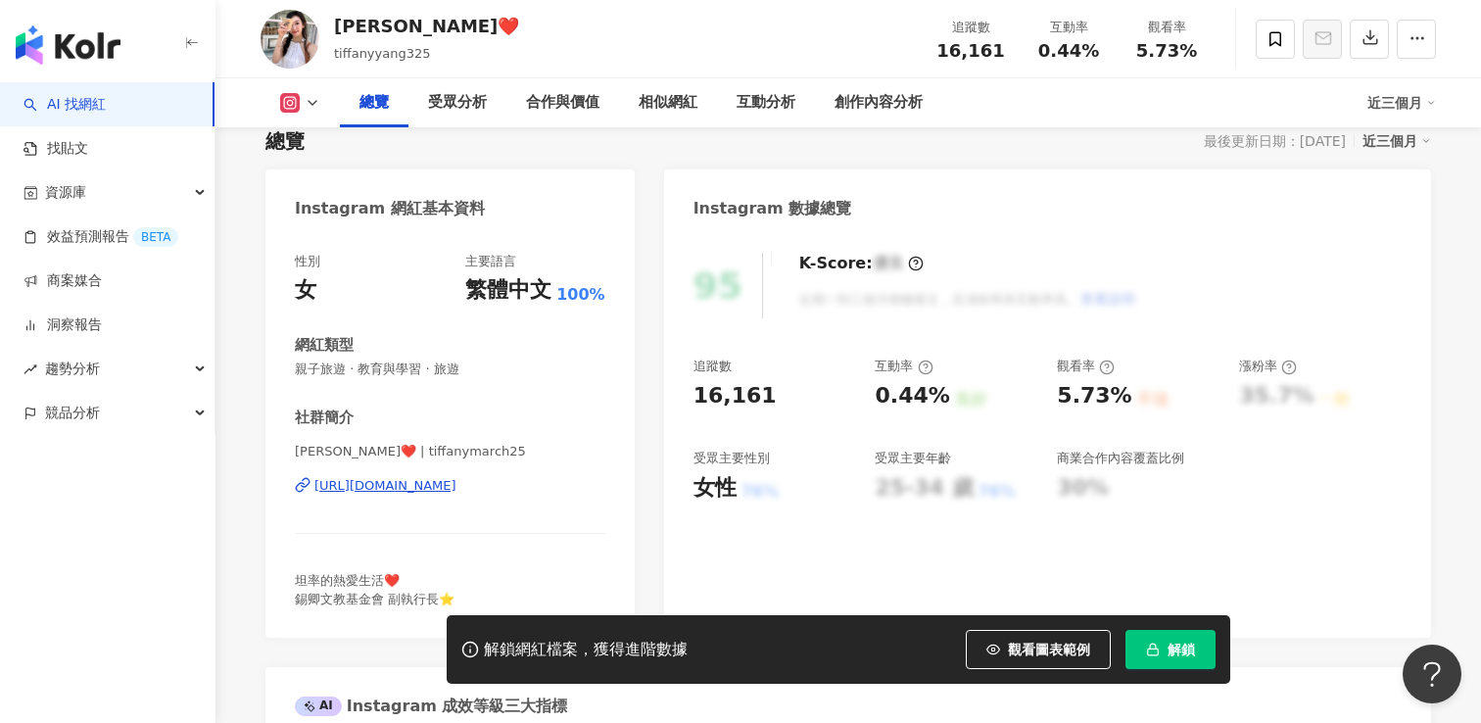
click at [417, 491] on div "https://www.instagram.com/tiffanymarch25/" at bounding box center [385, 486] width 142 height 18
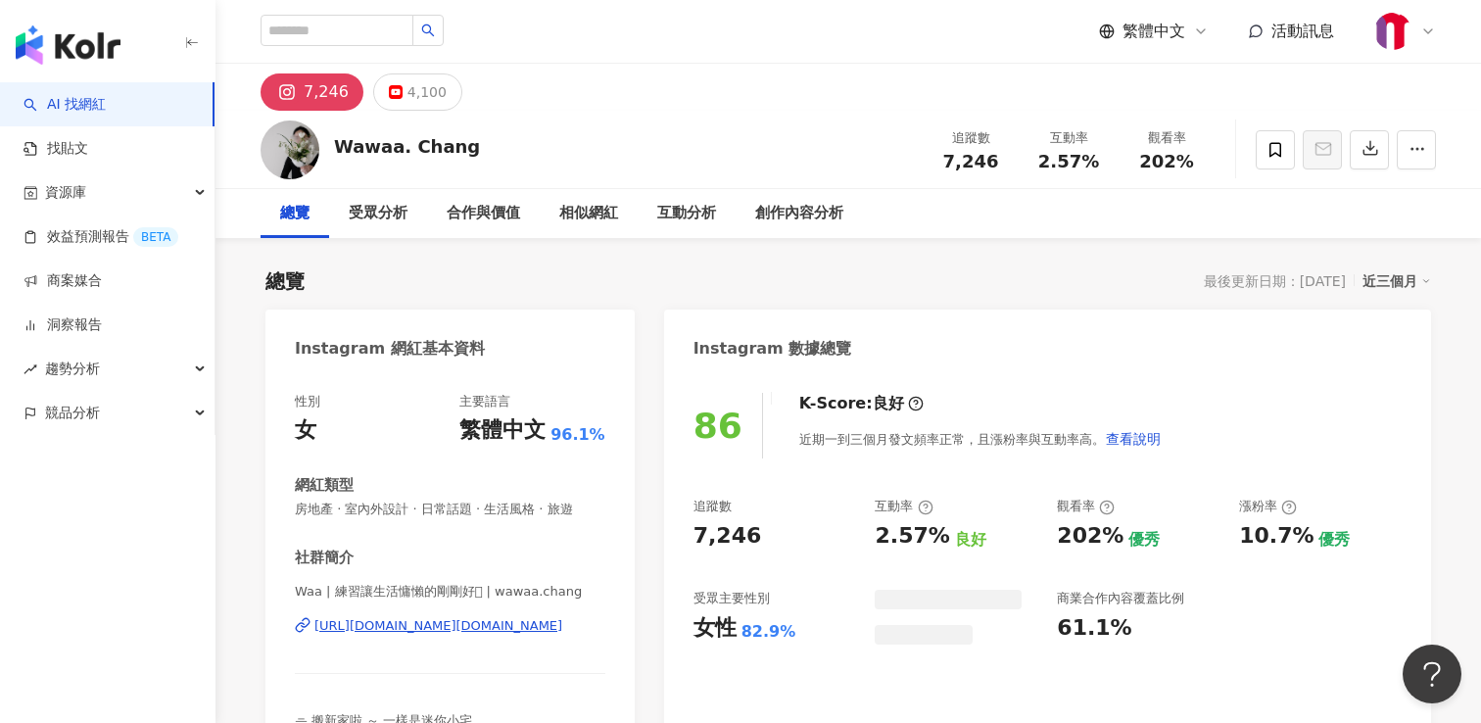
scroll to position [133, 0]
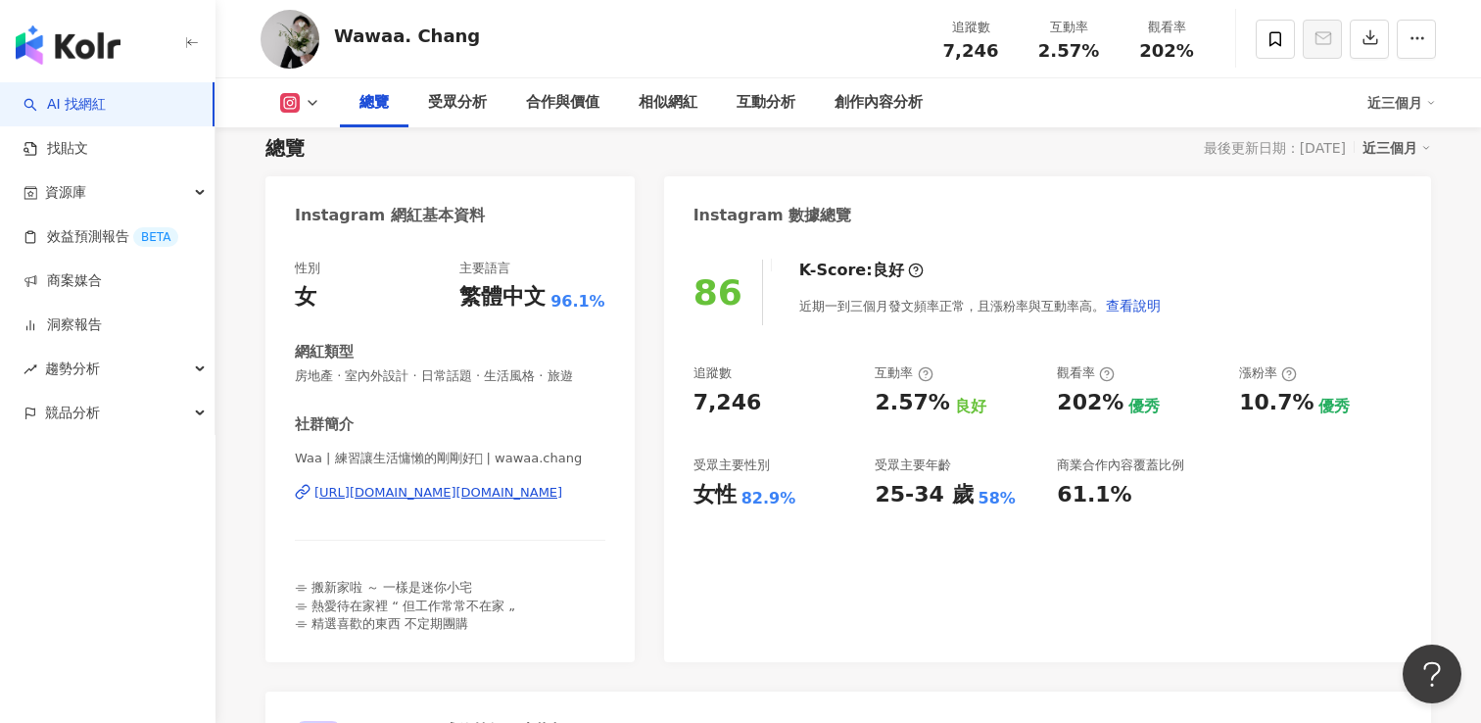
click at [480, 498] on div "https://www.instagram.com/wawaa.chang/" at bounding box center [438, 493] width 248 height 18
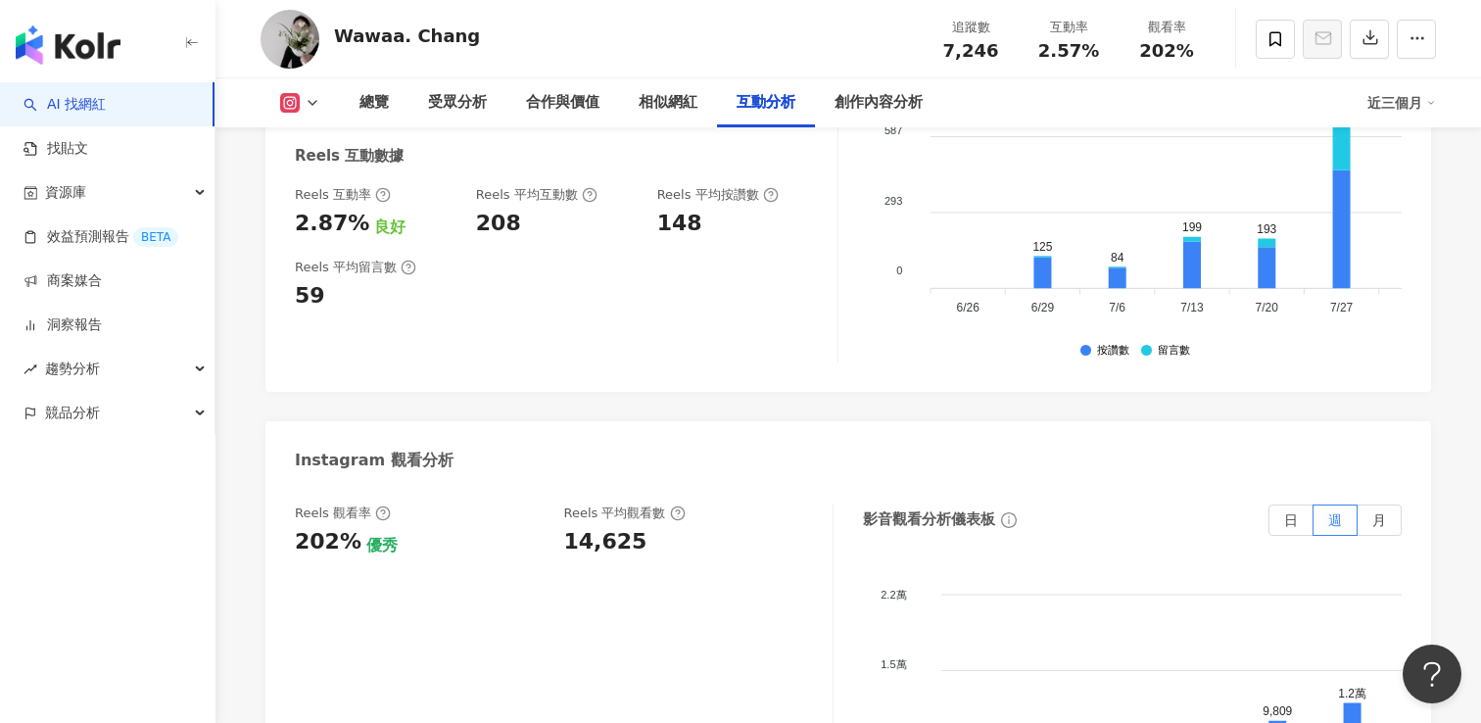
scroll to position [4201, 0]
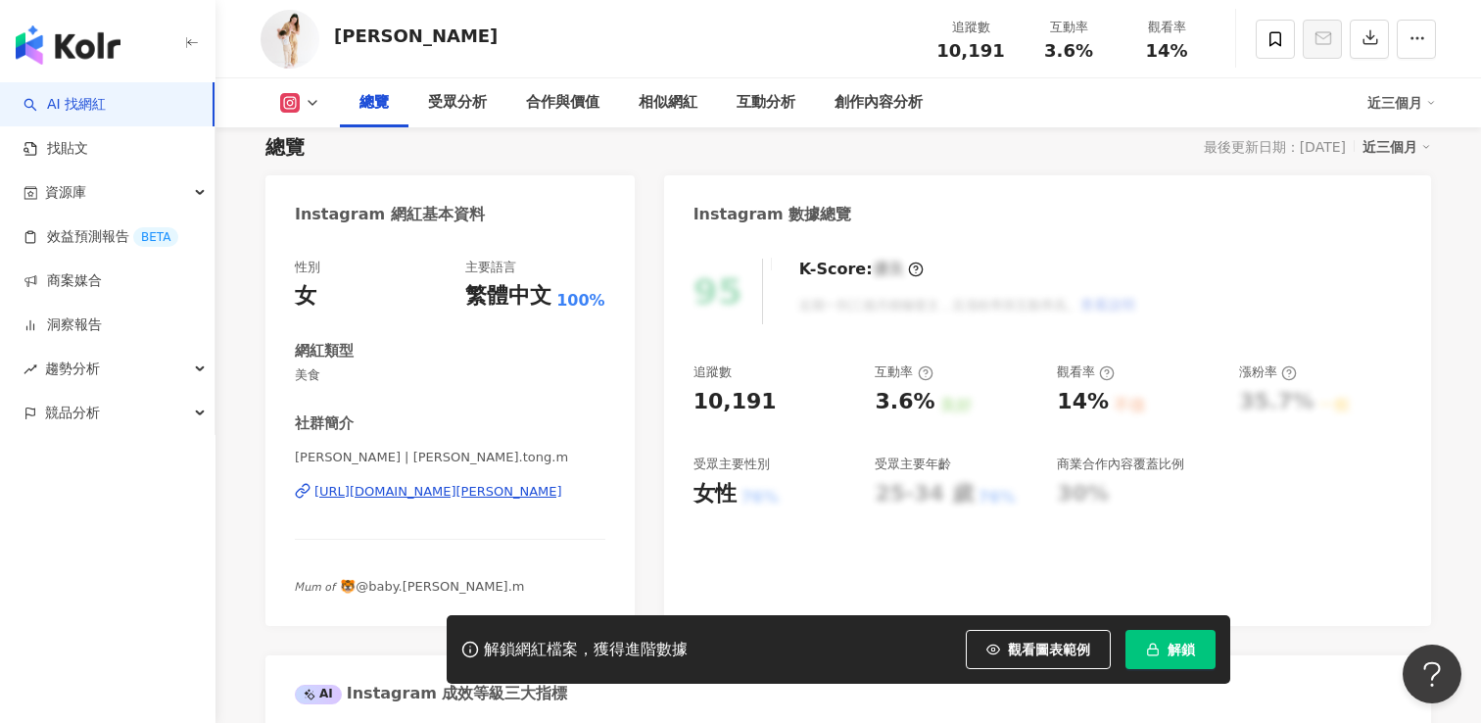
scroll to position [184, 0]
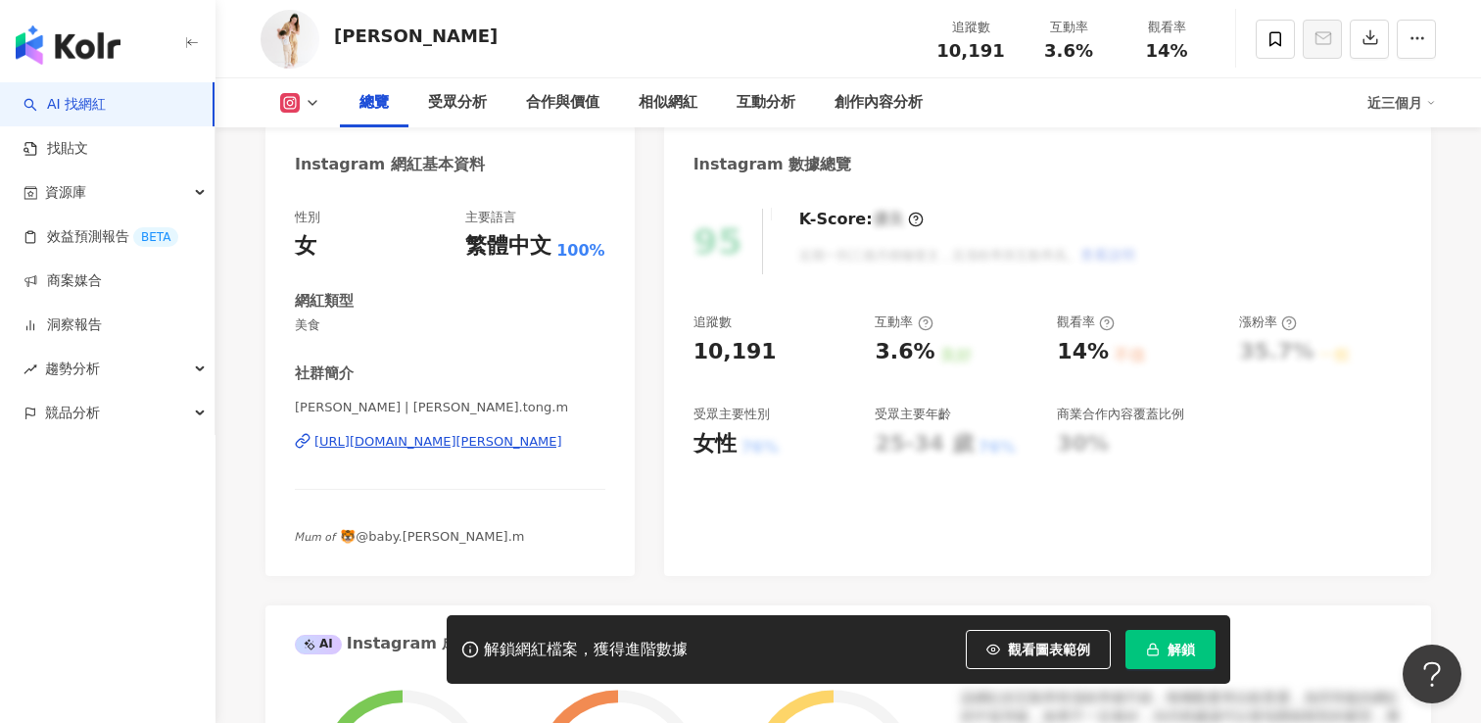
click at [501, 440] on div "[URL][DOMAIN_NAME][PERSON_NAME]" at bounding box center [438, 442] width 248 height 18
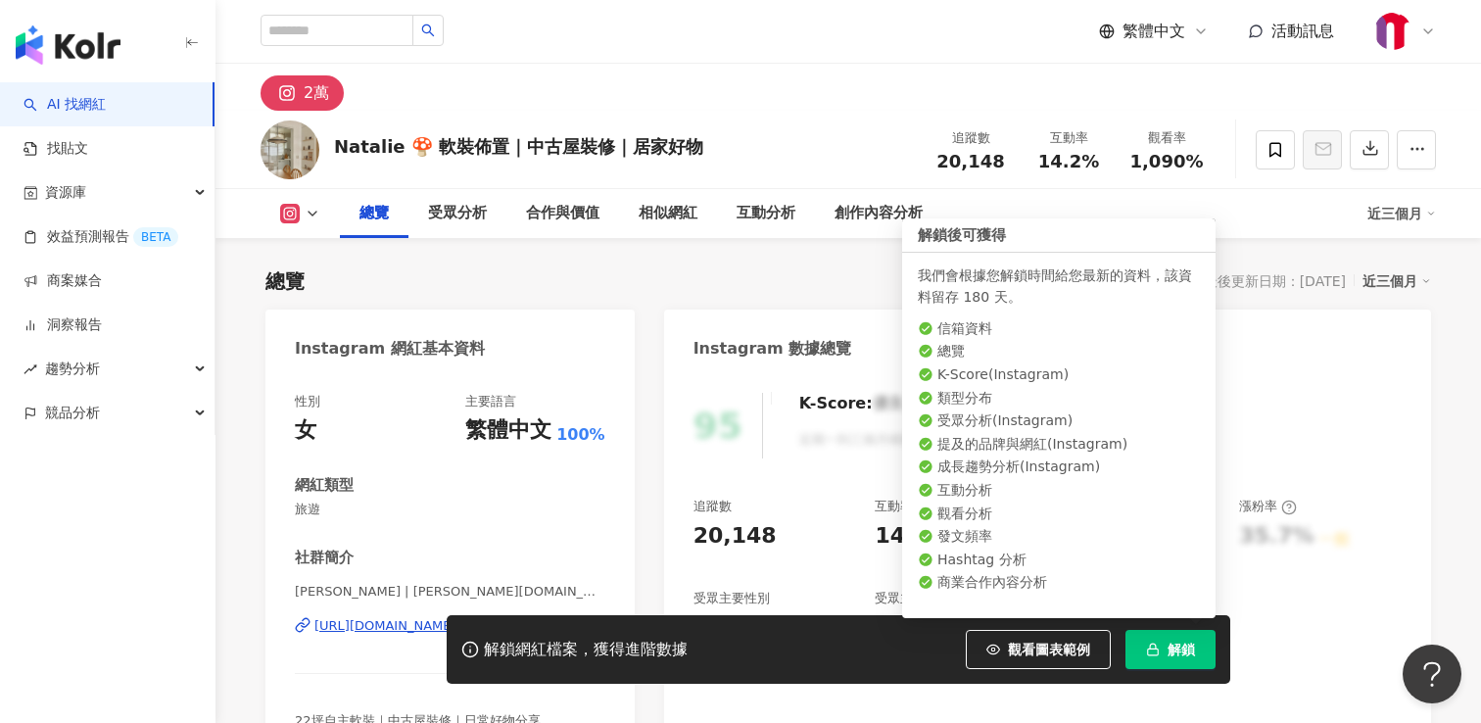
click at [1179, 646] on span "解鎖" at bounding box center [1181, 650] width 27 height 16
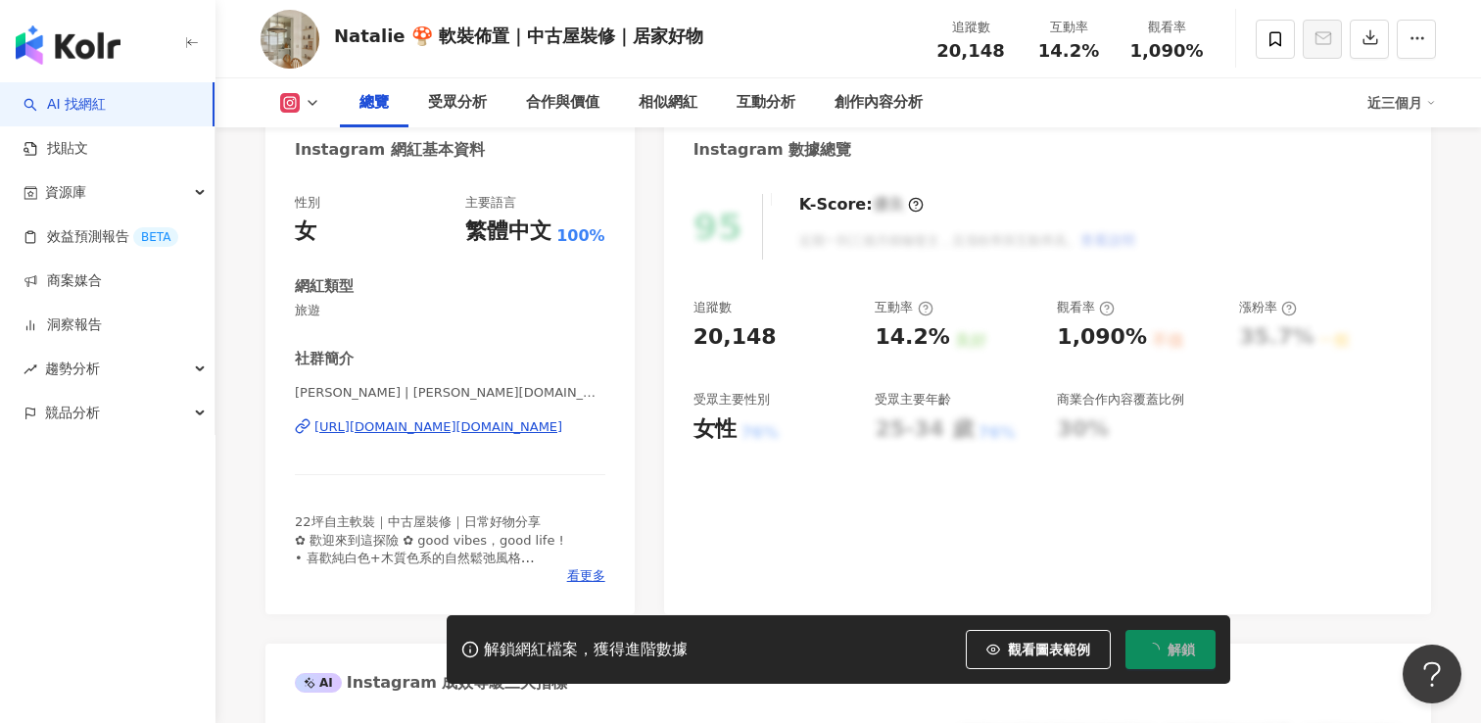
scroll to position [202, 0]
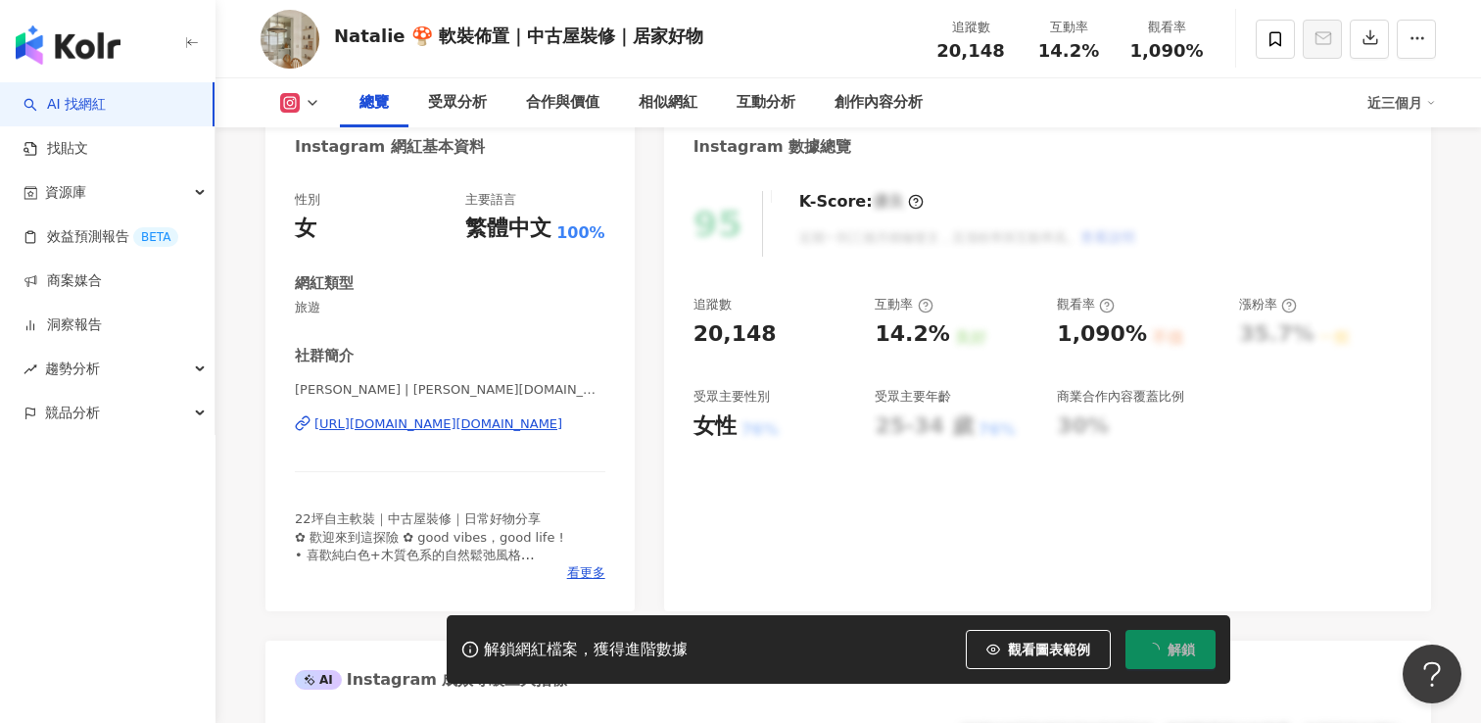
click at [494, 429] on div "https://www.instagram.com/natalie.home.life/" at bounding box center [438, 424] width 248 height 18
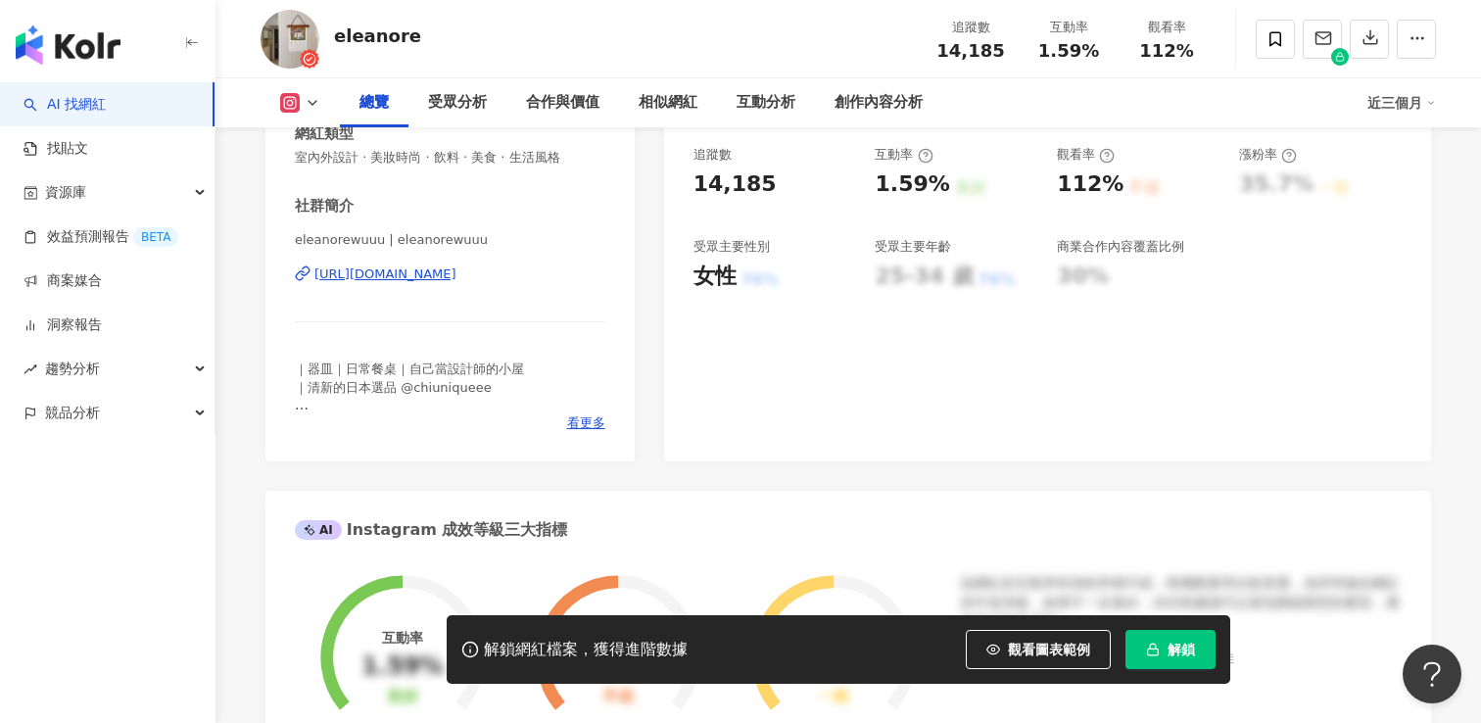
scroll to position [381, 0]
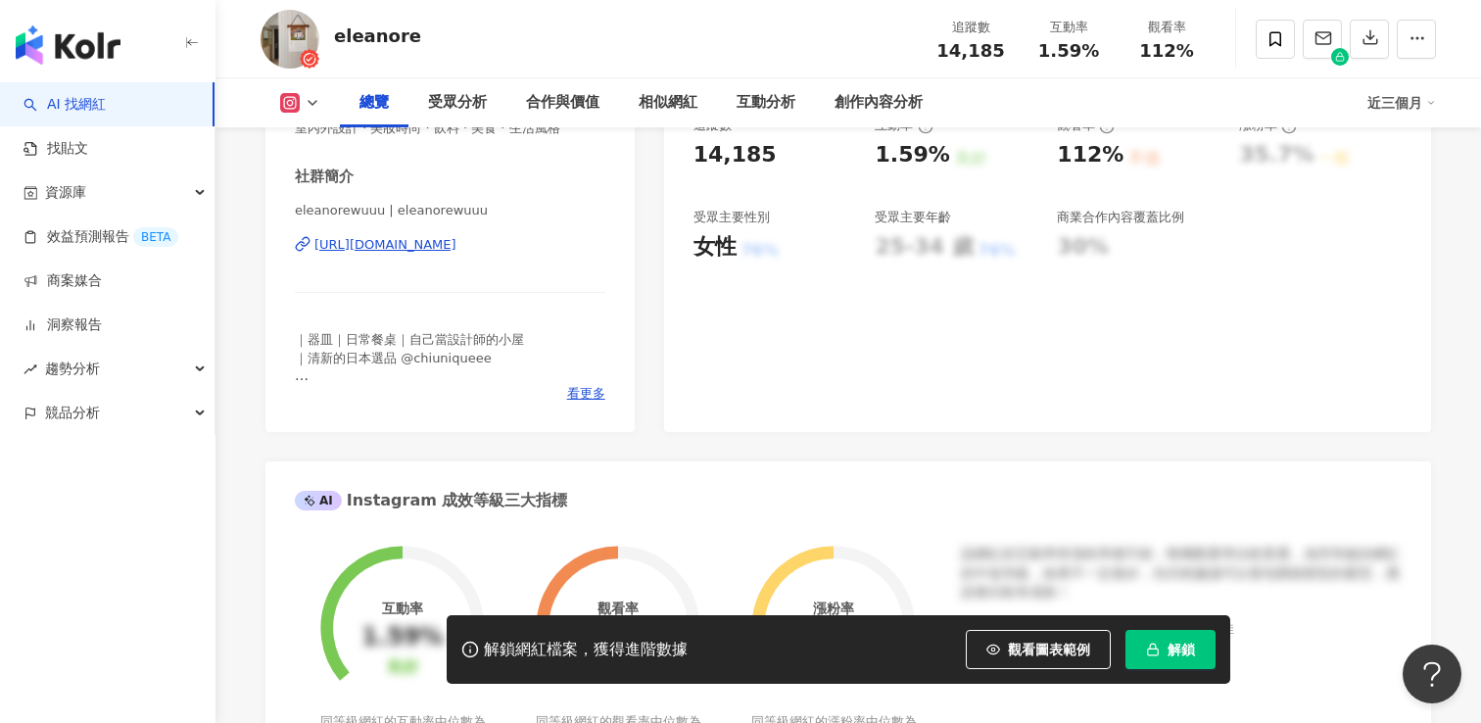
click at [456, 247] on div "[URL][DOMAIN_NAME]" at bounding box center [385, 245] width 142 height 18
